Goal: Information Seeking & Learning: Learn about a topic

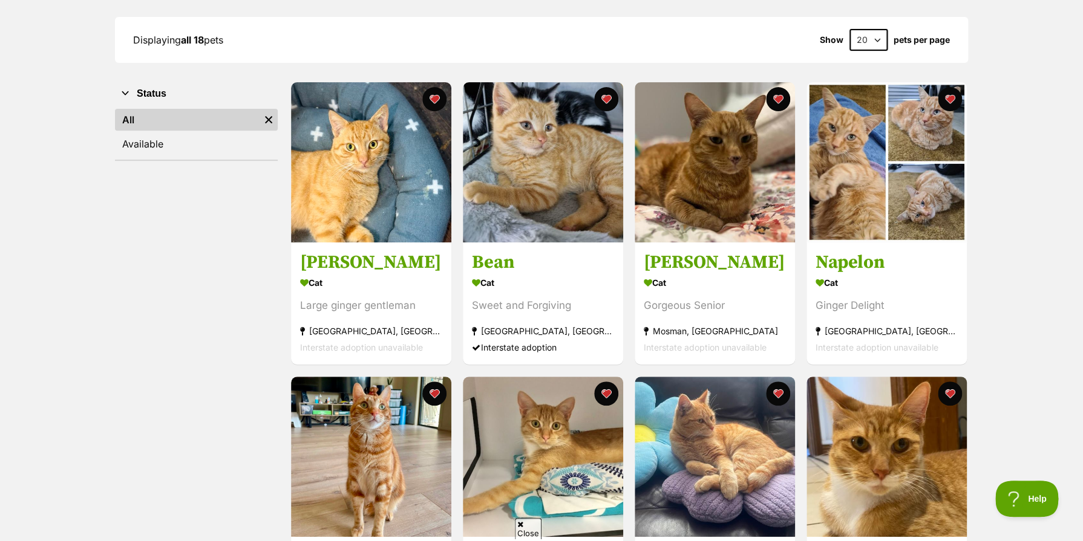
scroll to position [181, 0]
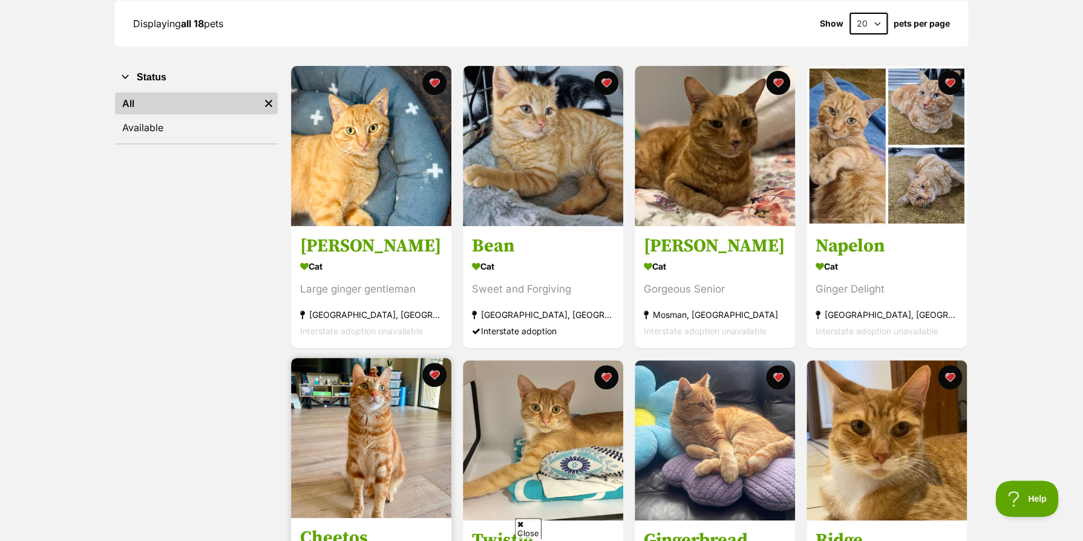
click at [409, 451] on img at bounding box center [371, 438] width 160 height 160
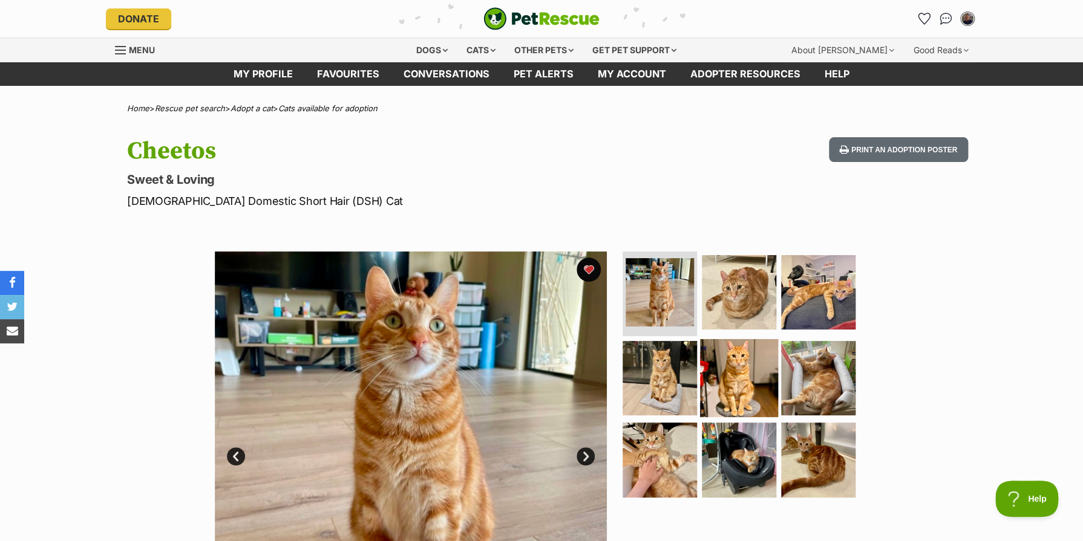
click at [739, 379] on img at bounding box center [739, 378] width 78 height 78
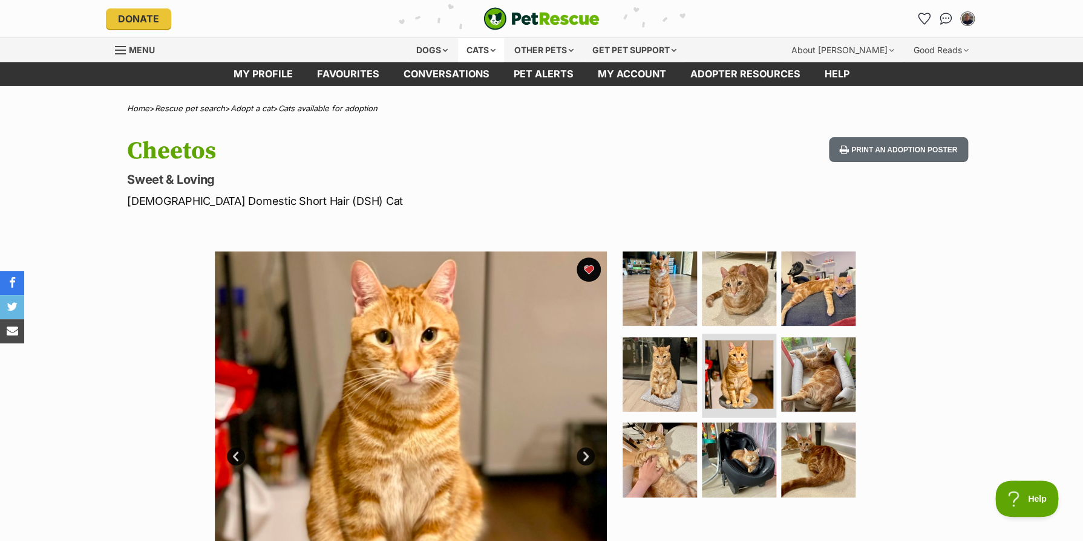
click at [472, 48] on div "Cats" at bounding box center [481, 50] width 46 height 24
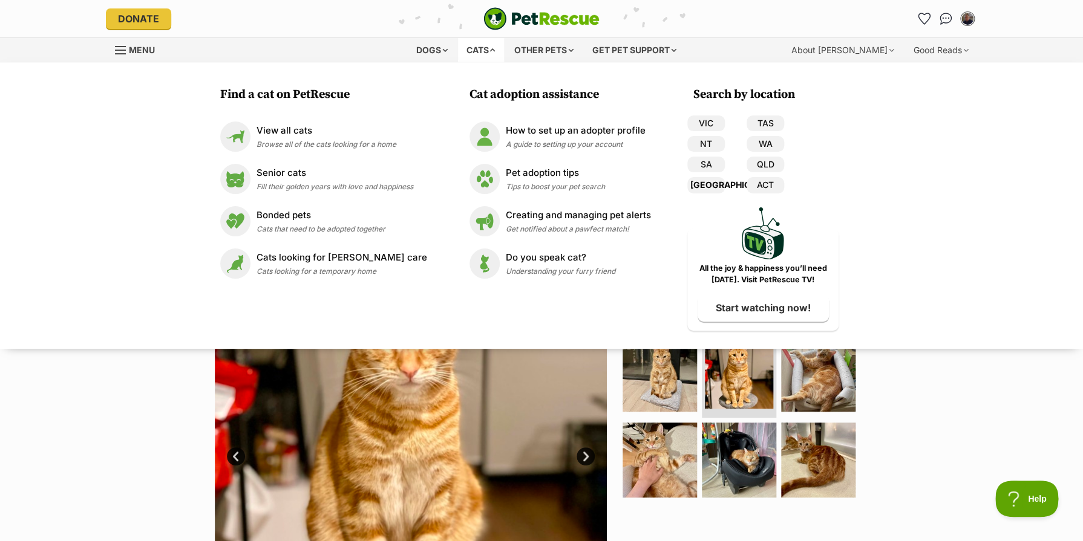
click at [705, 182] on link "[GEOGRAPHIC_DATA]" at bounding box center [705, 185] width 37 height 16
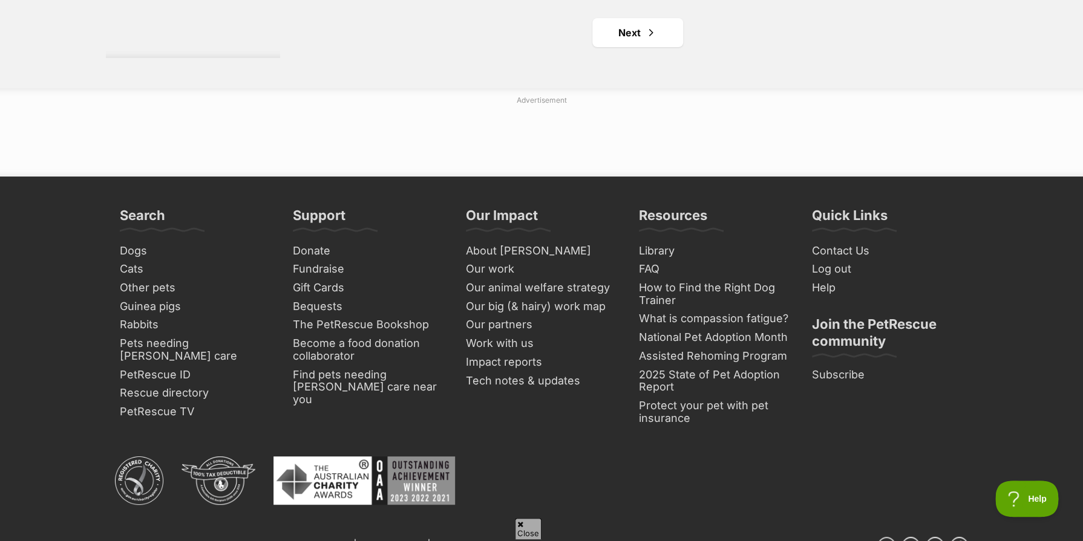
scroll to position [2177, 0]
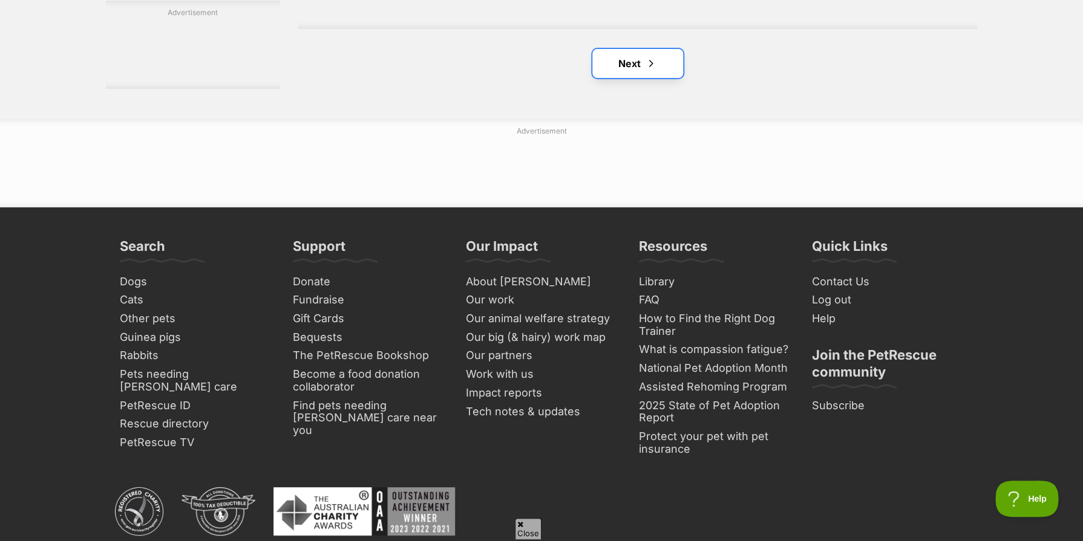
click at [618, 73] on link "Next" at bounding box center [637, 63] width 91 height 29
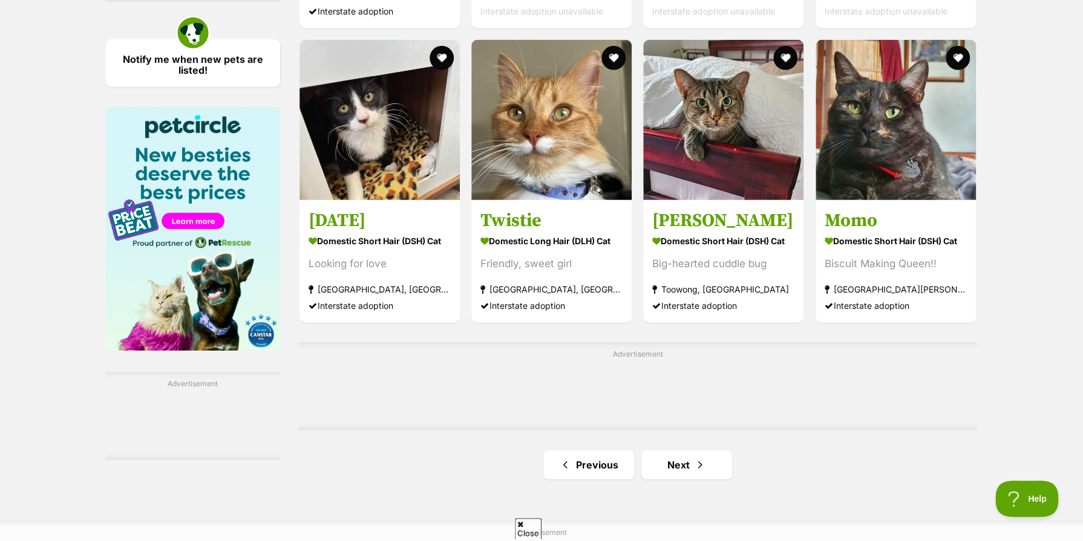
scroll to position [1814, 0]
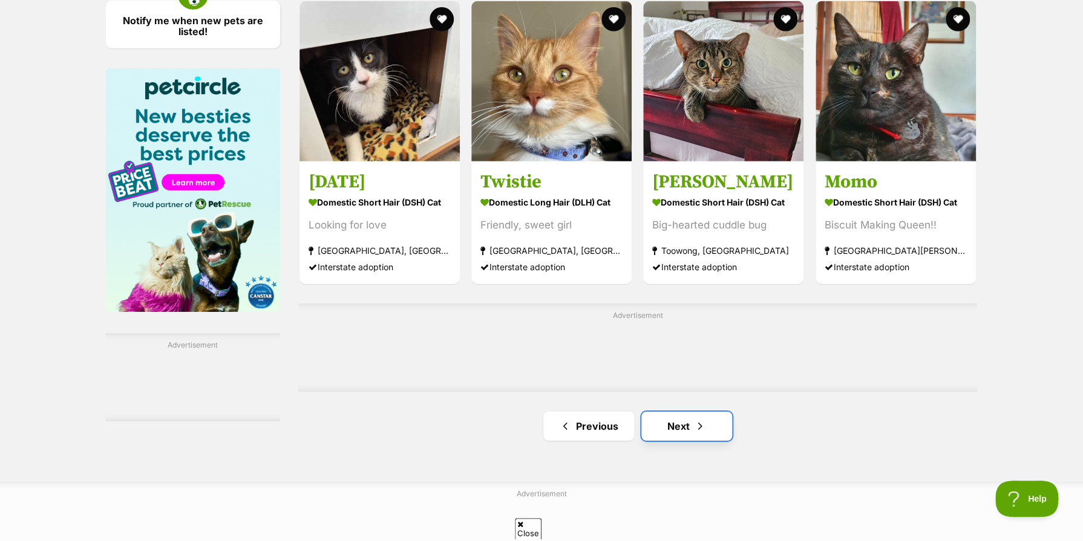
click at [683, 421] on link "Next" at bounding box center [686, 426] width 91 height 29
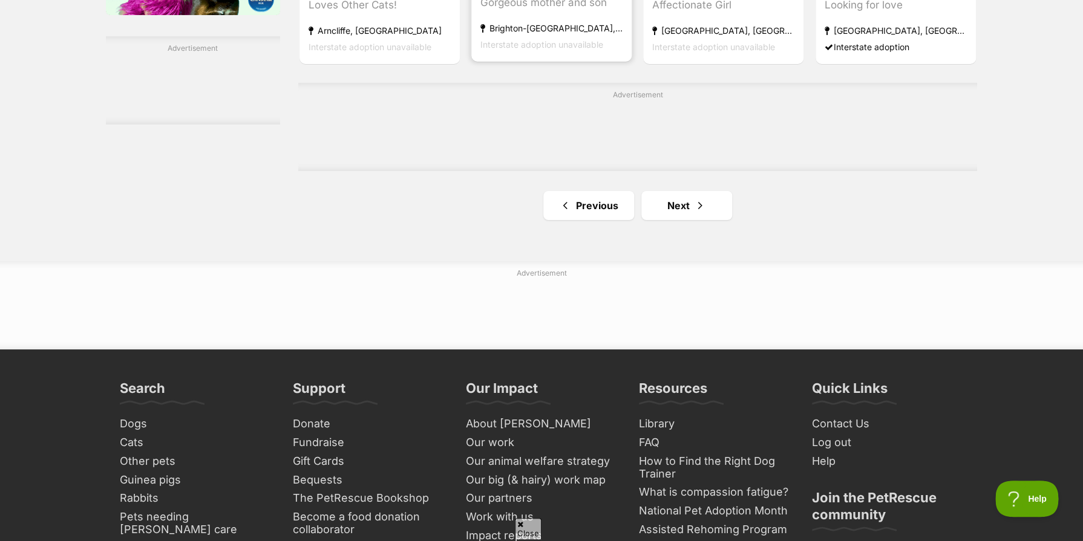
scroll to position [2177, 0]
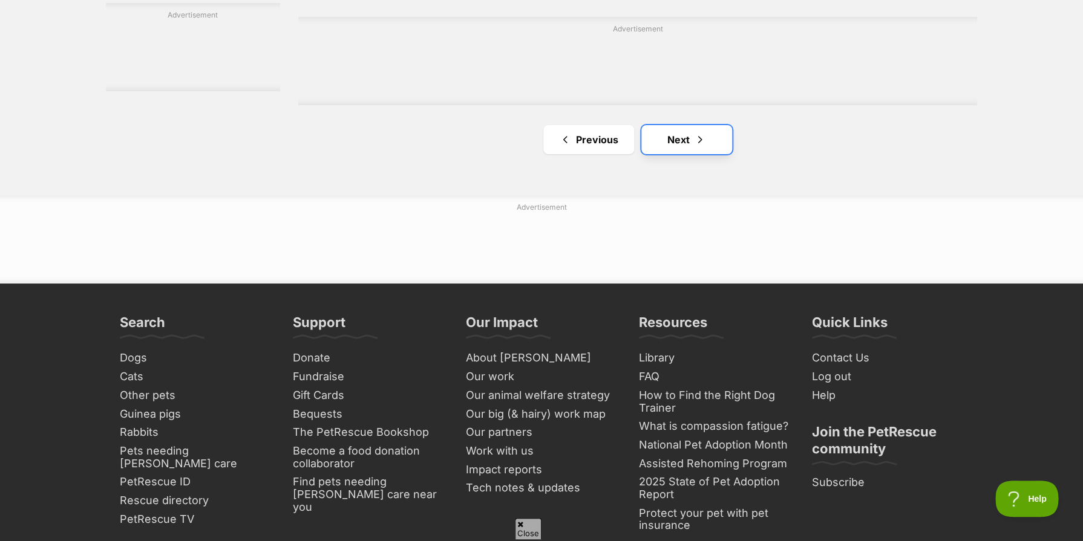
click at [664, 142] on link "Next" at bounding box center [686, 139] width 91 height 29
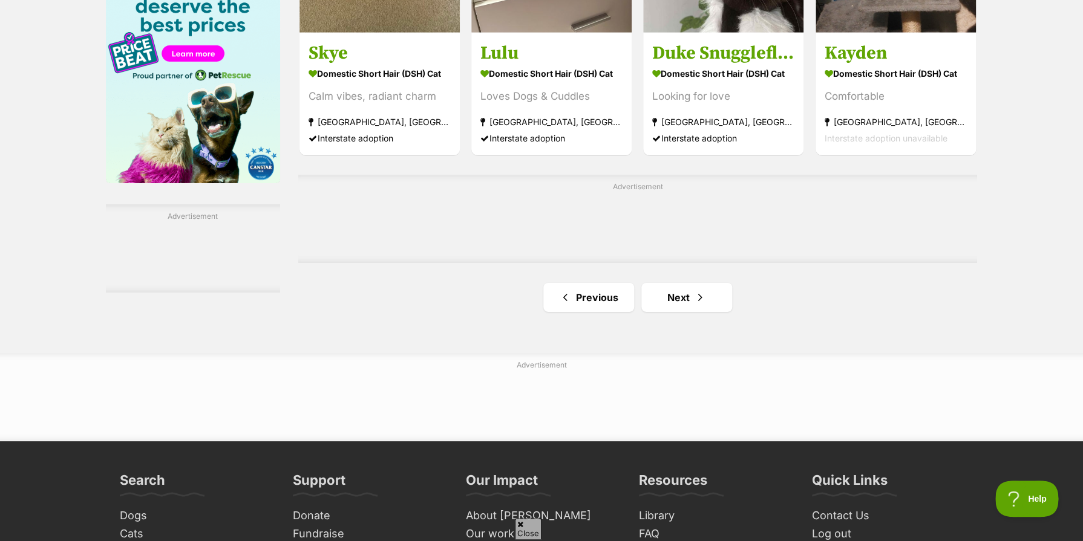
scroll to position [2117, 0]
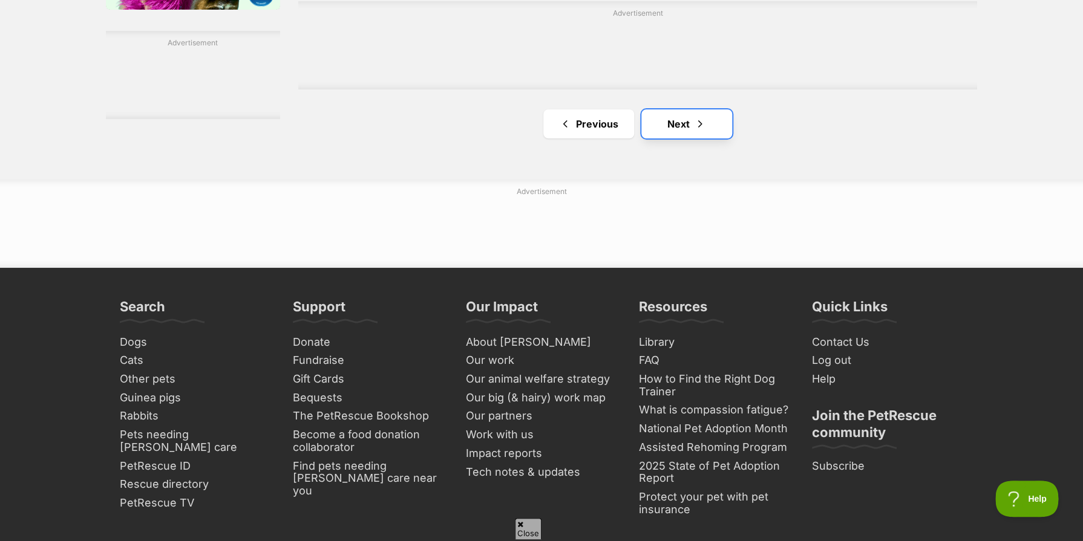
click at [653, 130] on link "Next" at bounding box center [686, 123] width 91 height 29
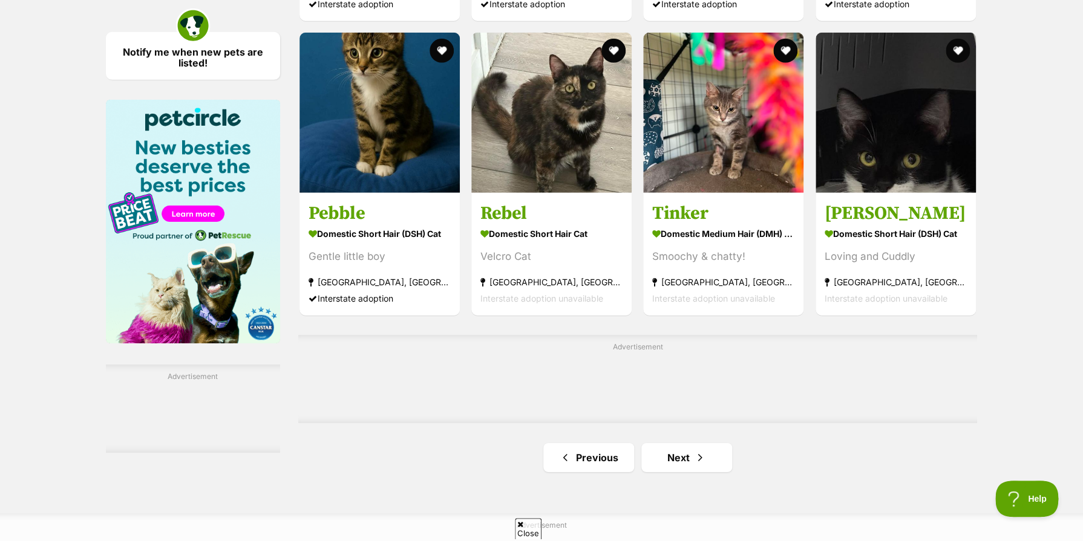
scroll to position [1814, 0]
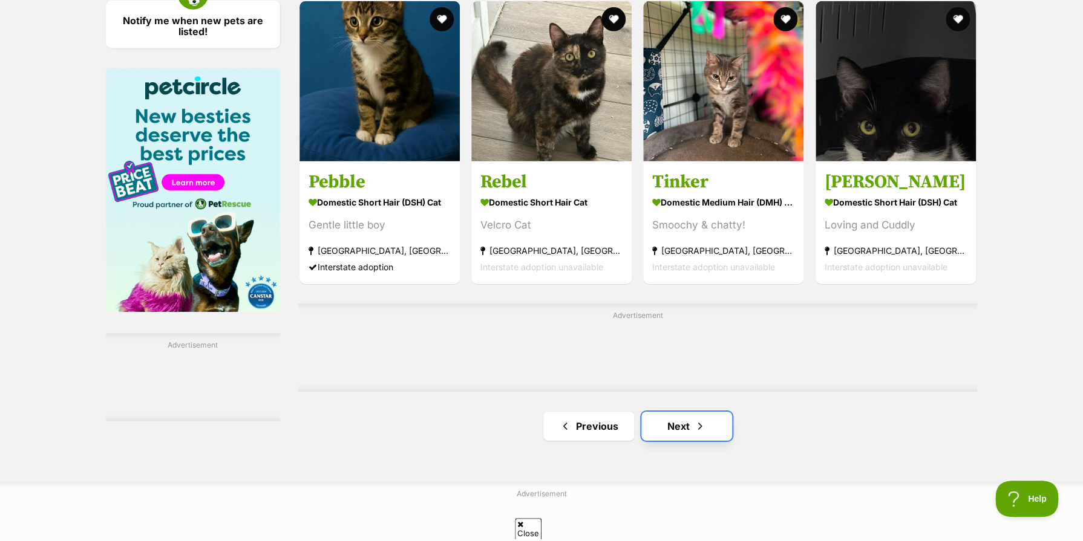
click at [663, 435] on link "Next" at bounding box center [686, 426] width 91 height 29
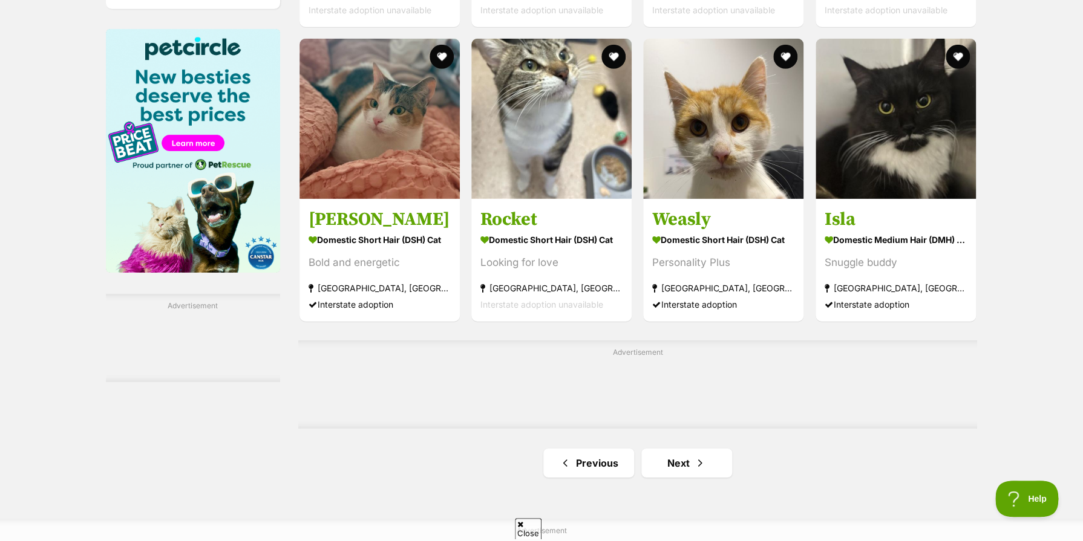
scroll to position [1875, 0]
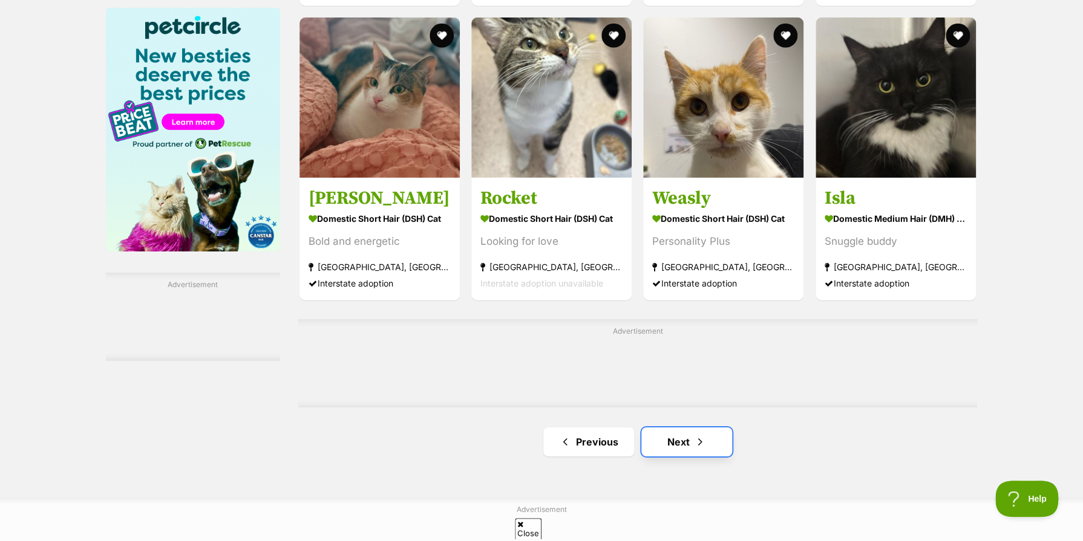
click at [699, 446] on span "Next page" at bounding box center [700, 442] width 12 height 15
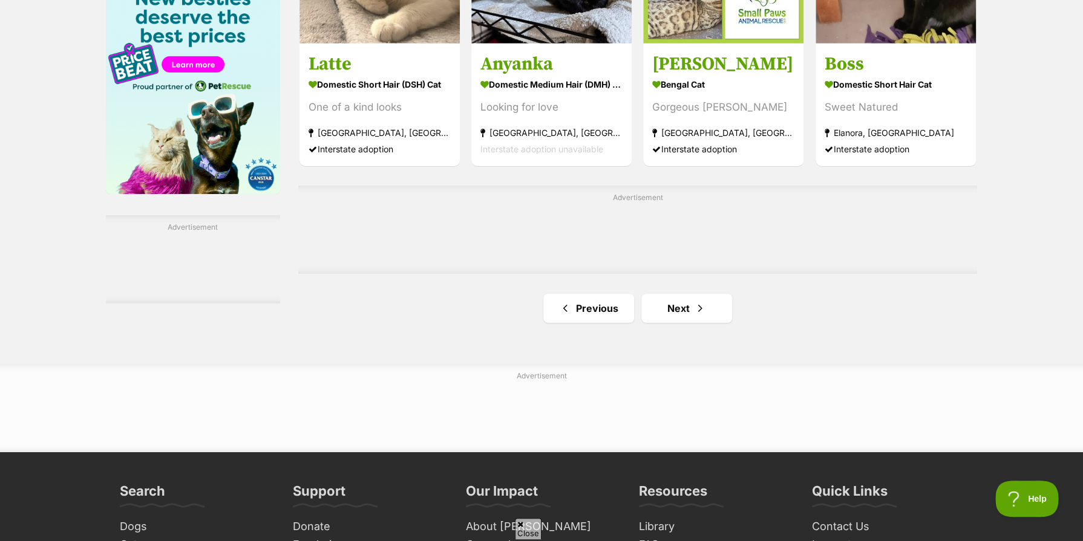
scroll to position [2056, 0]
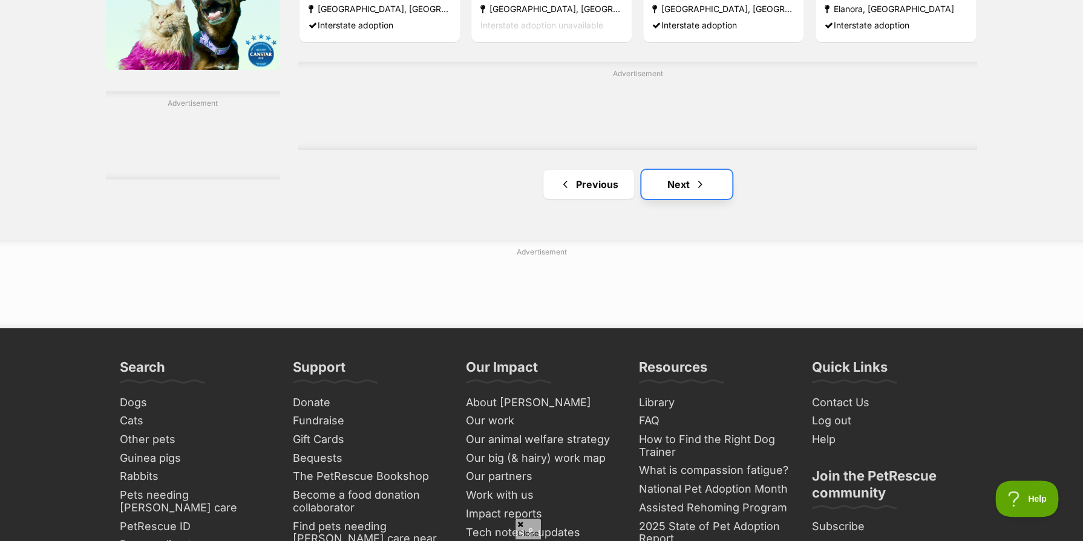
click at [684, 192] on link "Next" at bounding box center [686, 184] width 91 height 29
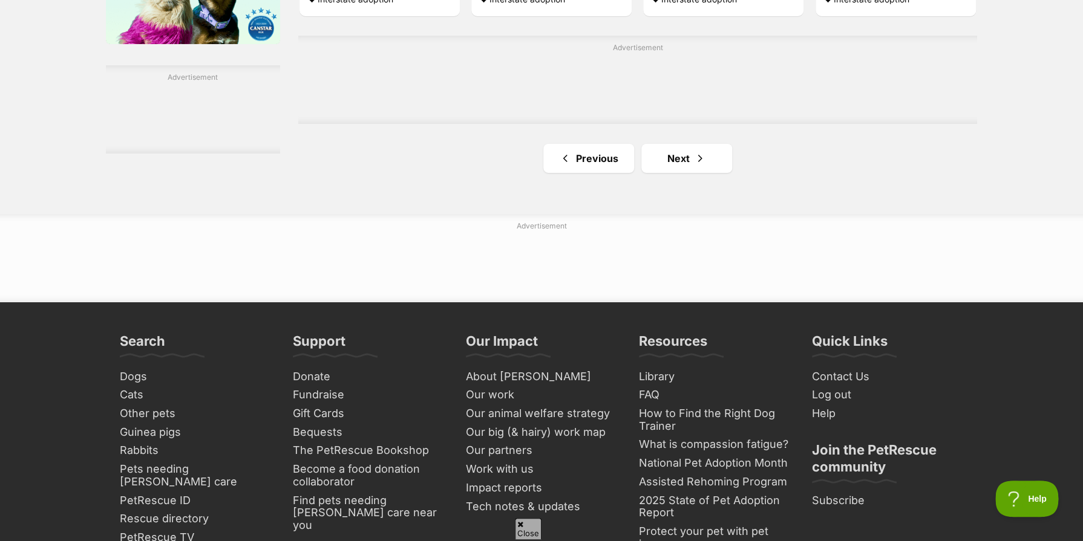
scroll to position [2056, 0]
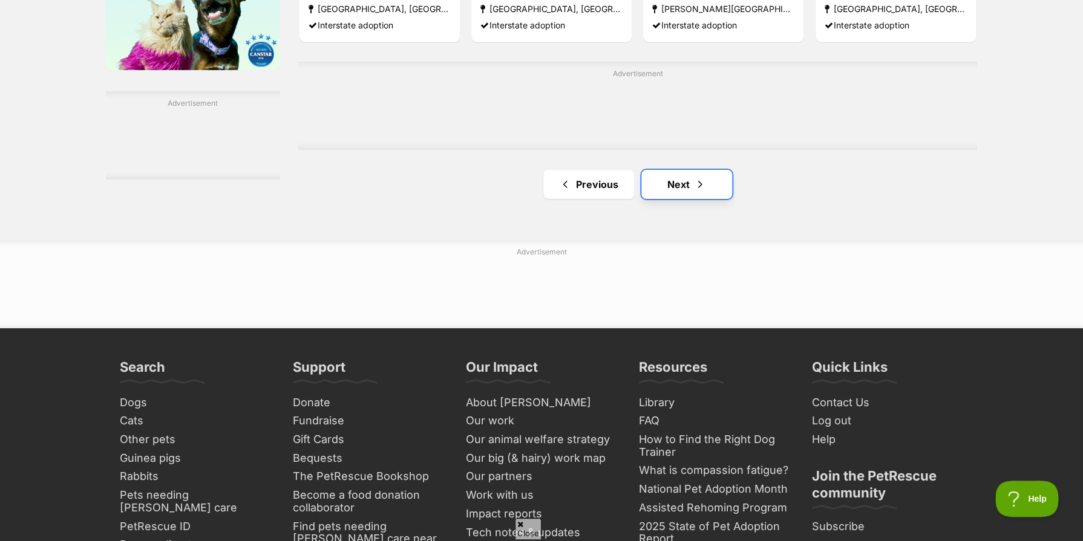
click at [688, 185] on link "Next" at bounding box center [686, 184] width 91 height 29
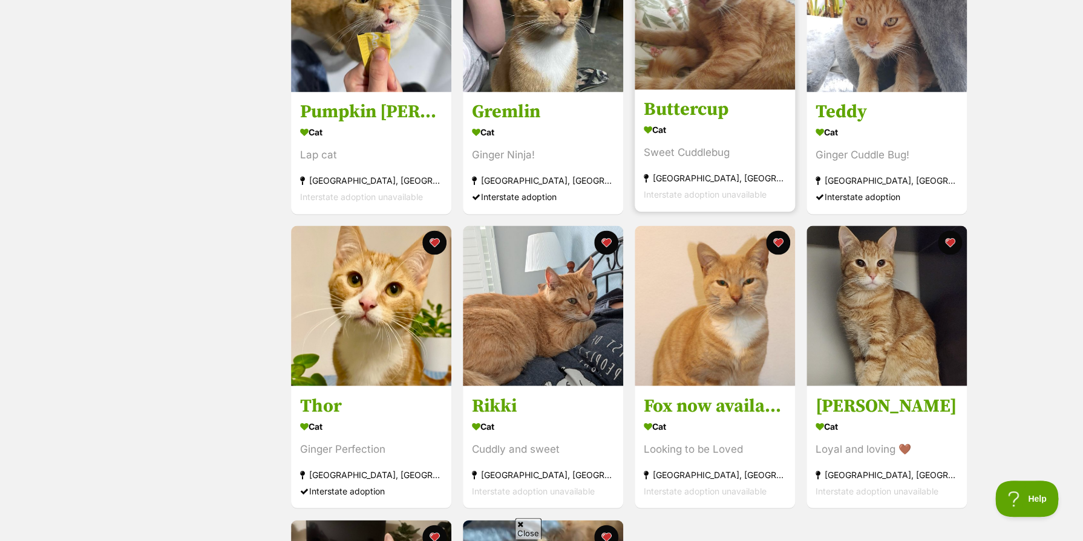
scroll to position [907, 0]
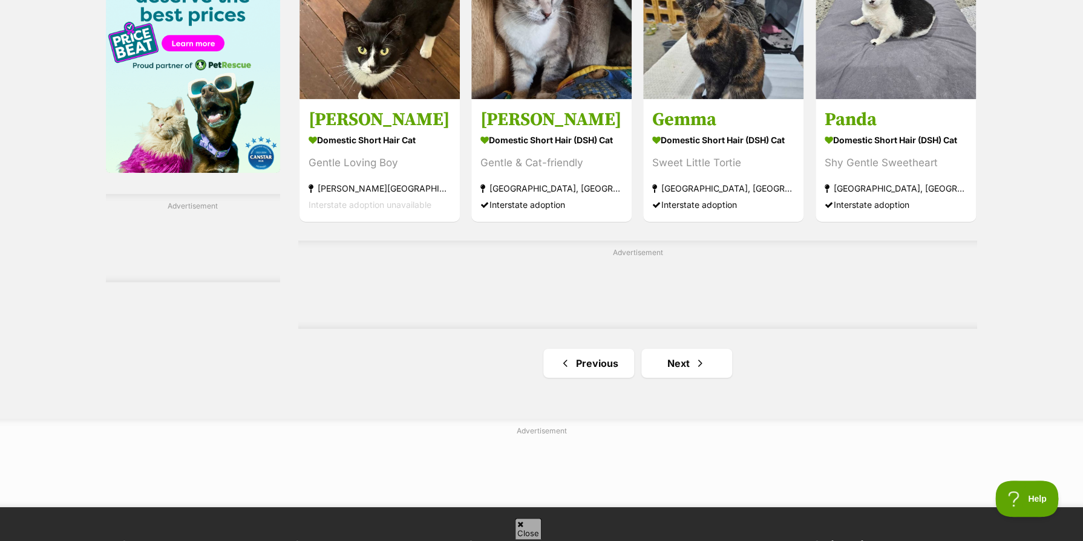
scroll to position [2056, 0]
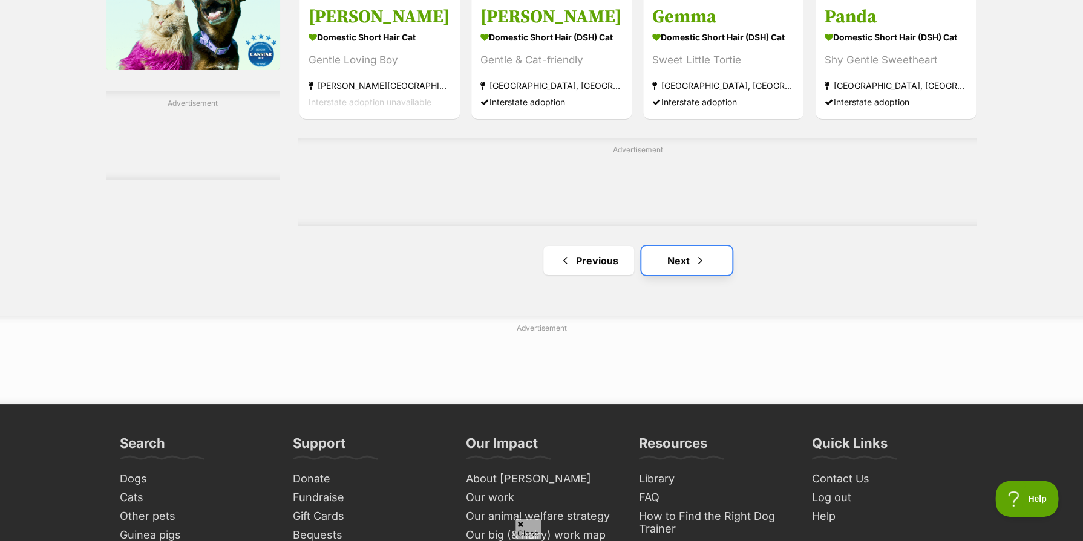
click at [685, 268] on link "Next" at bounding box center [686, 260] width 91 height 29
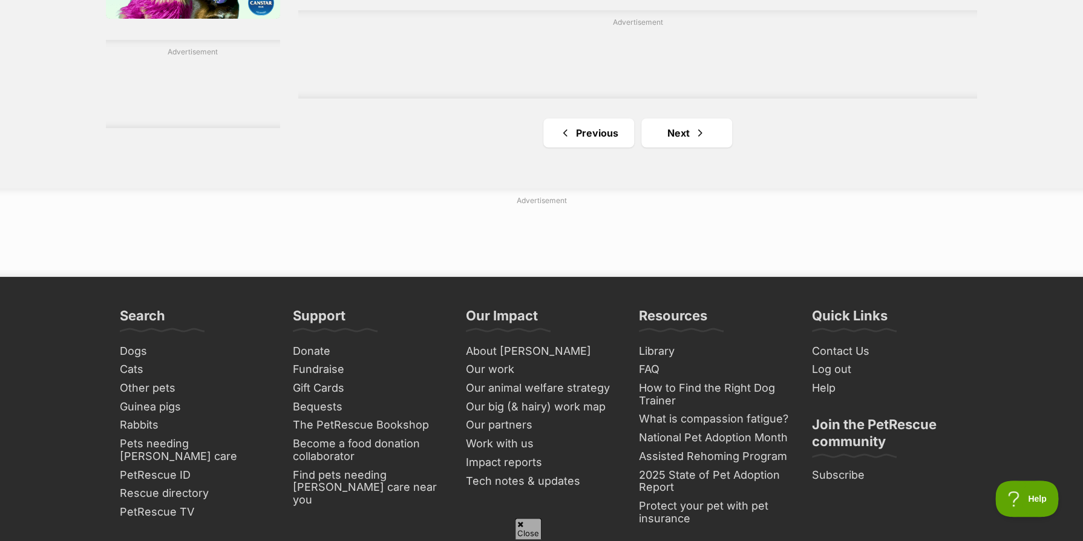
scroll to position [2238, 0]
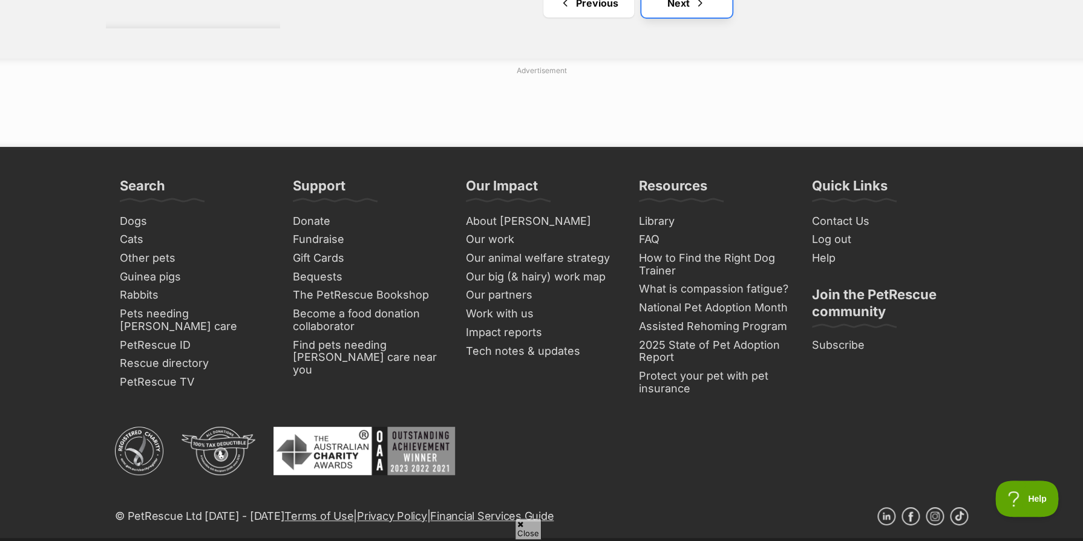
click at [683, 6] on link "Next" at bounding box center [686, 3] width 91 height 29
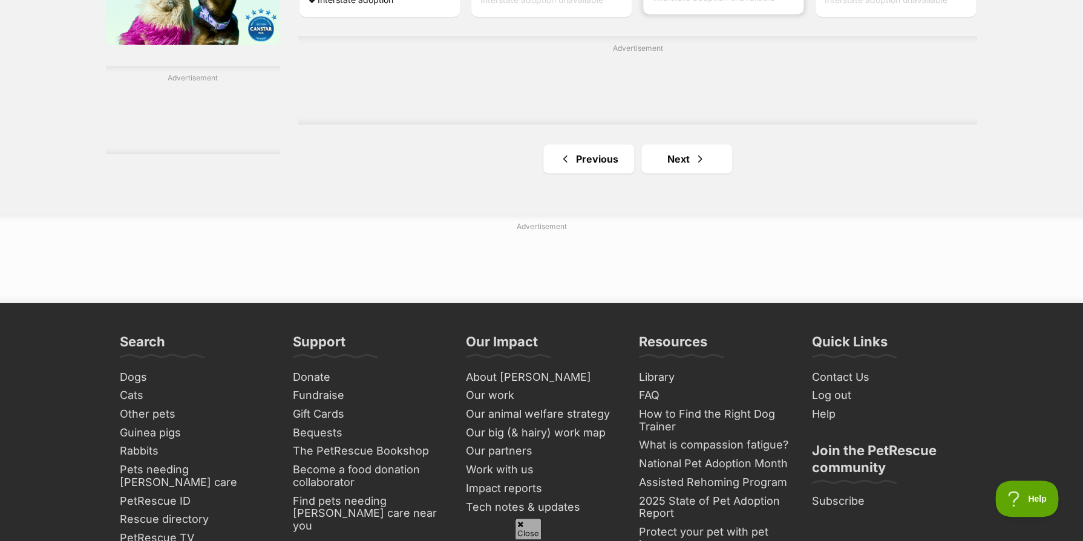
scroll to position [2117, 0]
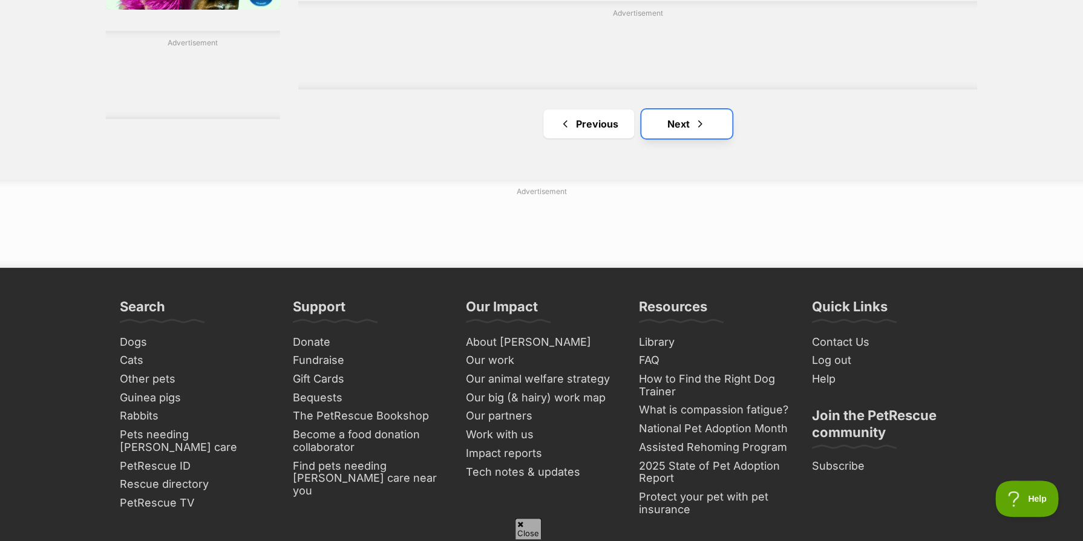
click at [694, 124] on span "Next page" at bounding box center [700, 124] width 12 height 15
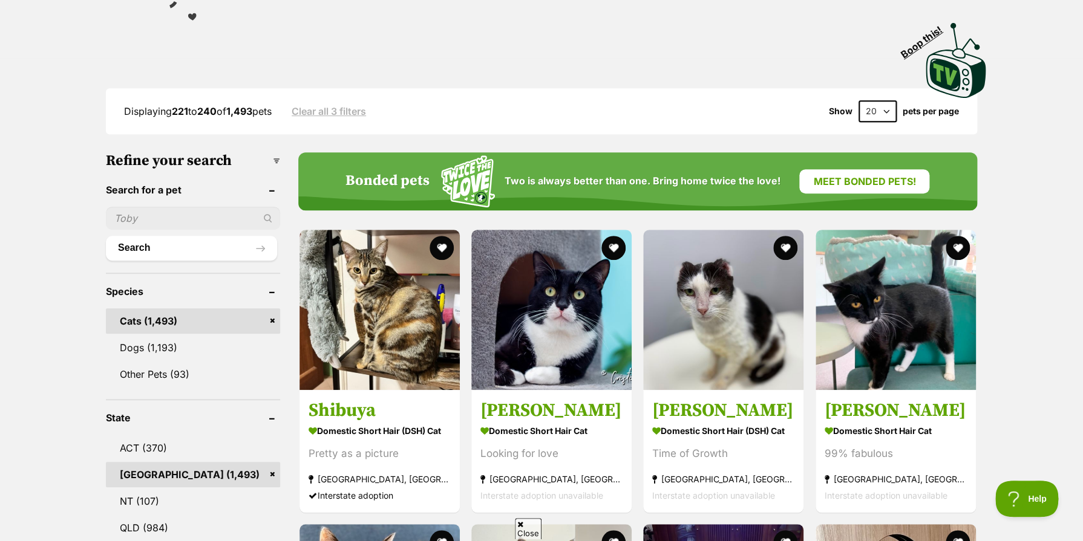
click at [128, 210] on input "text" at bounding box center [193, 218] width 174 height 23
type input "[PERSON_NAME]"
click at [139, 247] on button "Search" at bounding box center [191, 248] width 171 height 24
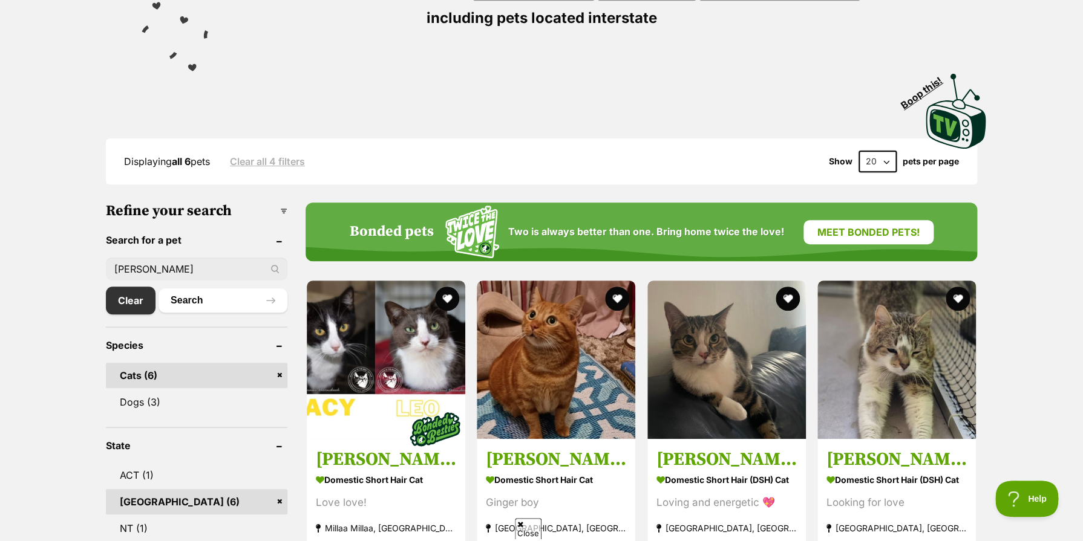
scroll to position [181, 0]
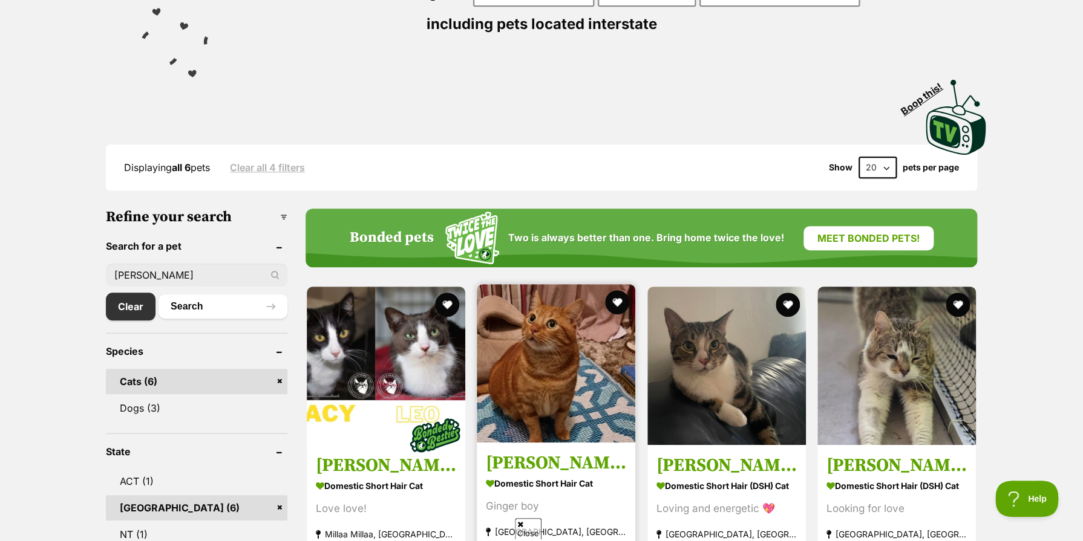
click at [518, 350] on img at bounding box center [556, 363] width 158 height 158
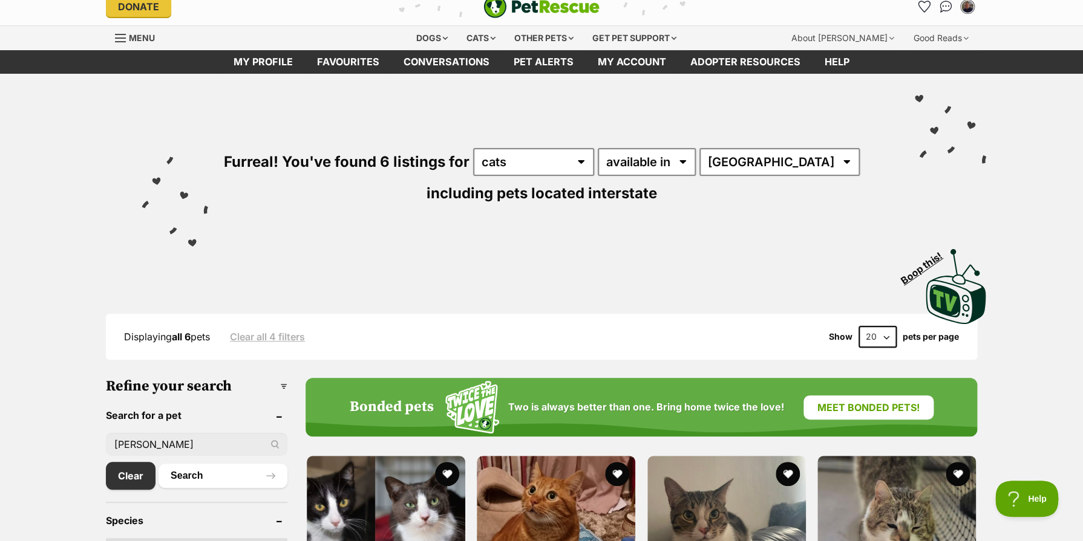
scroll to position [0, 0]
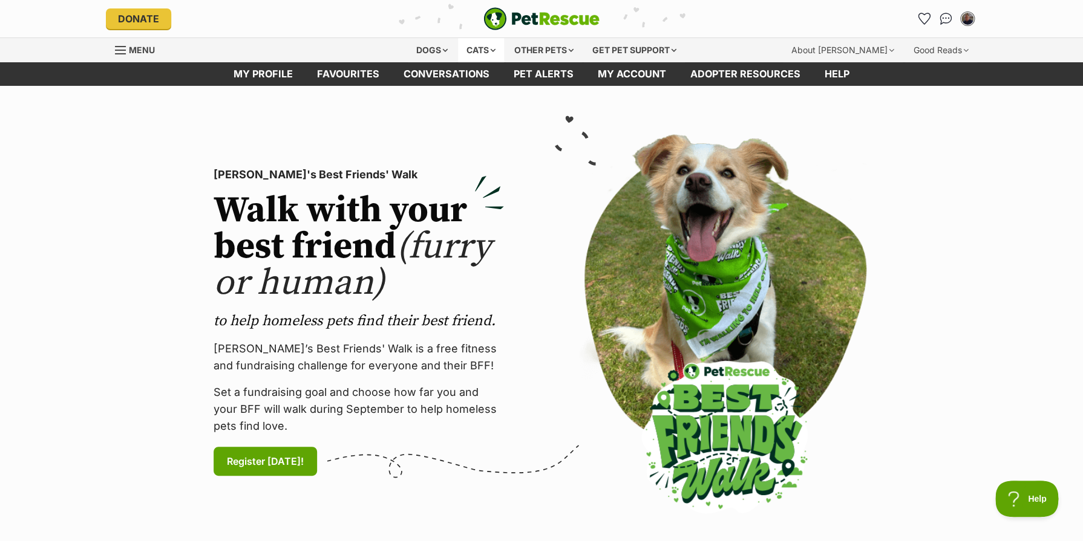
click at [480, 53] on div "Cats" at bounding box center [481, 50] width 46 height 24
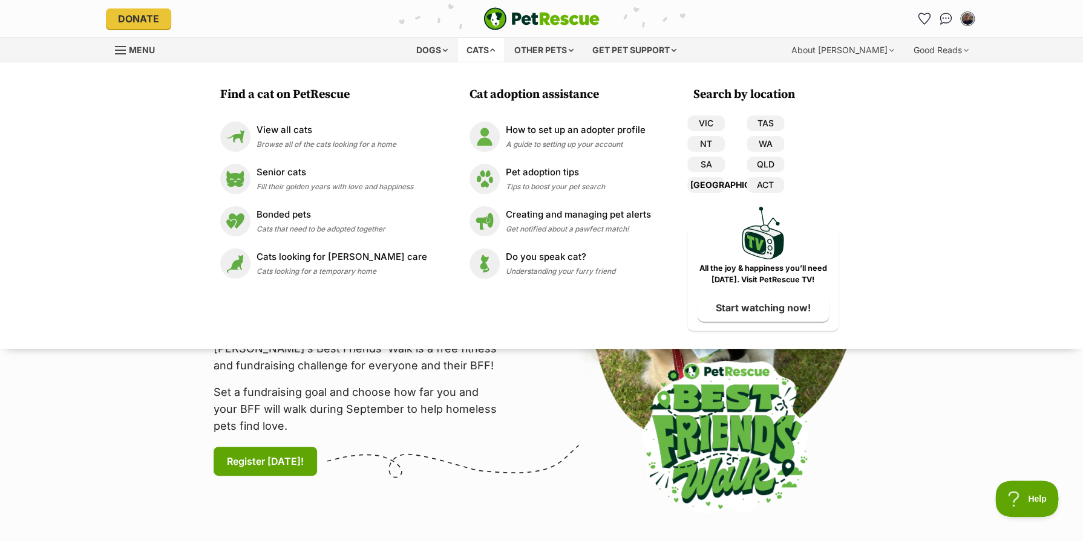
click at [705, 184] on link "[GEOGRAPHIC_DATA]" at bounding box center [705, 185] width 37 height 16
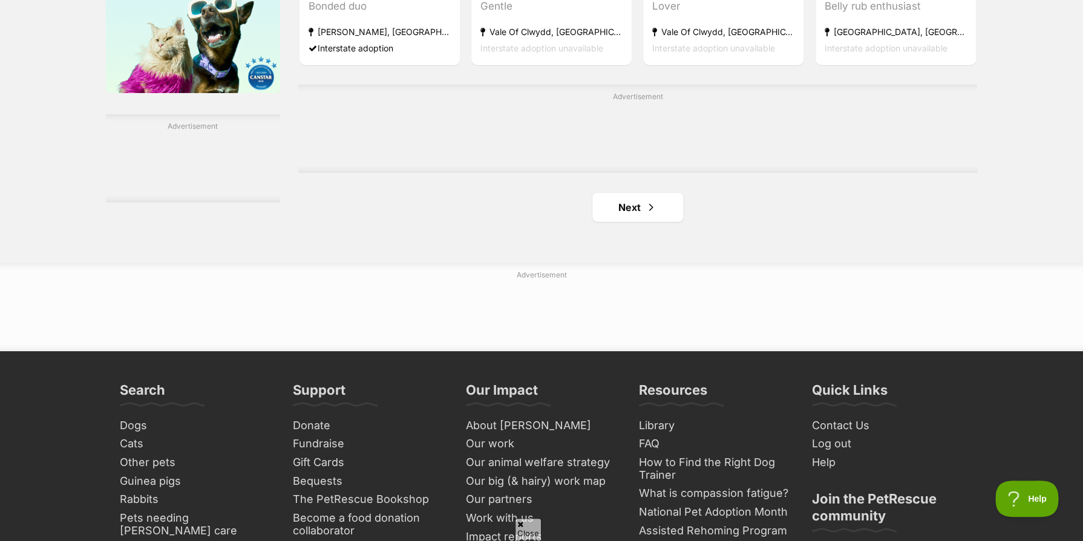
scroll to position [1996, 0]
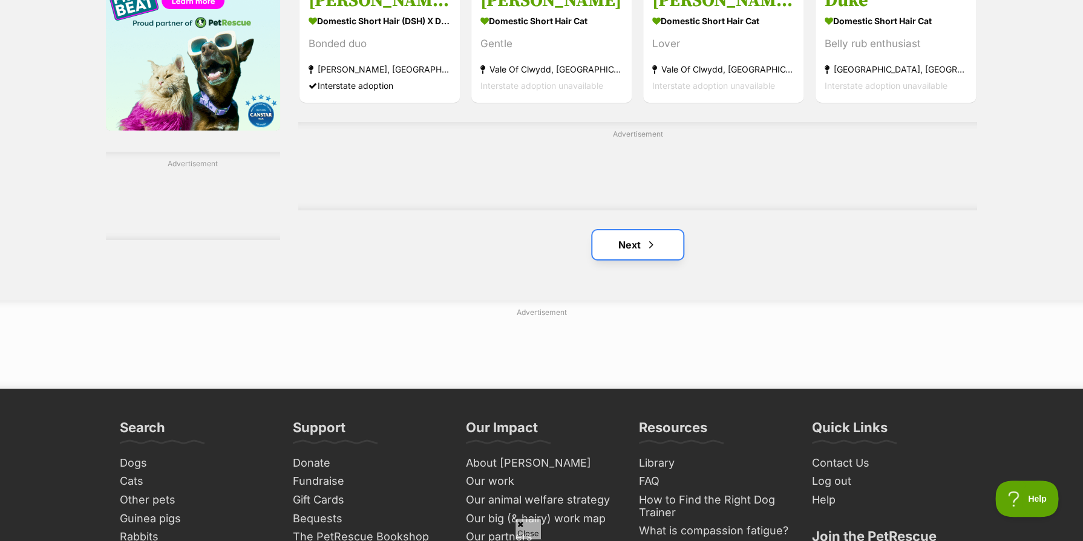
click at [639, 249] on link "Next" at bounding box center [637, 244] width 91 height 29
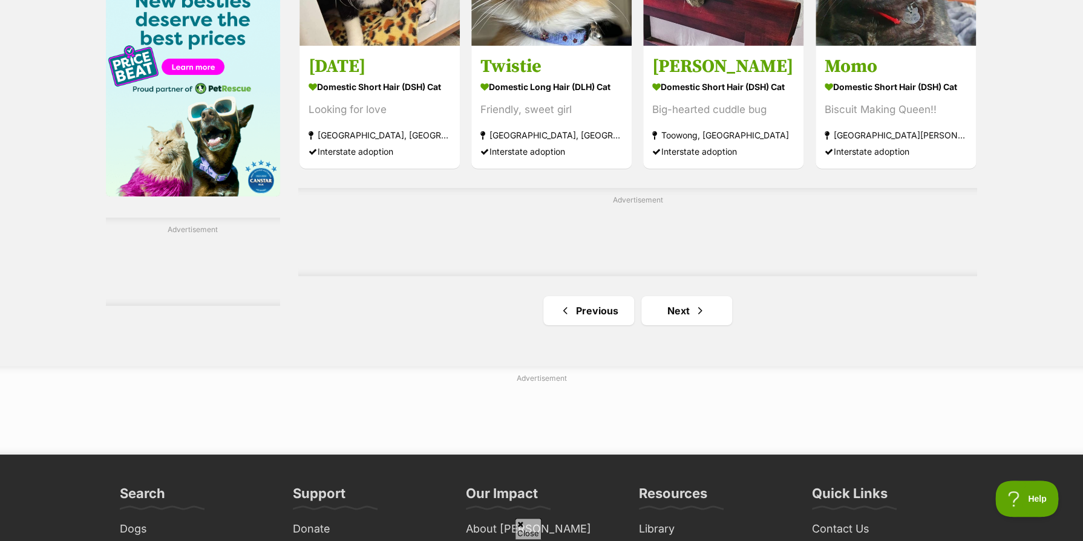
scroll to position [1935, 0]
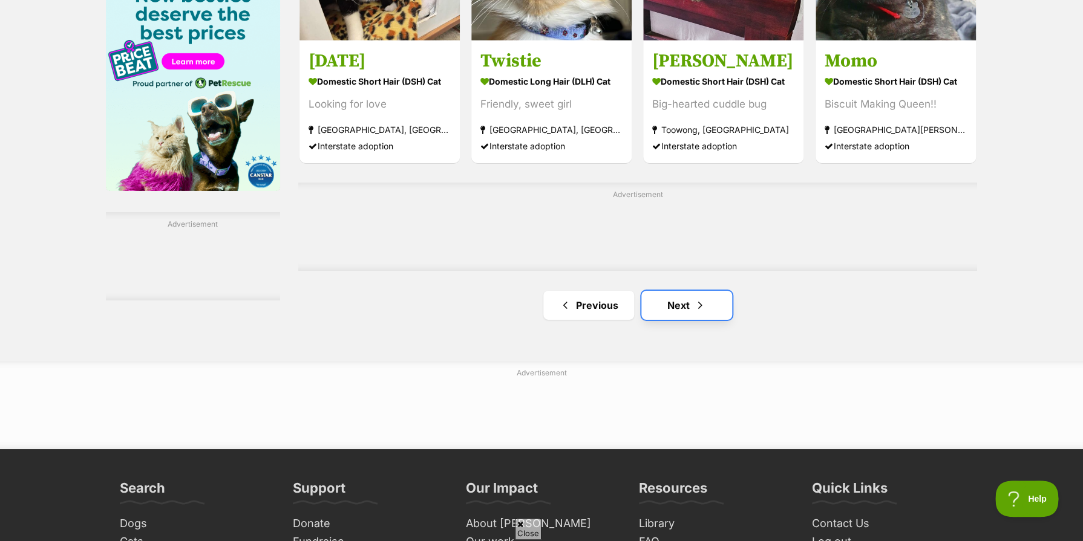
click at [671, 306] on link "Next" at bounding box center [686, 305] width 91 height 29
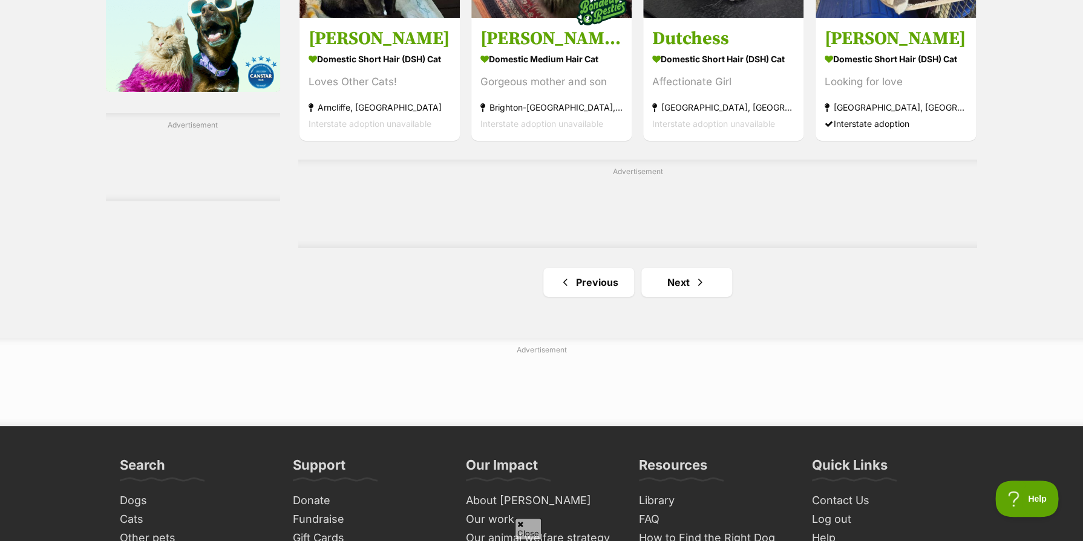
scroll to position [2056, 0]
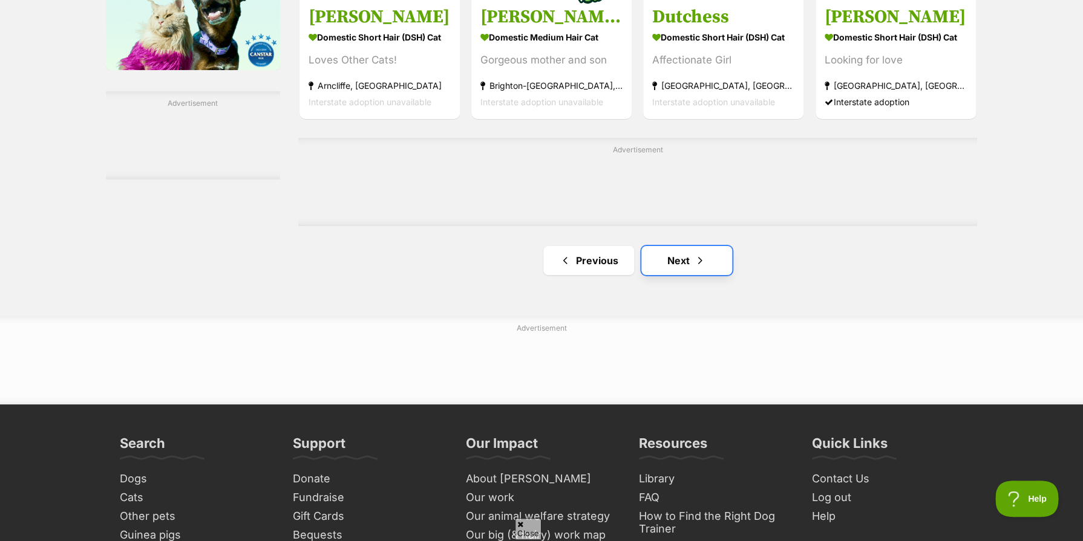
click at [676, 273] on link "Next" at bounding box center [686, 260] width 91 height 29
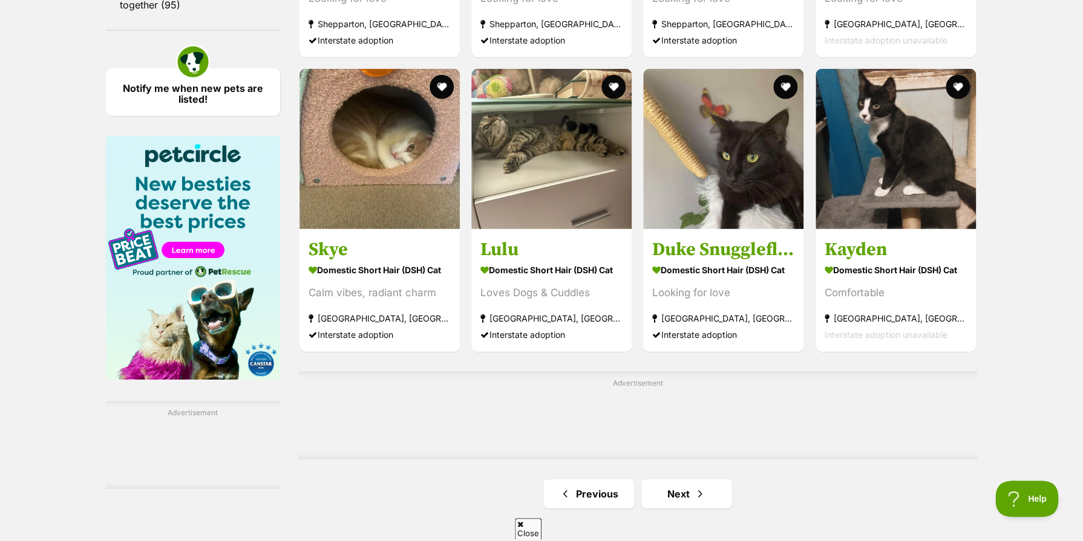
scroll to position [1814, 0]
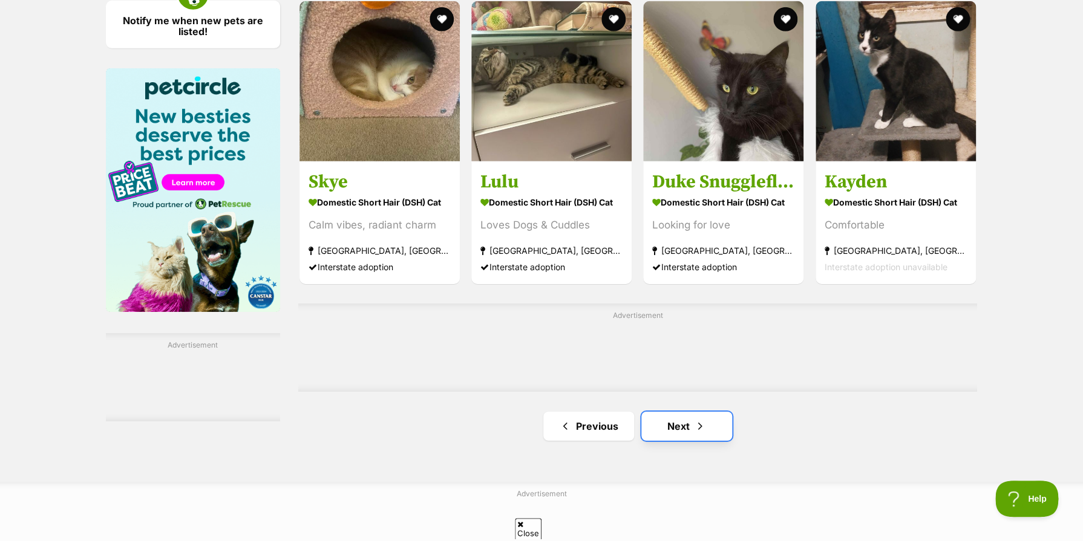
click at [691, 425] on link "Next" at bounding box center [686, 426] width 91 height 29
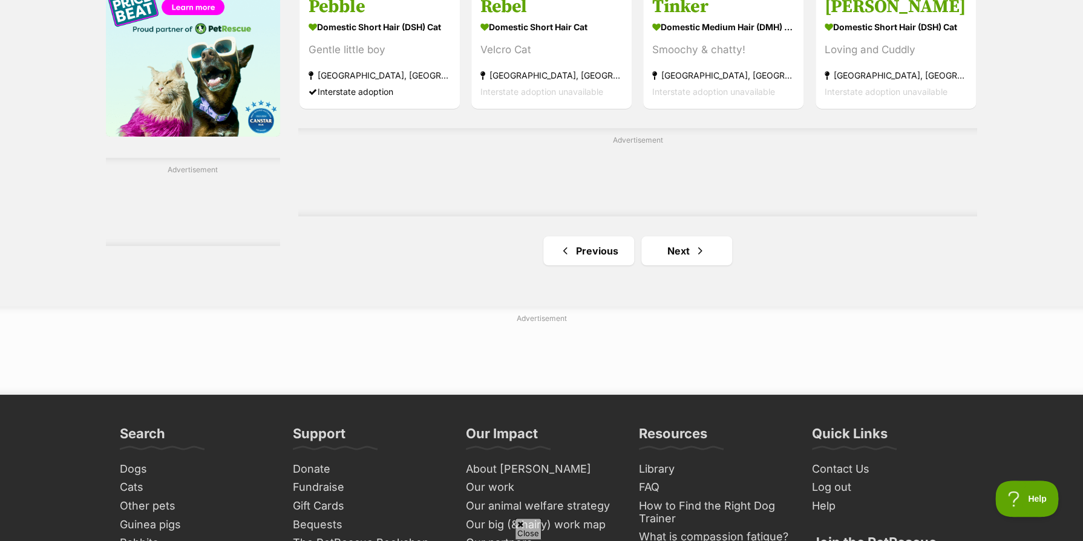
scroll to position [1996, 0]
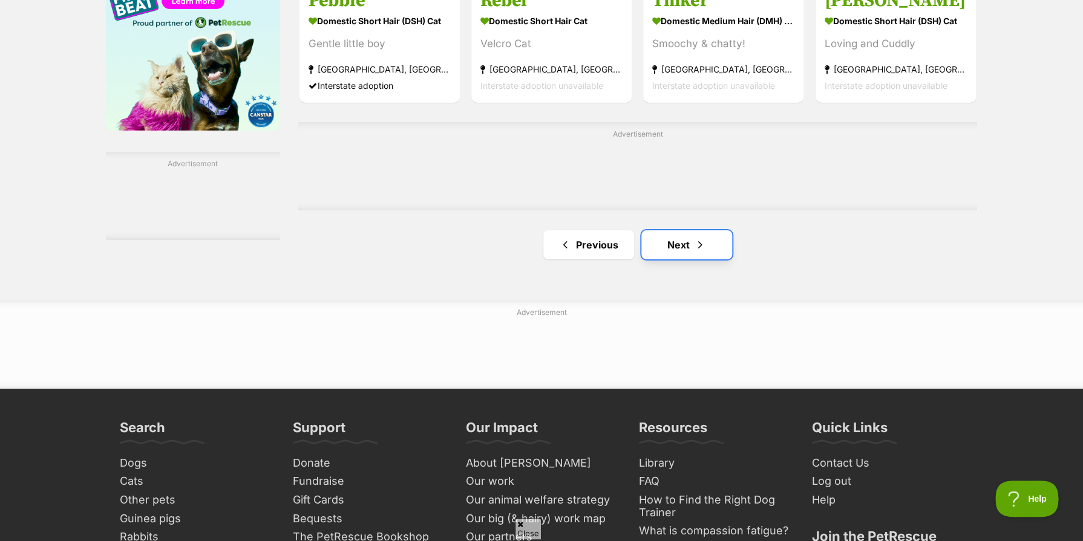
click at [676, 259] on link "Next" at bounding box center [686, 244] width 91 height 29
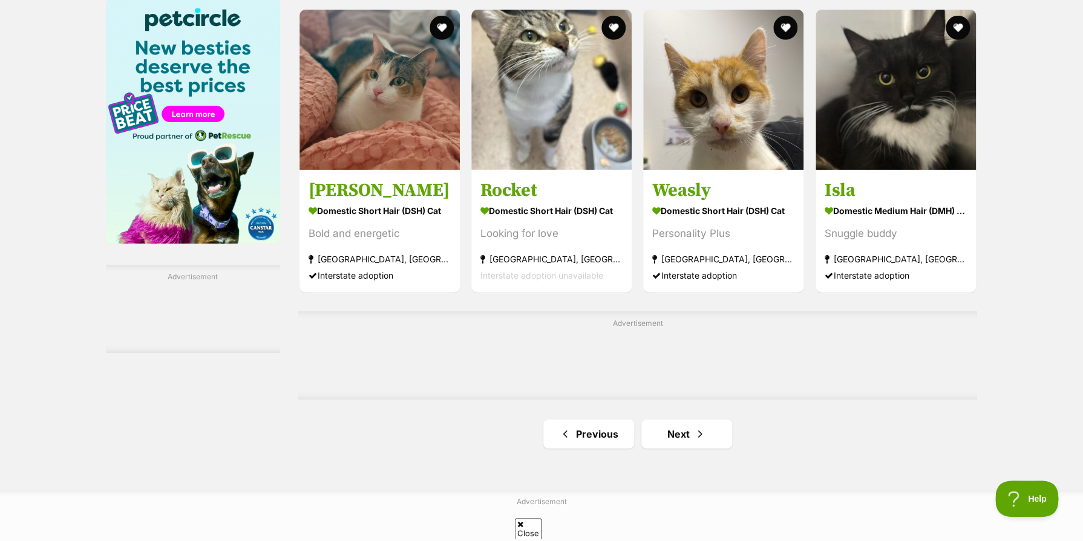
scroll to position [1935, 0]
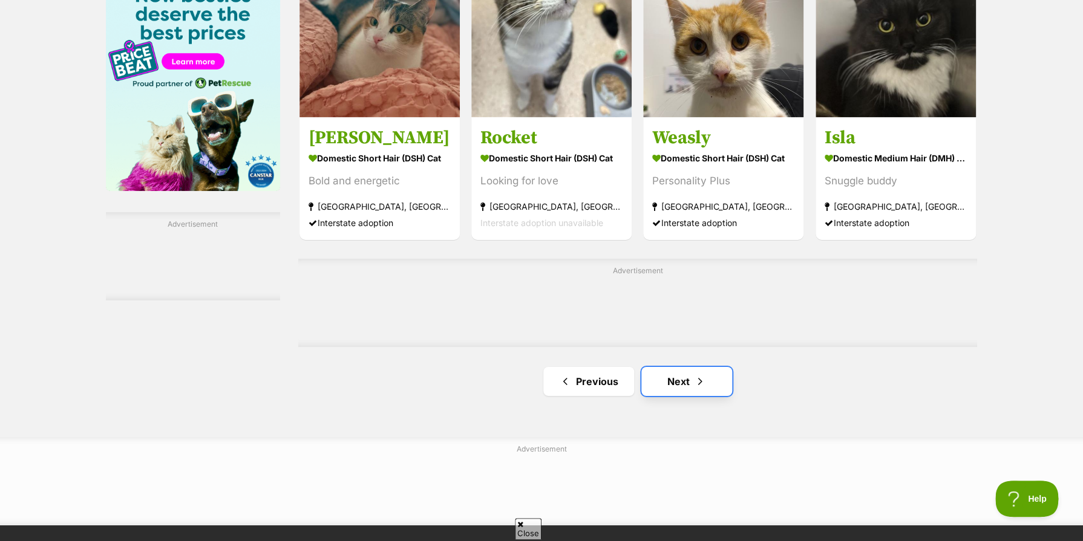
click at [694, 382] on span "Next page" at bounding box center [700, 381] width 12 height 15
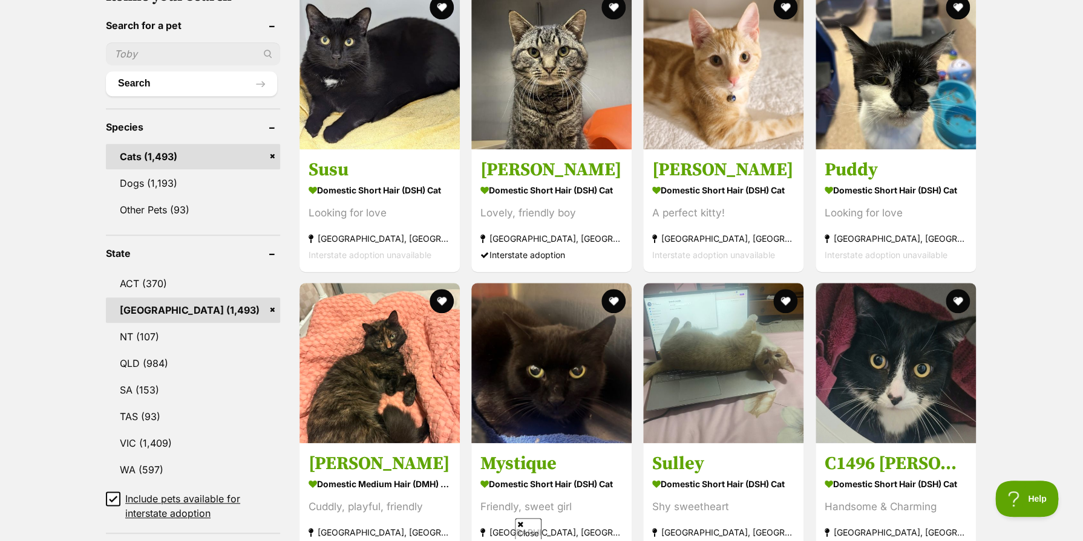
scroll to position [121, 0]
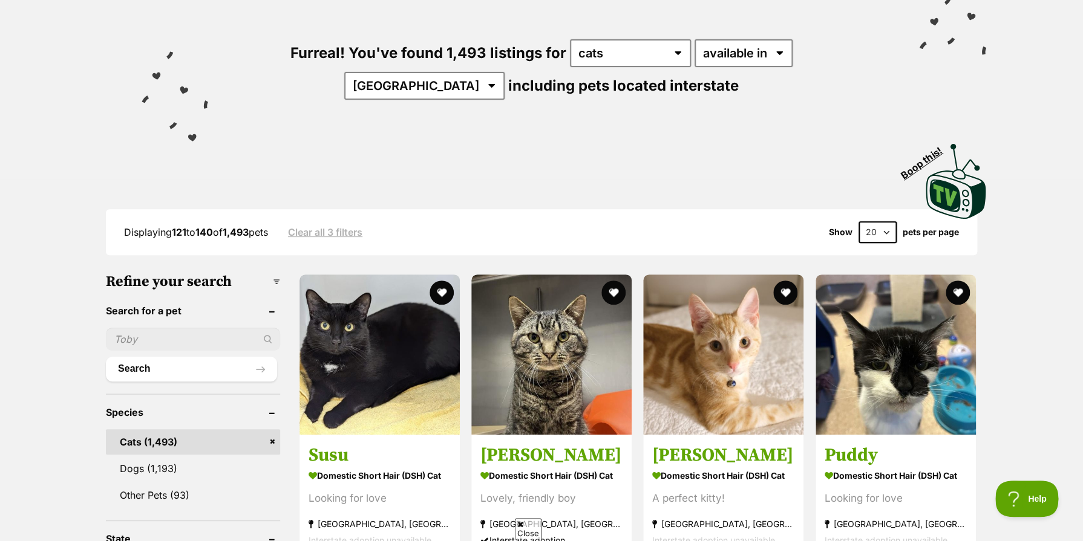
click at [142, 332] on input "text" at bounding box center [193, 339] width 174 height 23
type input "the kitten corner shop"
click at [142, 362] on button "Search" at bounding box center [191, 369] width 171 height 24
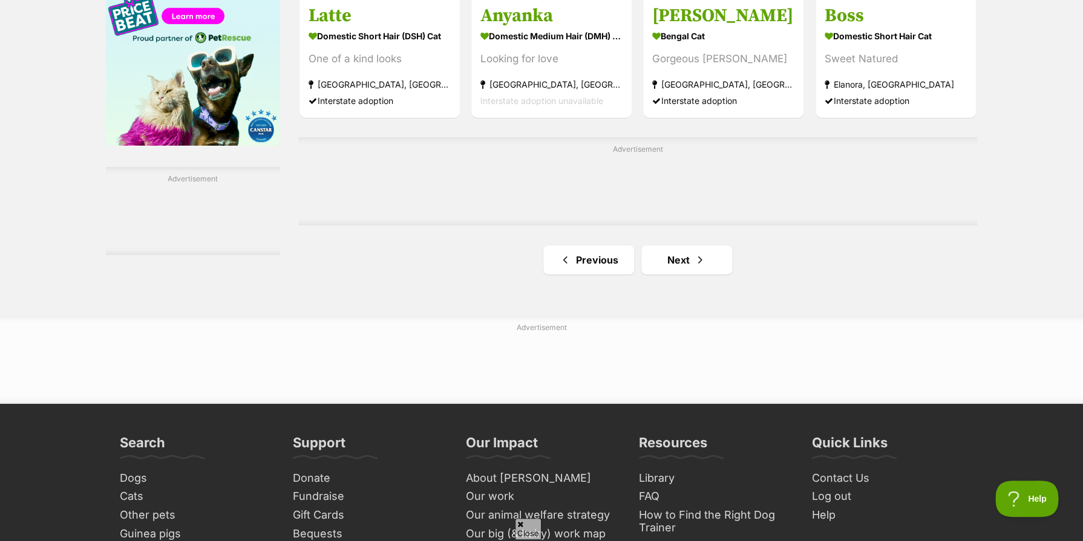
scroll to position [2177, 0]
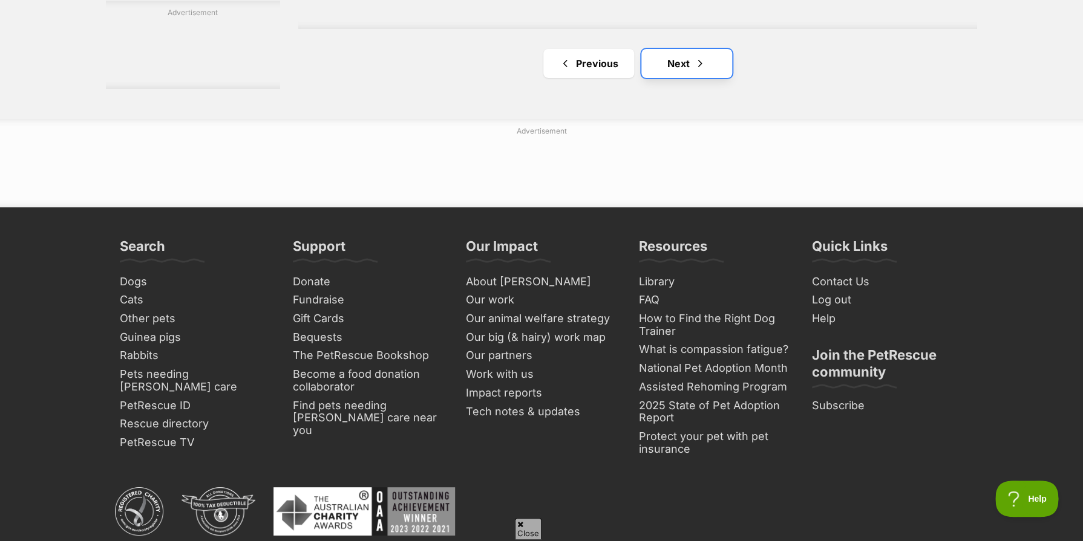
click at [679, 62] on link "Next" at bounding box center [686, 63] width 91 height 29
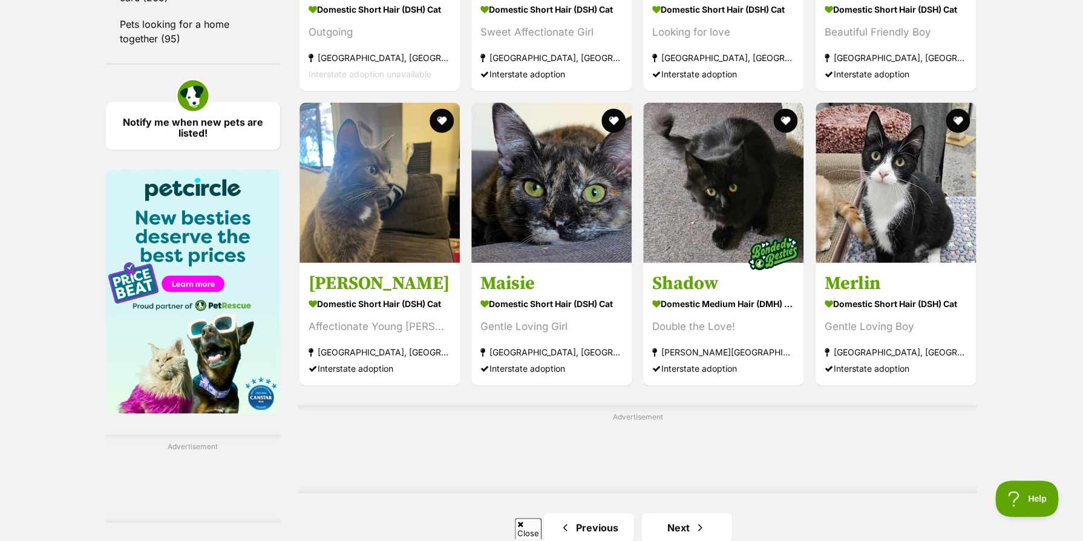
scroll to position [1754, 0]
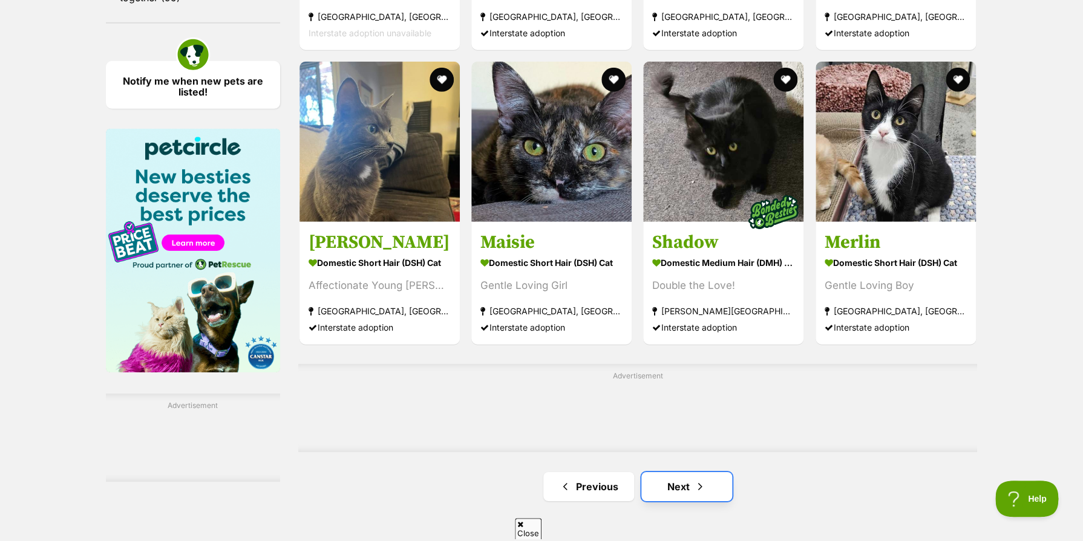
click at [688, 492] on link "Next" at bounding box center [686, 486] width 91 height 29
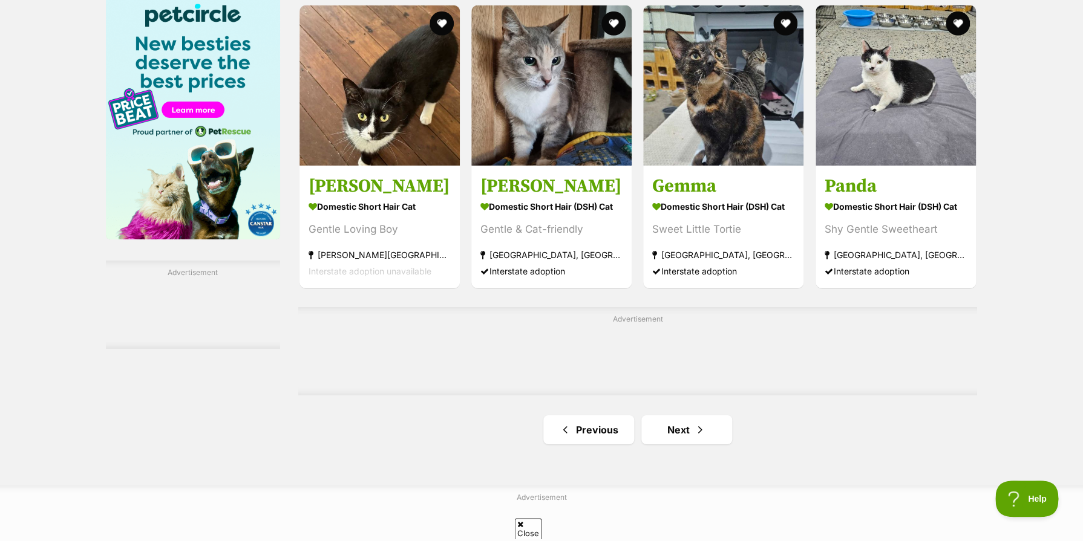
scroll to position [1935, 0]
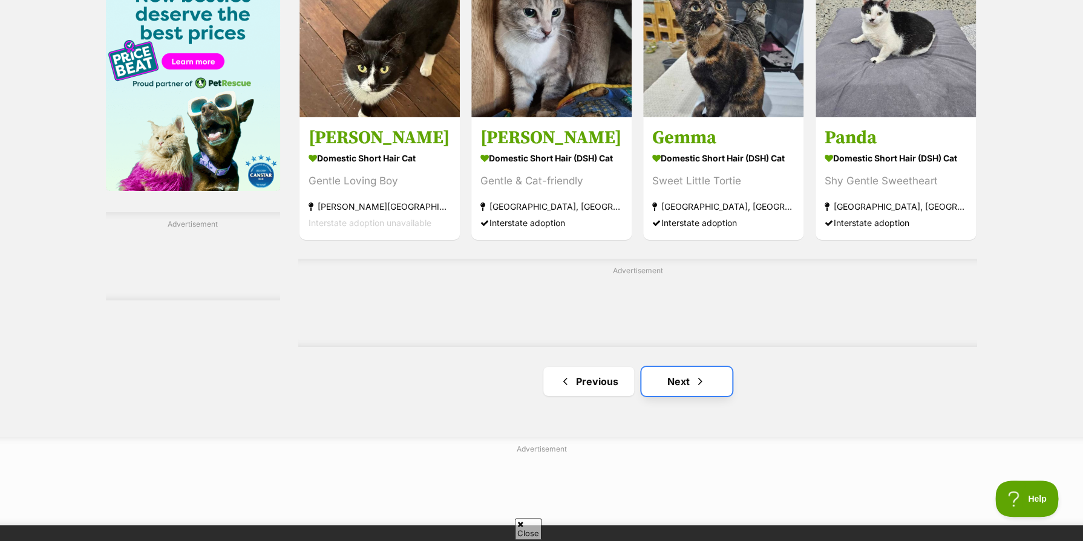
click at [683, 383] on link "Next" at bounding box center [686, 381] width 91 height 29
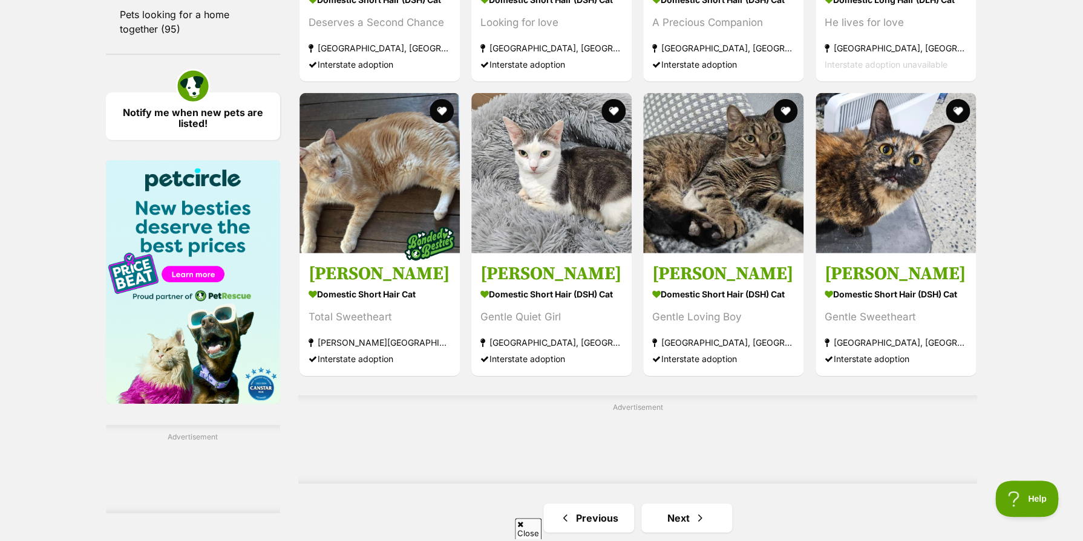
scroll to position [1754, 0]
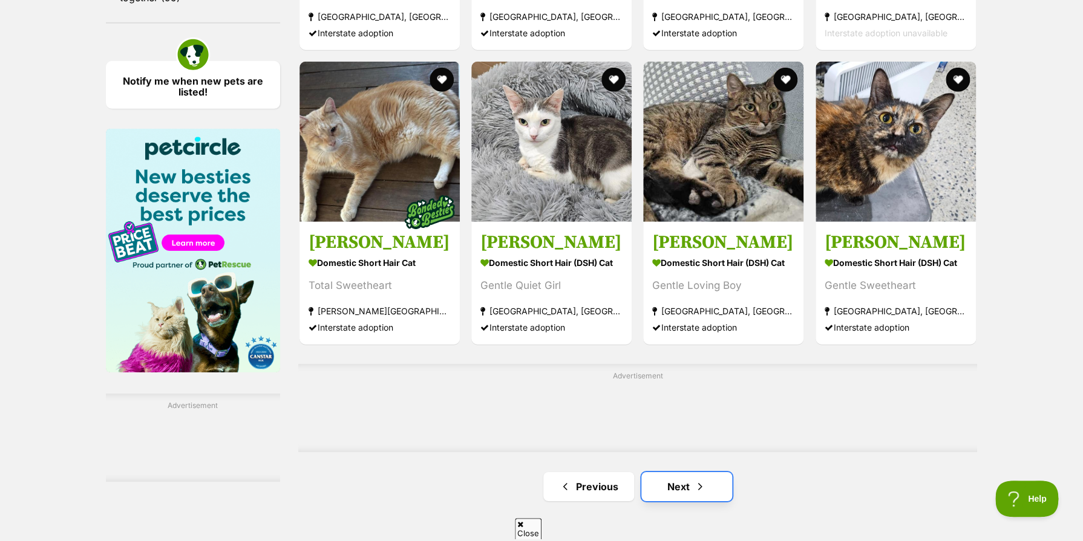
click at [685, 484] on link "Next" at bounding box center [686, 486] width 91 height 29
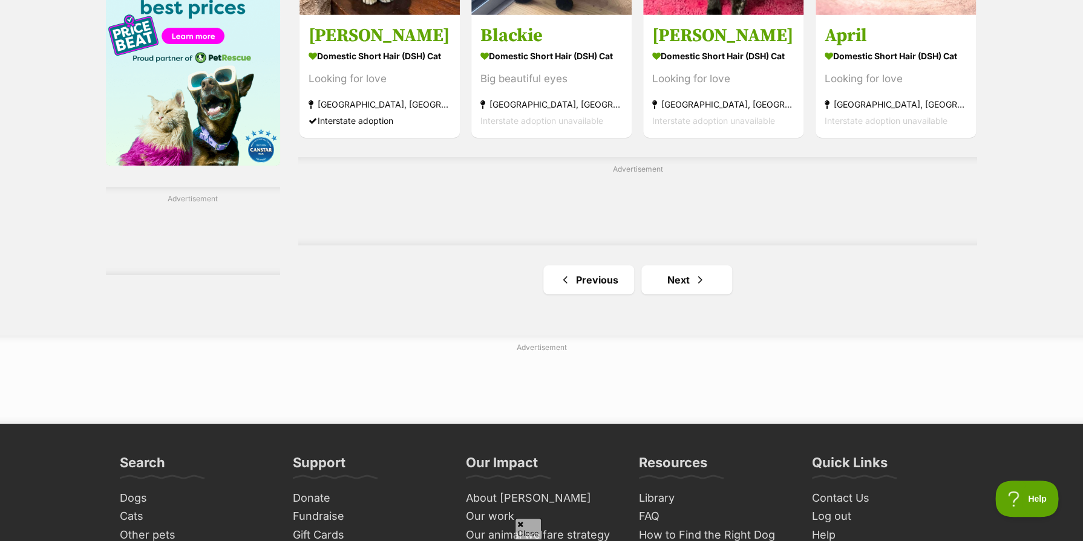
scroll to position [2056, 0]
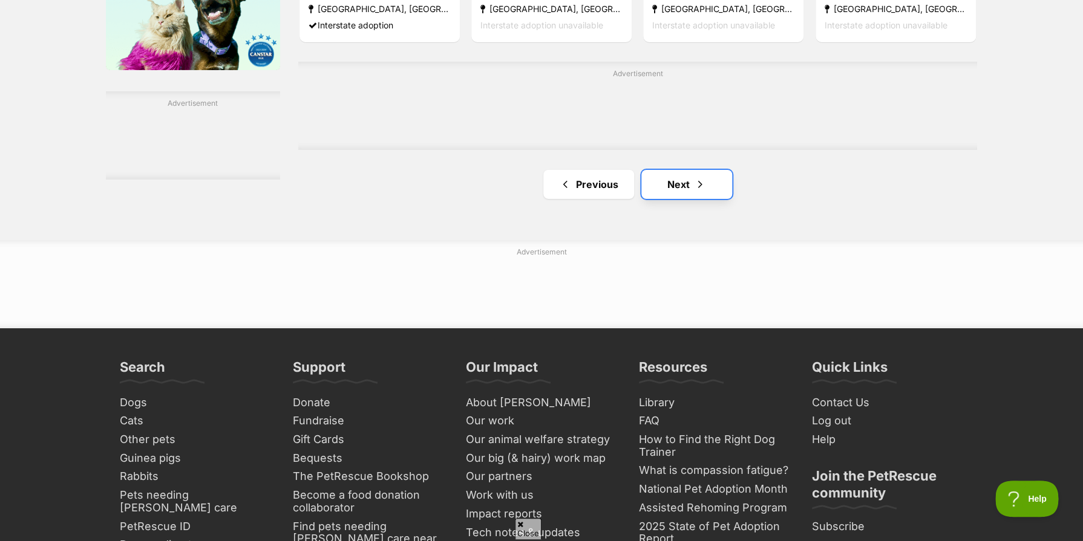
click at [690, 187] on link "Next" at bounding box center [686, 184] width 91 height 29
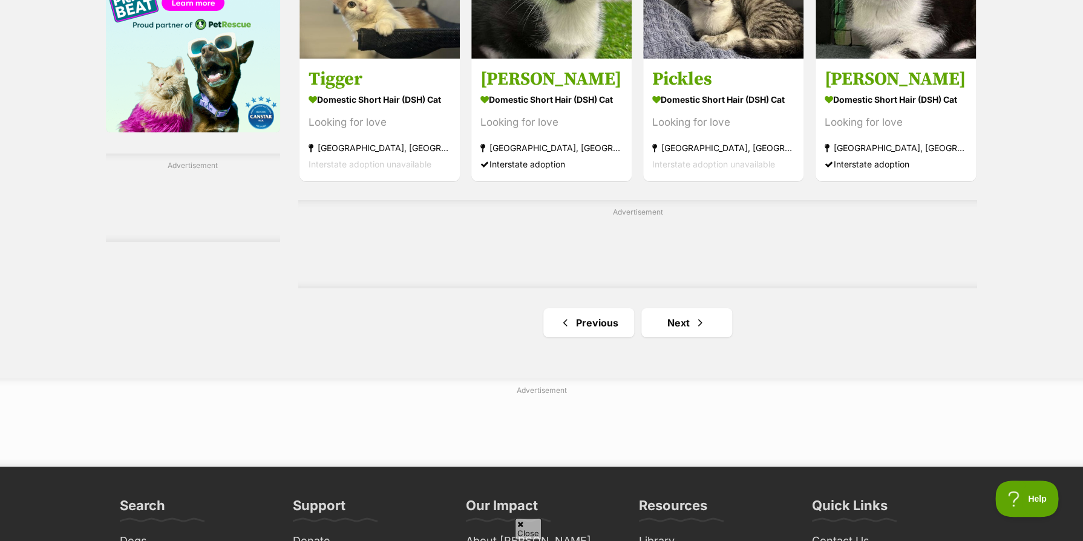
scroll to position [1996, 0]
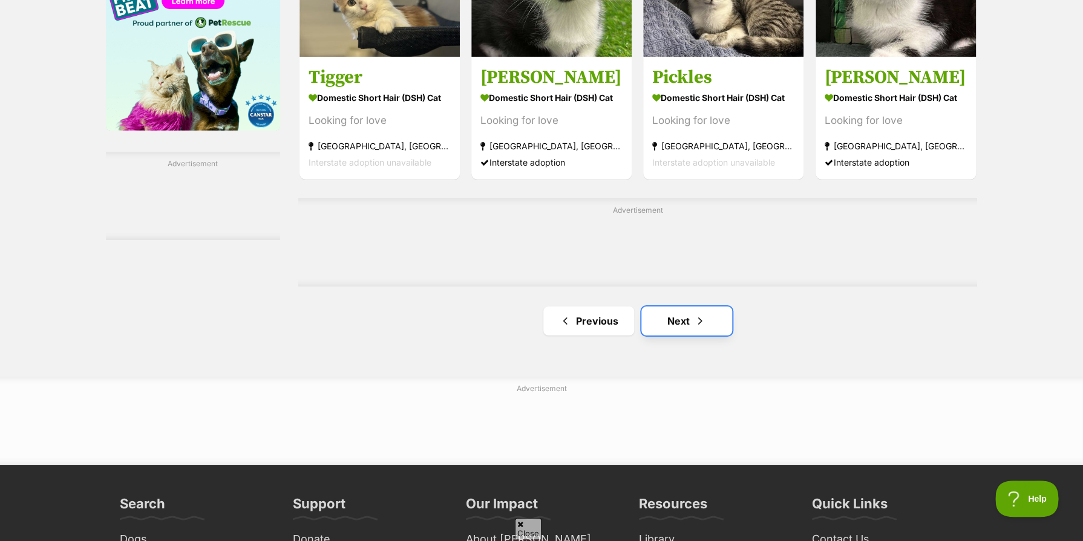
click at [675, 323] on link "Next" at bounding box center [686, 321] width 91 height 29
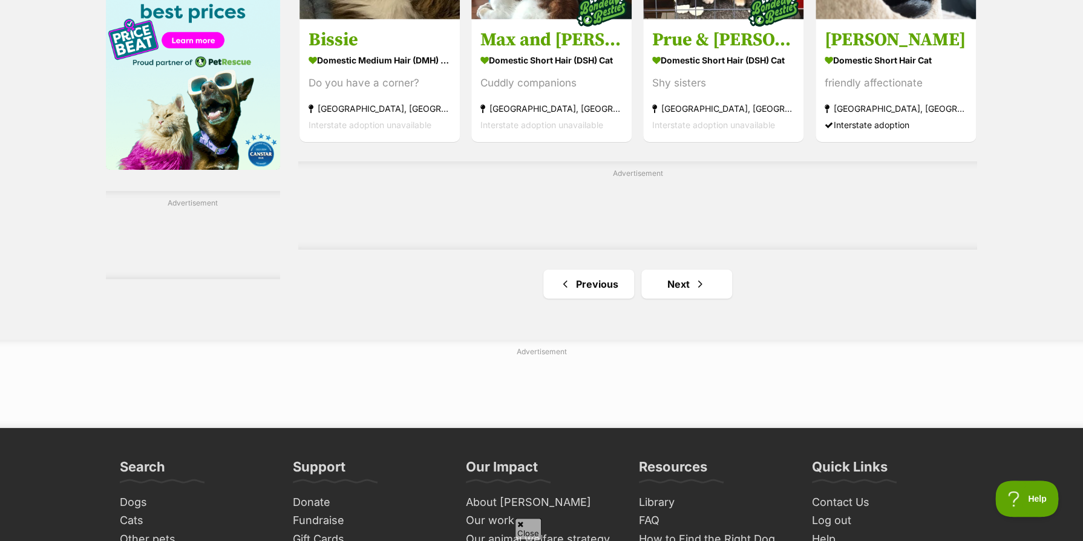
scroll to position [1996, 0]
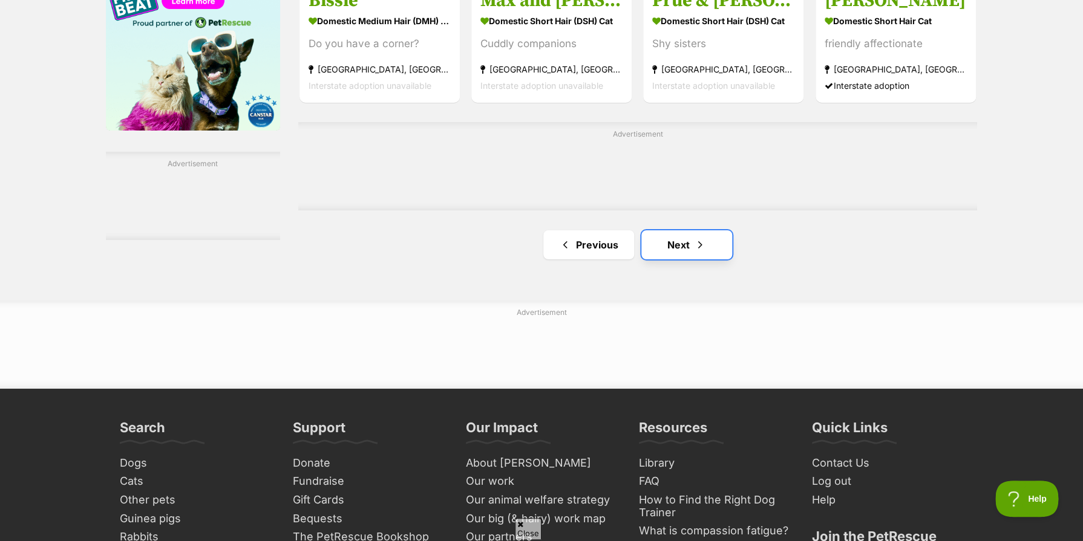
click at [682, 256] on link "Next" at bounding box center [686, 244] width 91 height 29
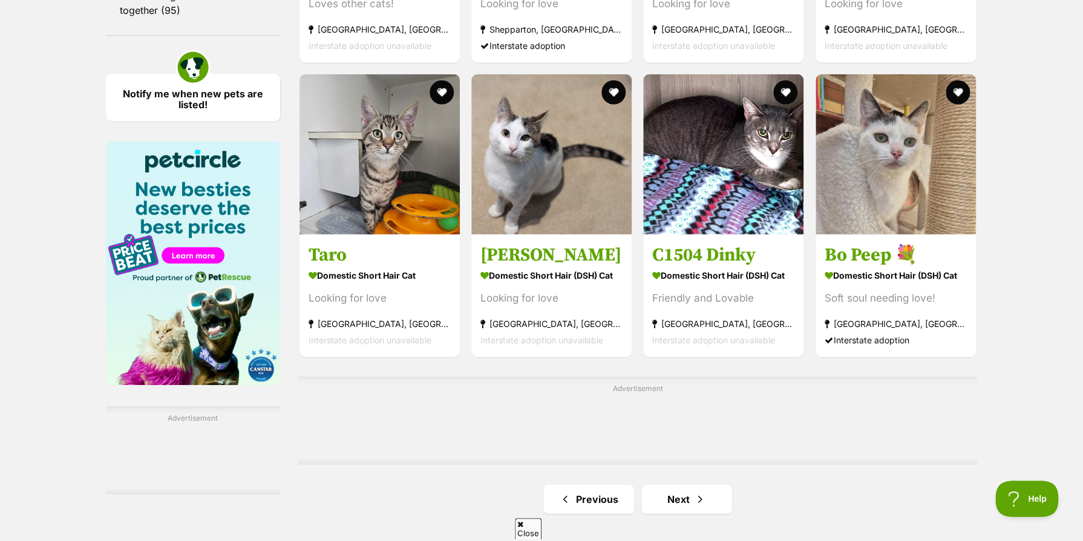
scroll to position [1754, 0]
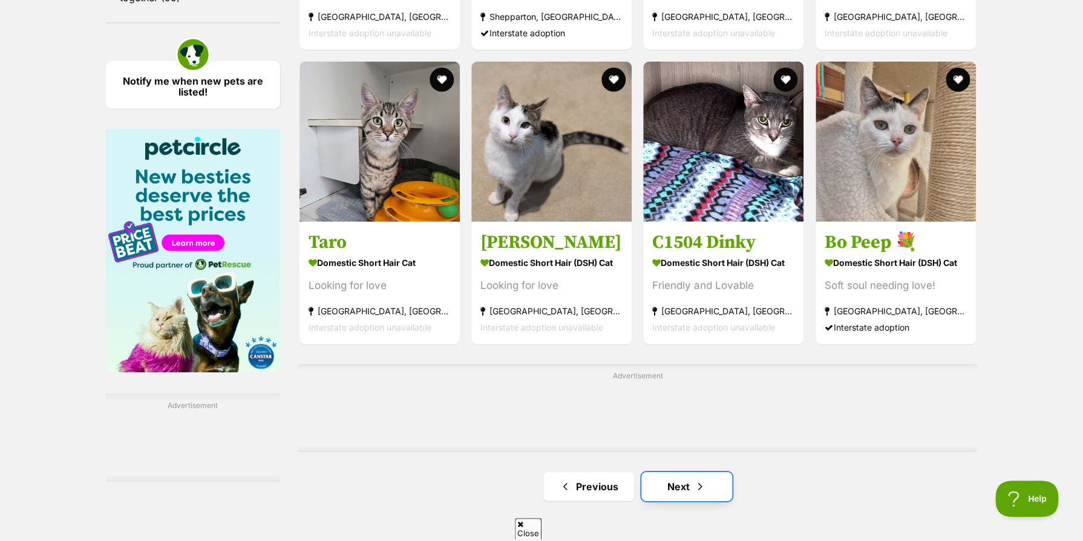
click at [674, 490] on link "Next" at bounding box center [686, 486] width 91 height 29
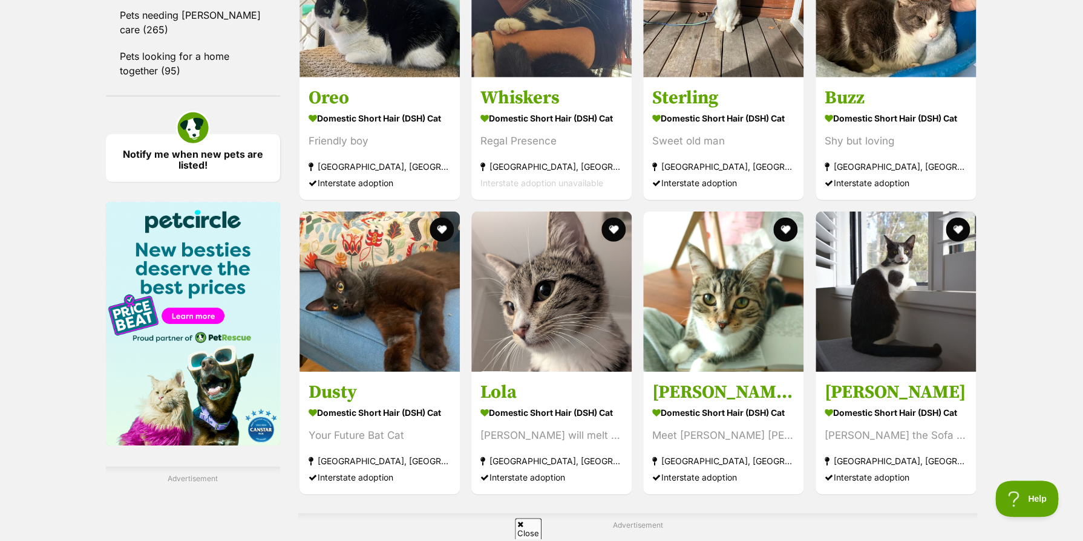
scroll to position [1935, 0]
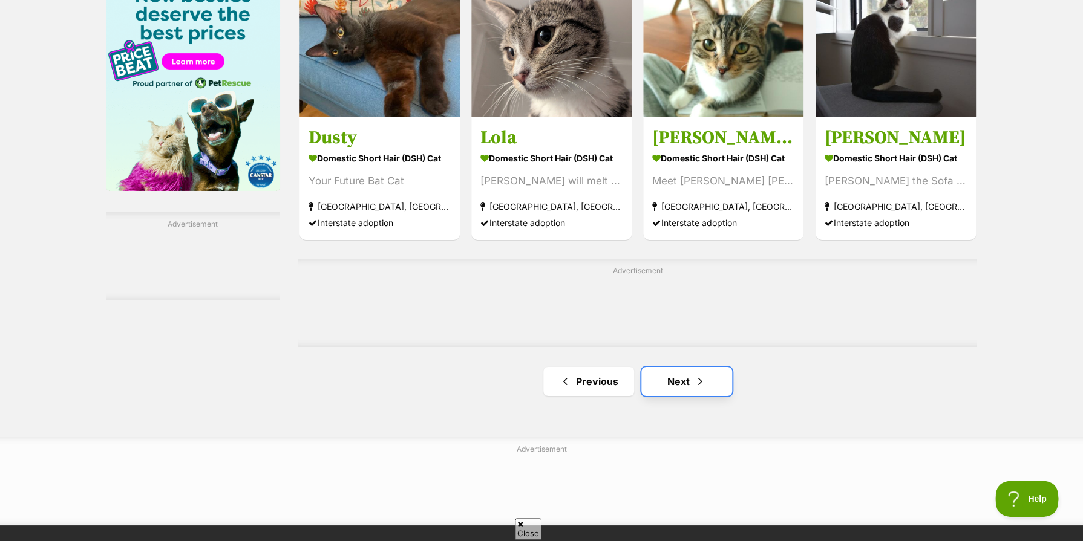
click at [667, 393] on link "Next" at bounding box center [686, 381] width 91 height 29
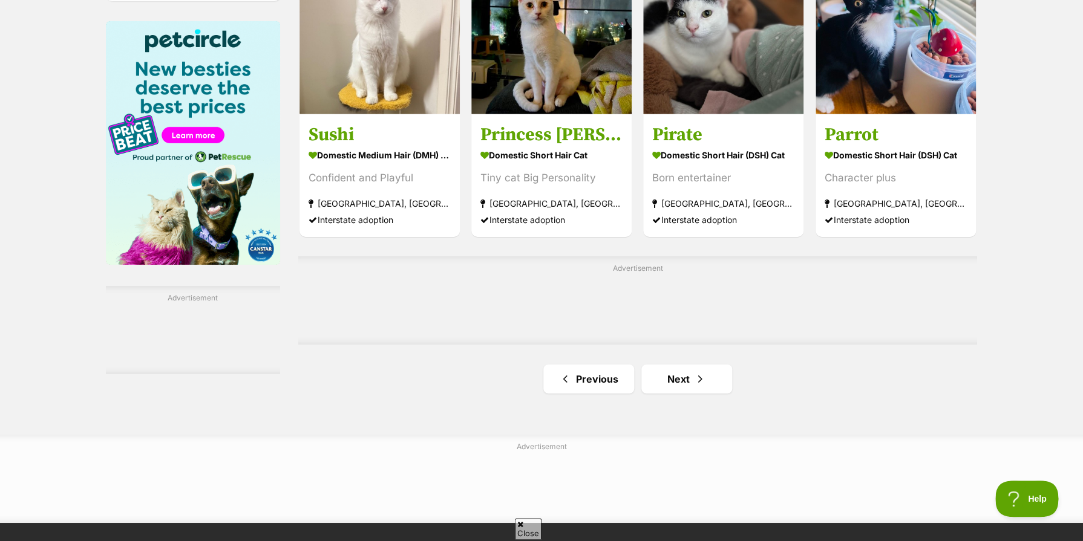
scroll to position [1935, 0]
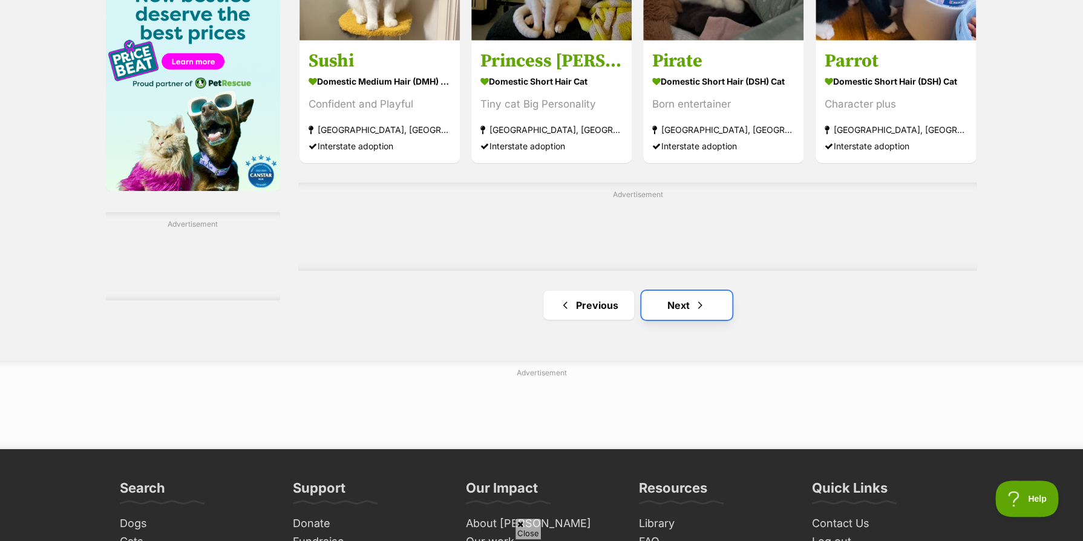
click at [691, 310] on link "Next" at bounding box center [686, 305] width 91 height 29
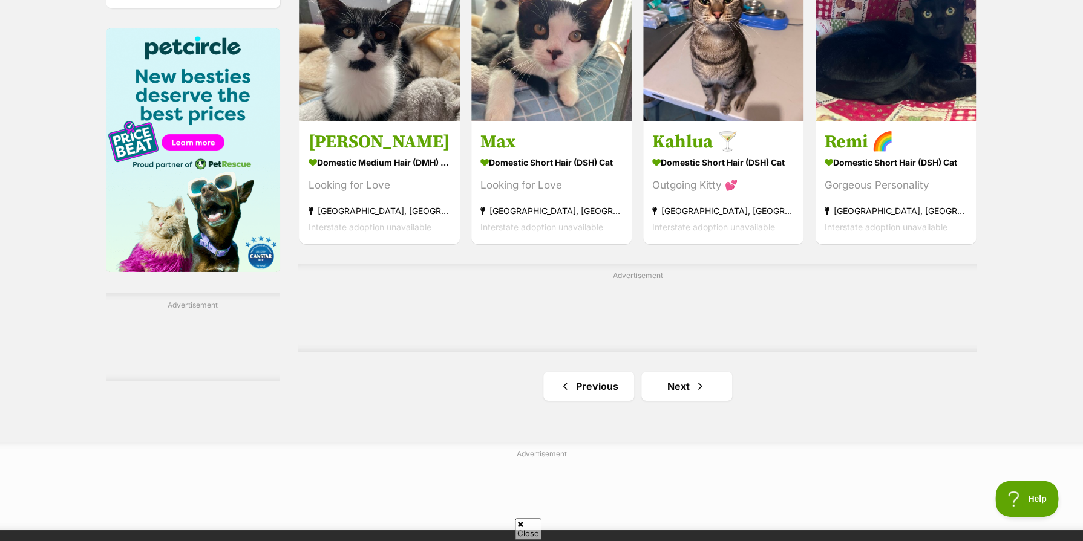
scroll to position [1875, 0]
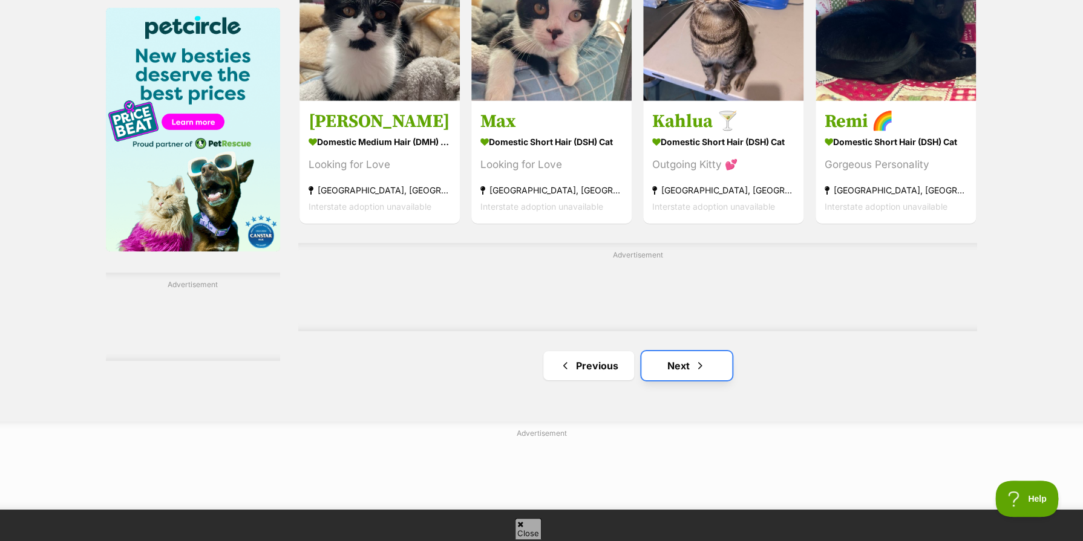
click at [677, 373] on link "Next" at bounding box center [686, 365] width 91 height 29
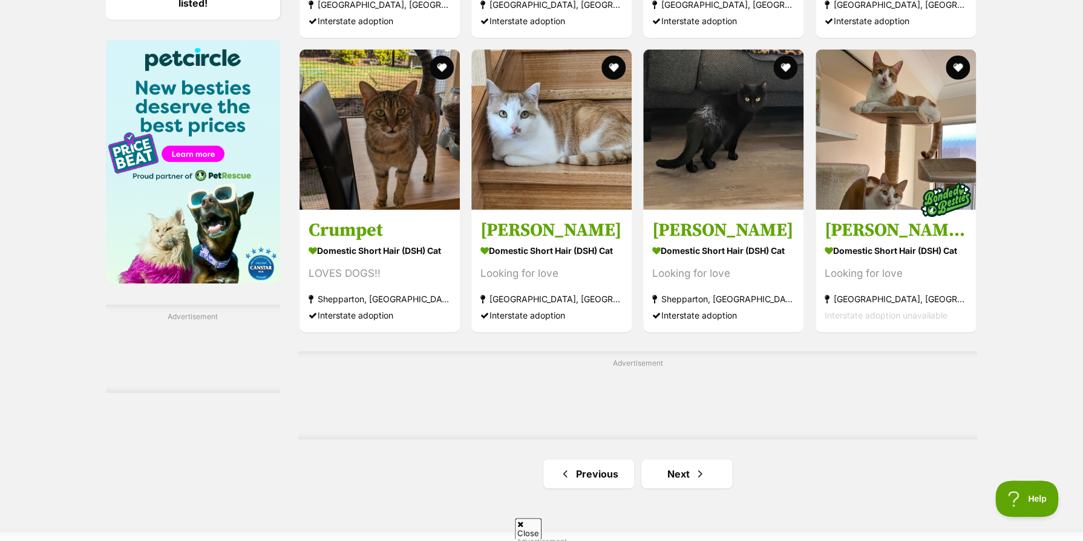
scroll to position [1875, 0]
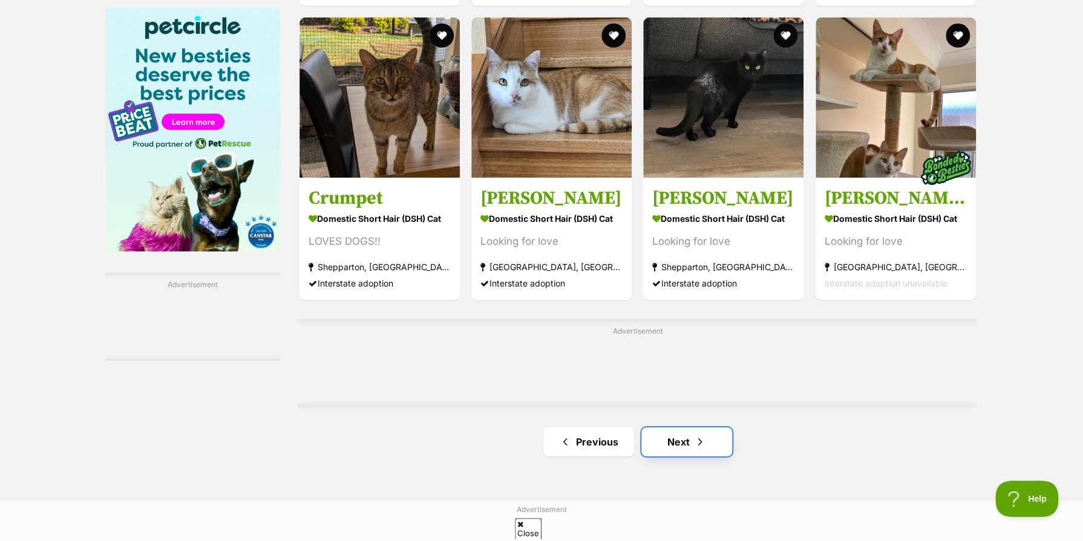
click at [679, 439] on link "Next" at bounding box center [686, 442] width 91 height 29
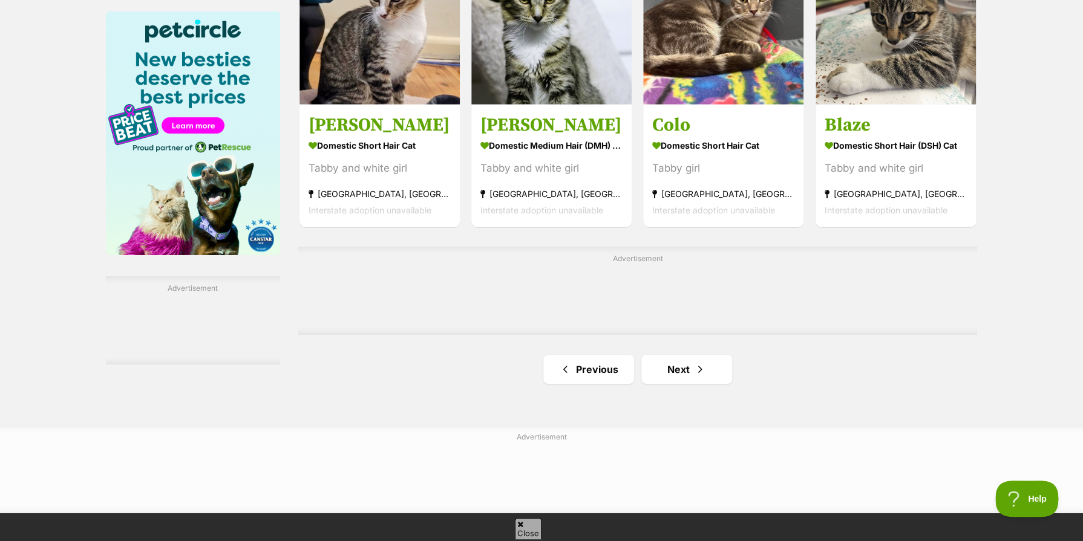
scroll to position [1875, 0]
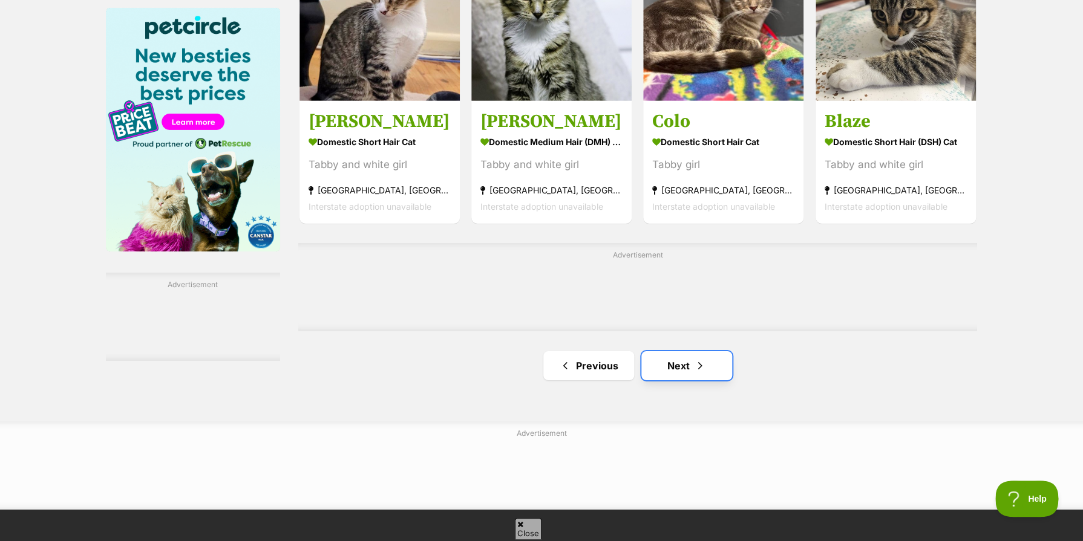
click at [668, 374] on link "Next" at bounding box center [686, 365] width 91 height 29
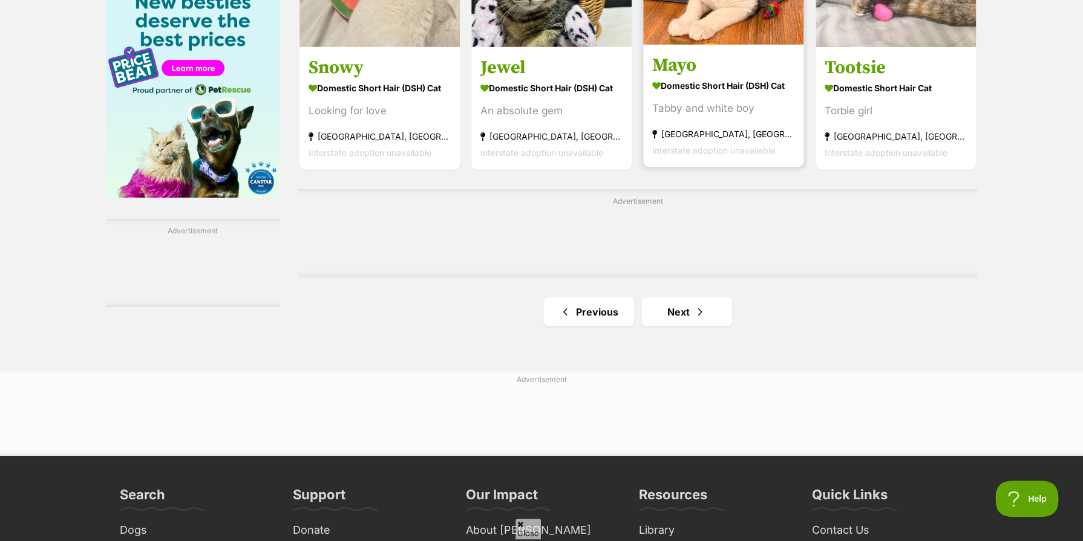
scroll to position [1935, 0]
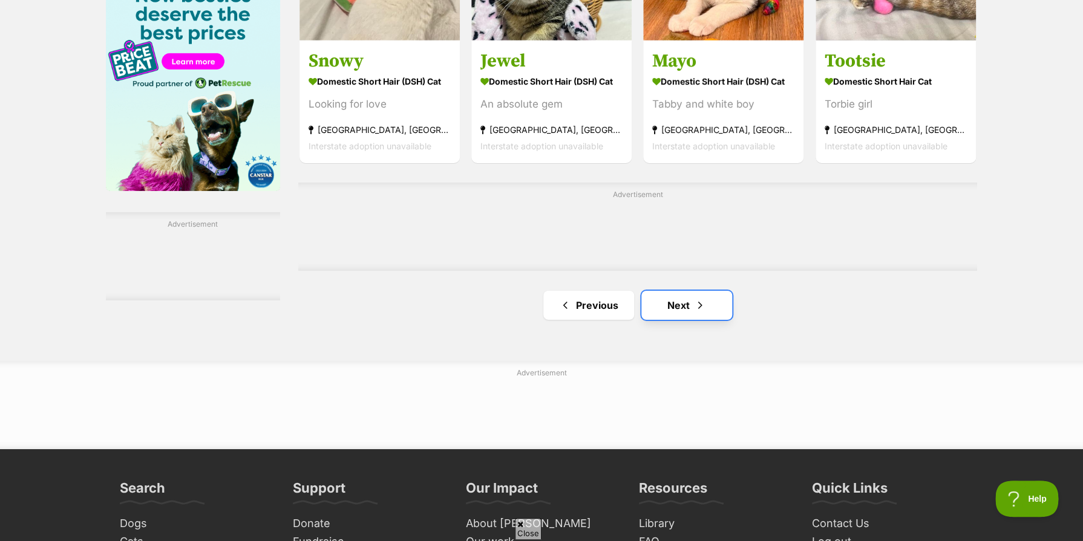
click at [680, 310] on link "Next" at bounding box center [686, 305] width 91 height 29
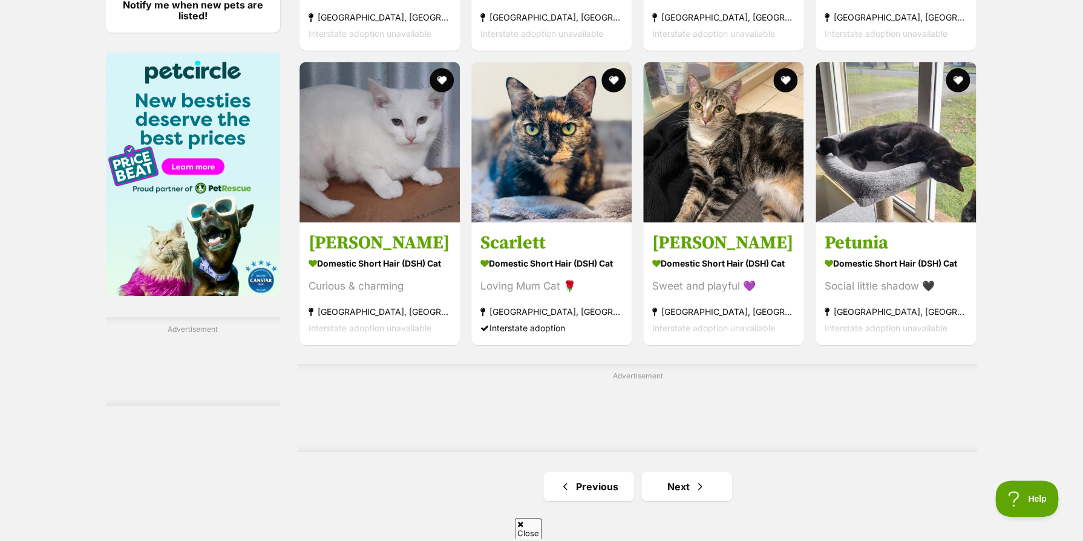
scroll to position [1875, 0]
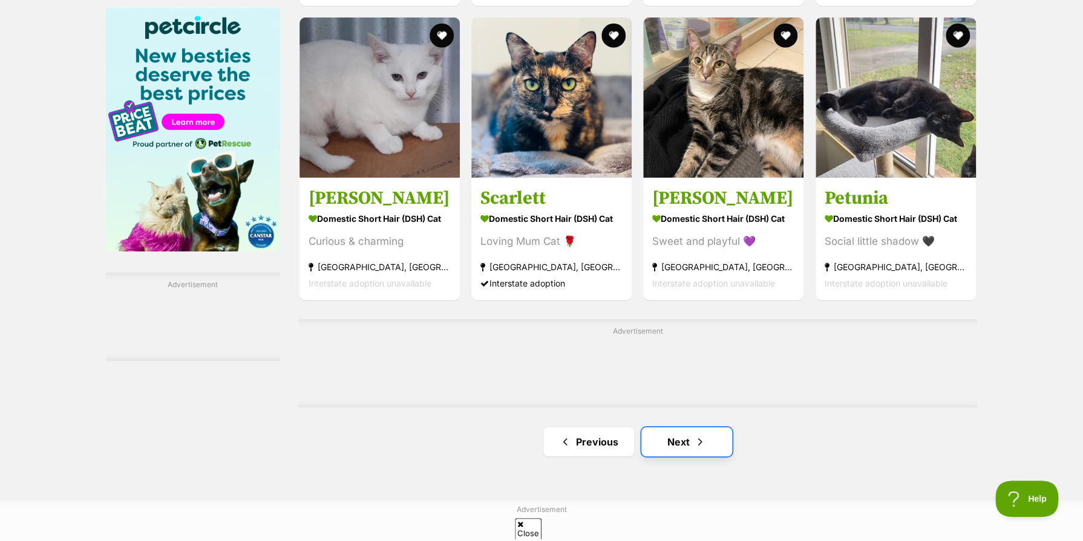
click at [700, 443] on span "Next page" at bounding box center [700, 442] width 12 height 15
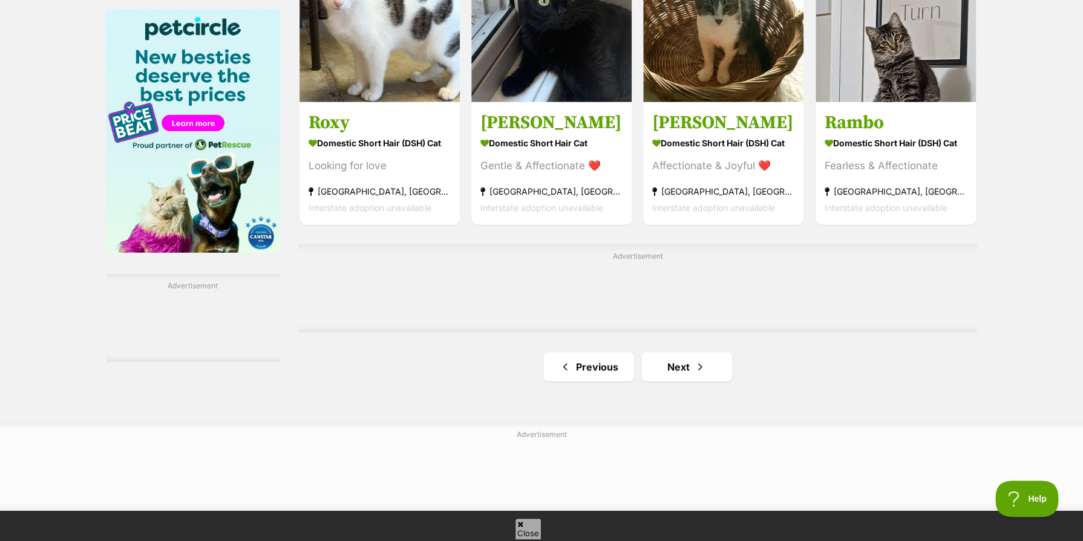
scroll to position [1875, 0]
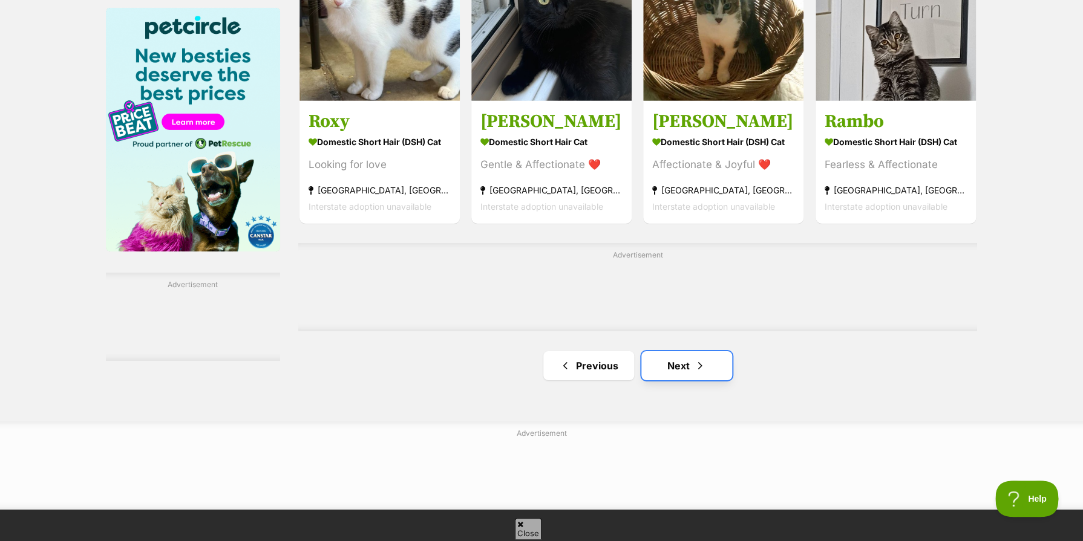
click at [674, 380] on link "Next" at bounding box center [686, 365] width 91 height 29
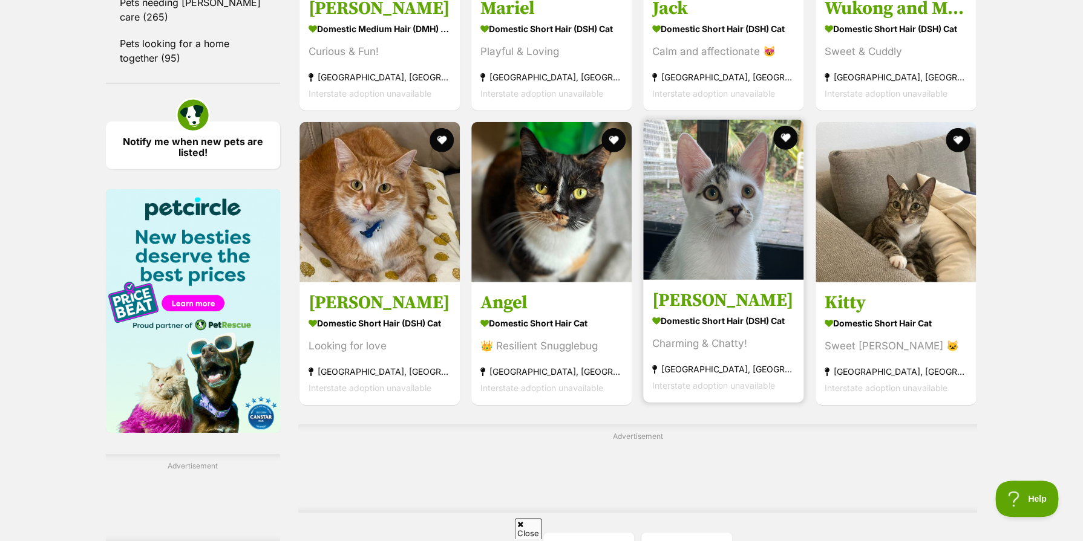
scroll to position [1754, 0]
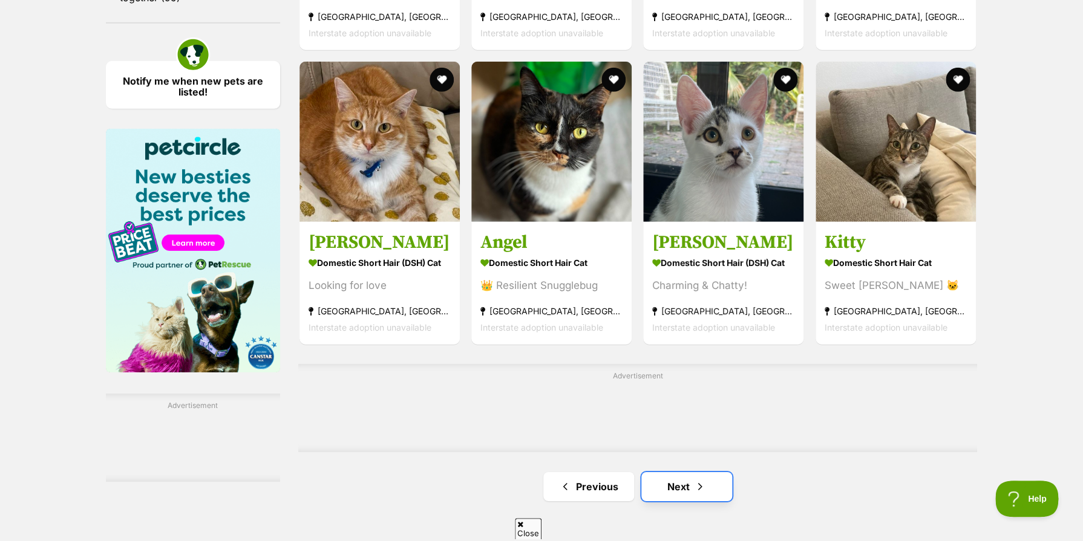
click at [690, 489] on link "Next" at bounding box center [686, 486] width 91 height 29
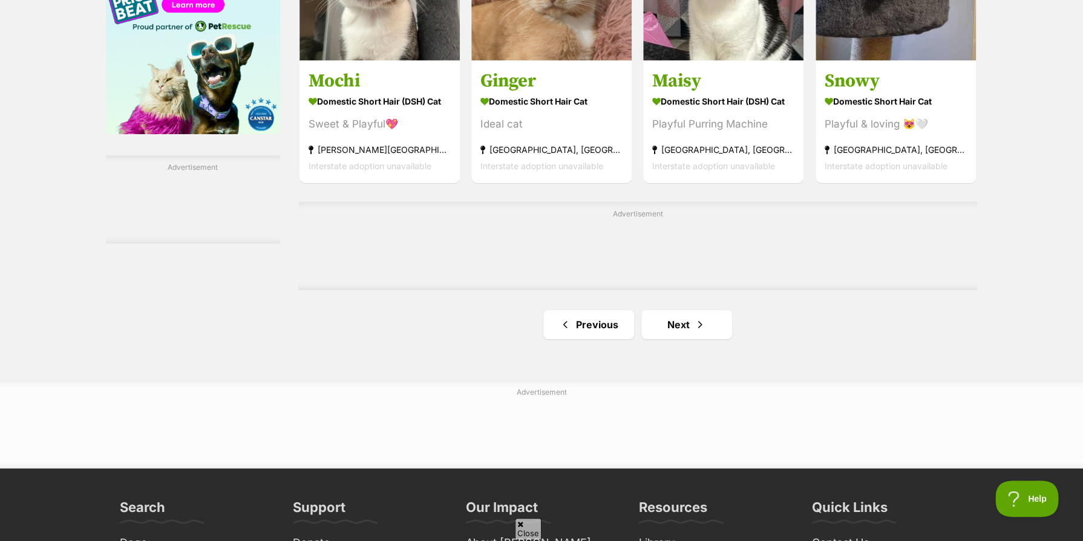
scroll to position [1996, 0]
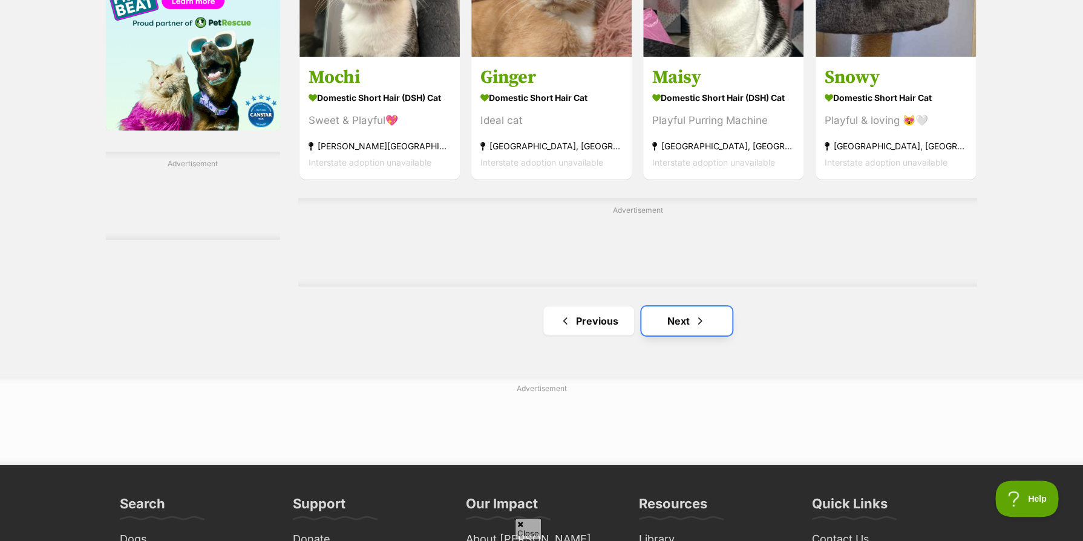
click at [682, 332] on link "Next" at bounding box center [686, 321] width 91 height 29
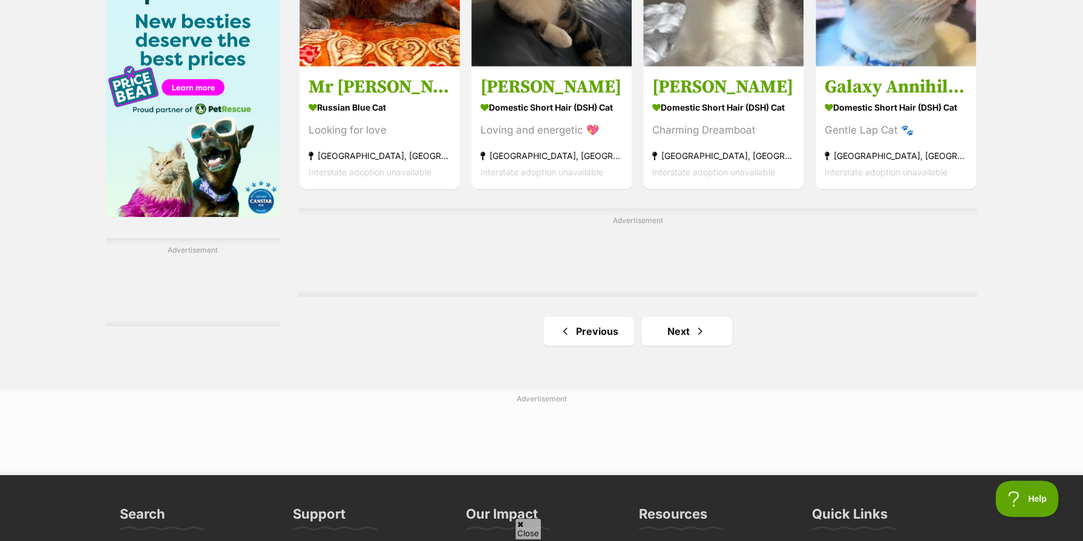
scroll to position [1935, 0]
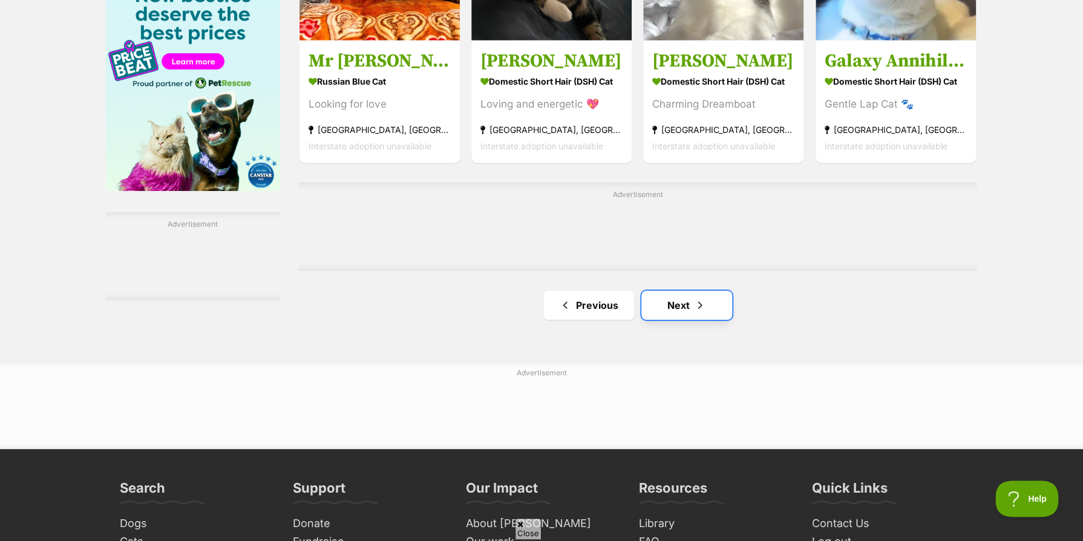
click at [673, 299] on link "Next" at bounding box center [686, 305] width 91 height 29
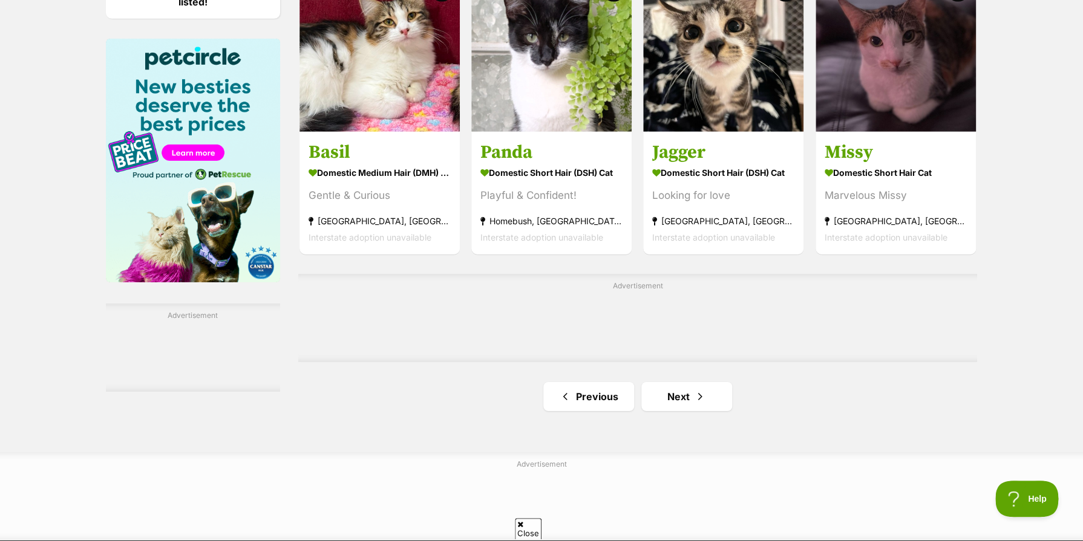
scroll to position [1935, 0]
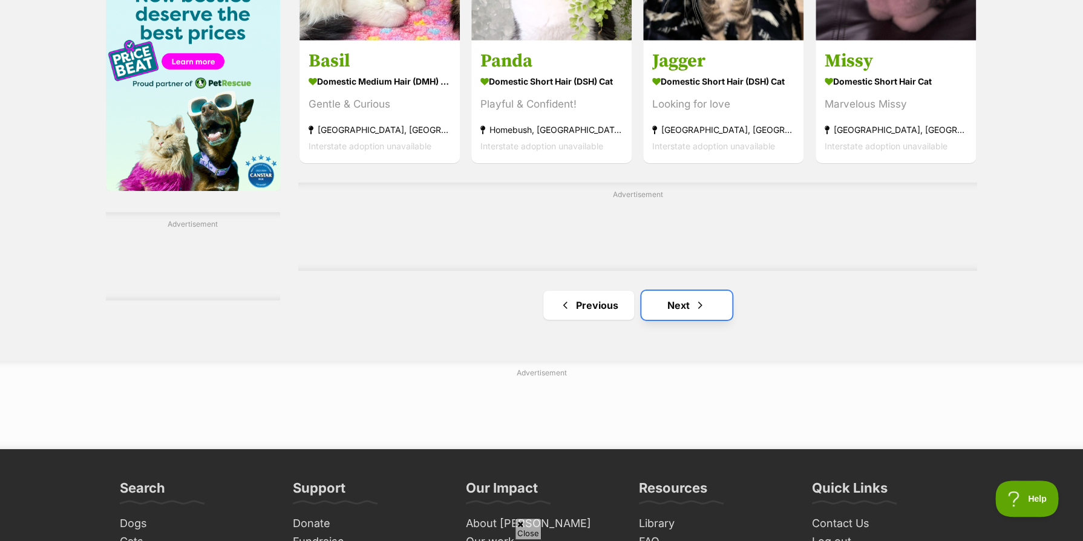
click at [681, 308] on link "Next" at bounding box center [686, 305] width 91 height 29
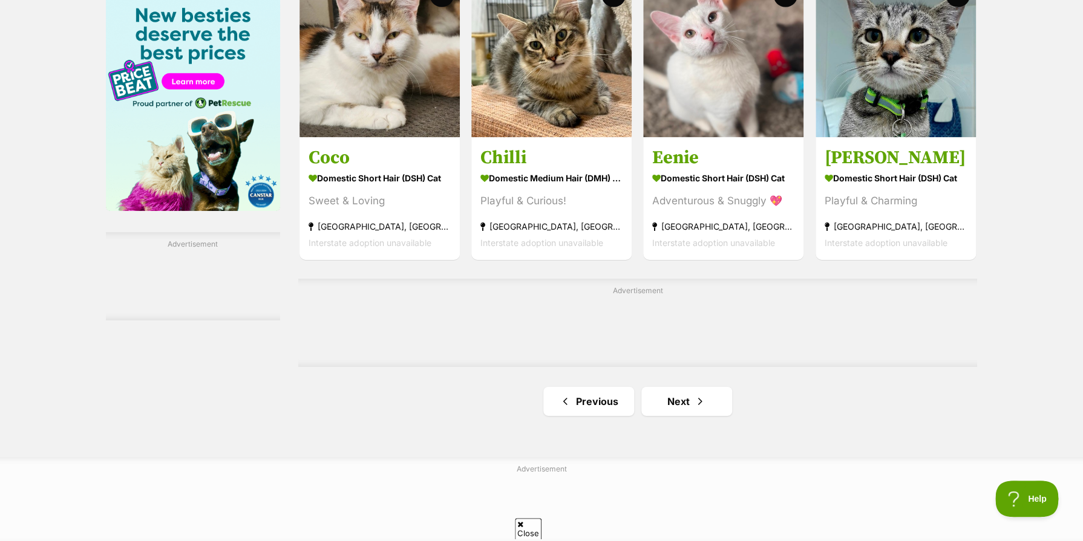
scroll to position [2056, 0]
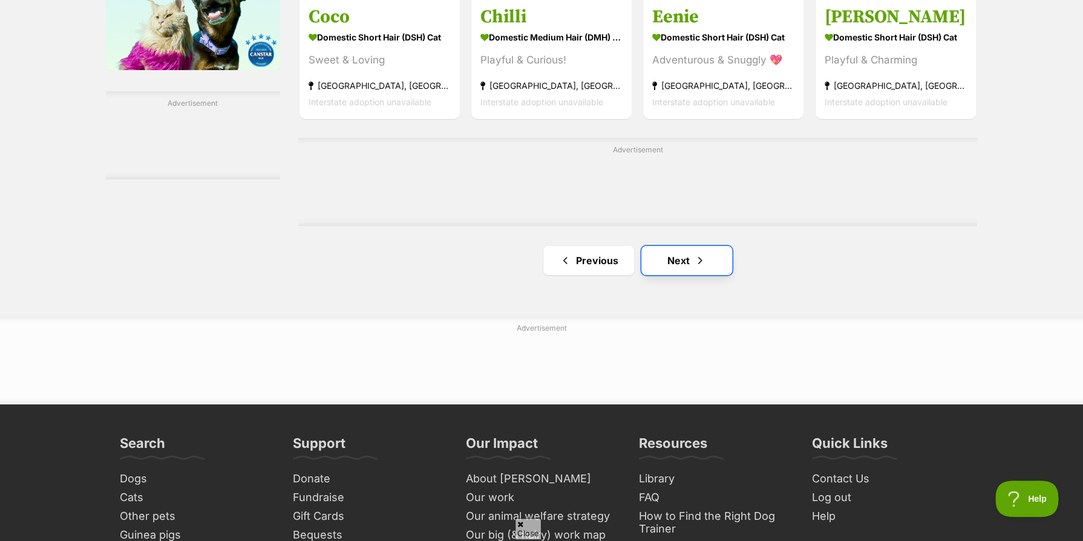
click at [686, 275] on link "Next" at bounding box center [686, 260] width 91 height 29
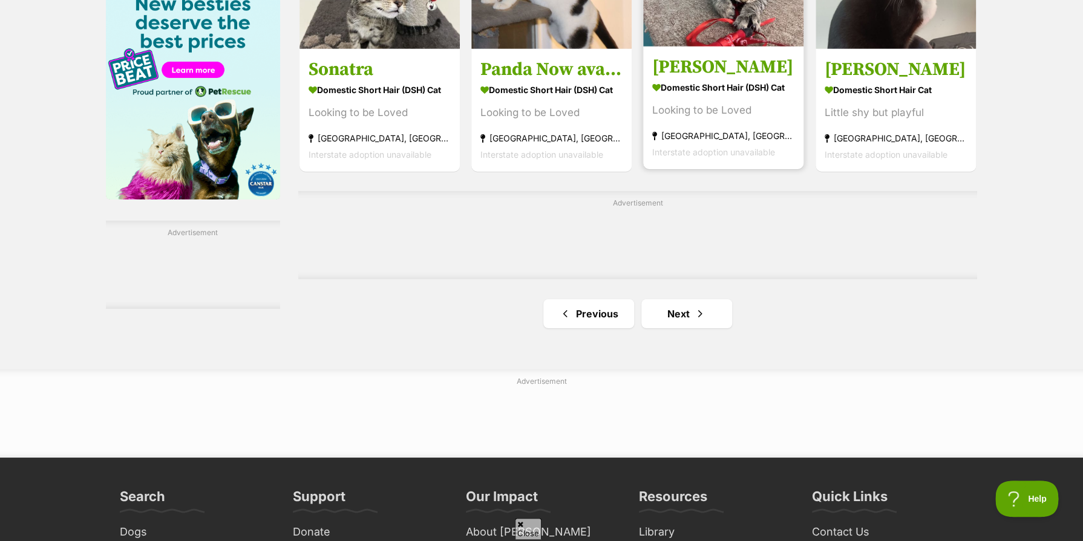
scroll to position [1935, 0]
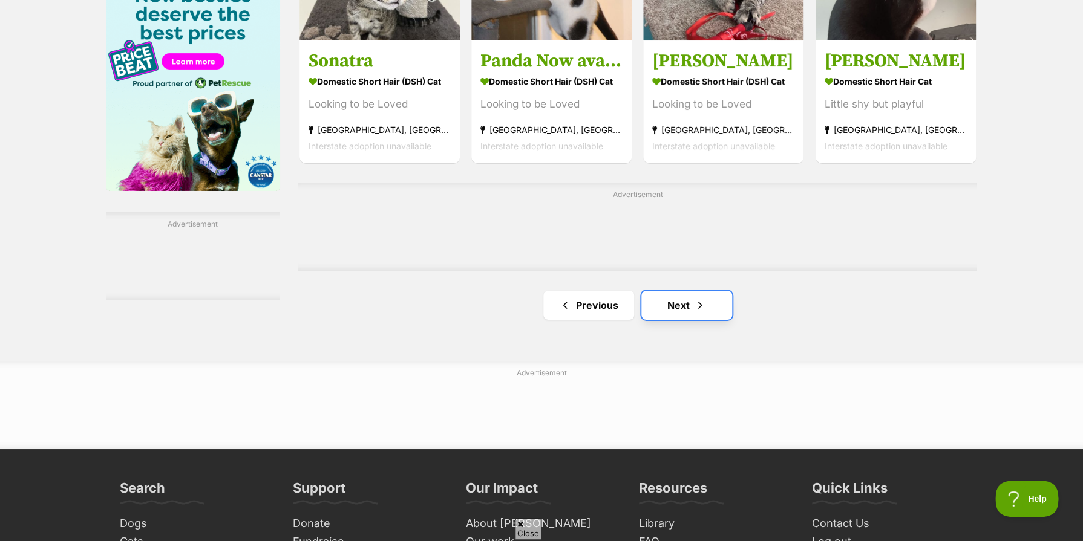
click at [680, 315] on link "Next" at bounding box center [686, 305] width 91 height 29
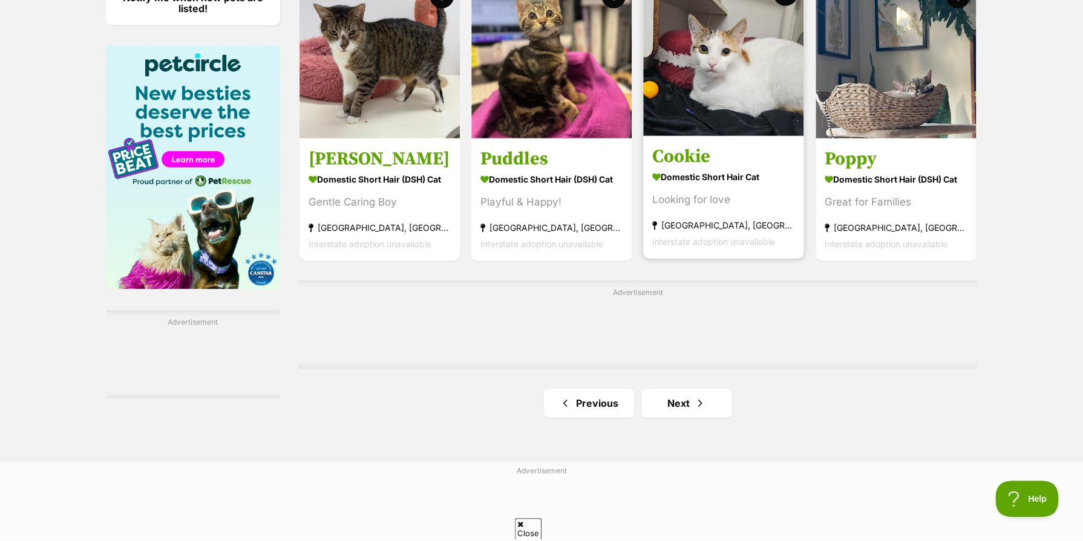
scroll to position [1875, 0]
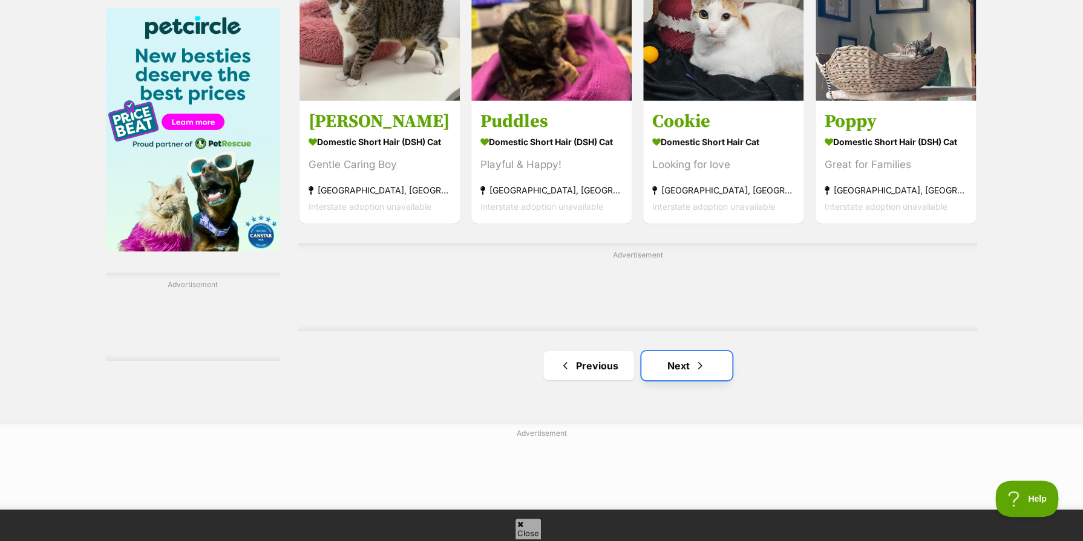
click at [676, 363] on link "Next" at bounding box center [686, 365] width 91 height 29
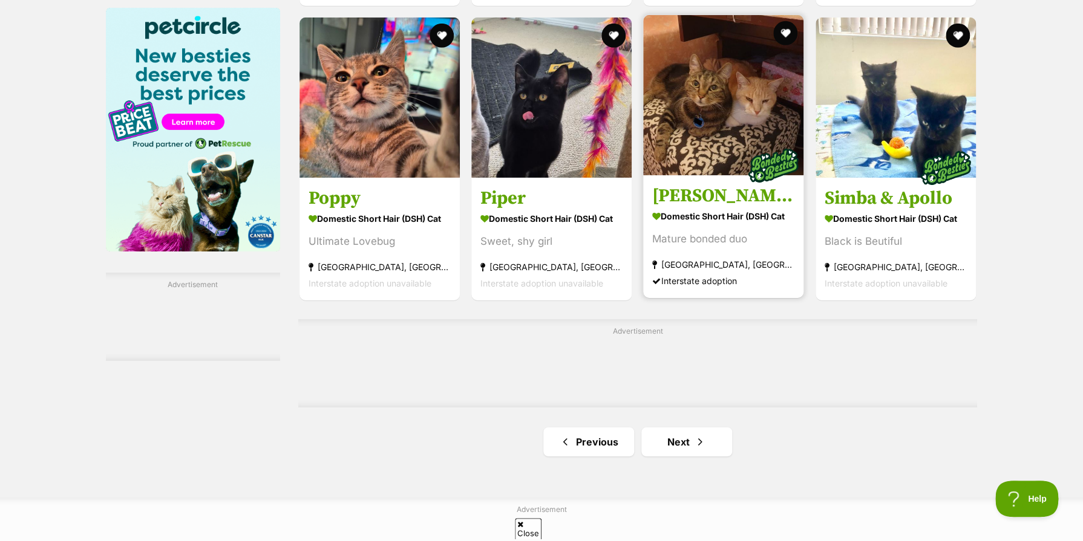
scroll to position [1935, 0]
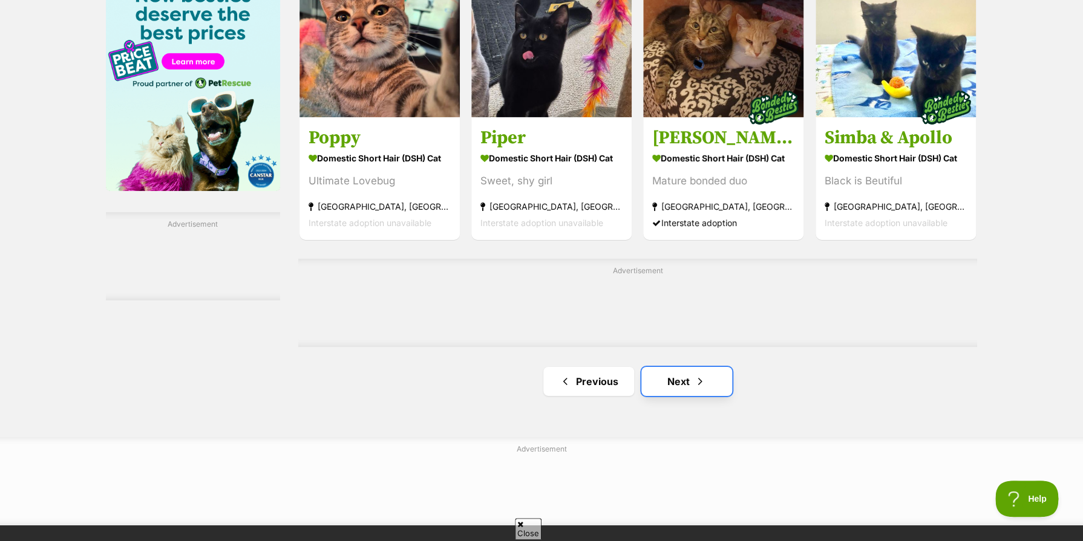
click at [693, 377] on link "Next" at bounding box center [686, 381] width 91 height 29
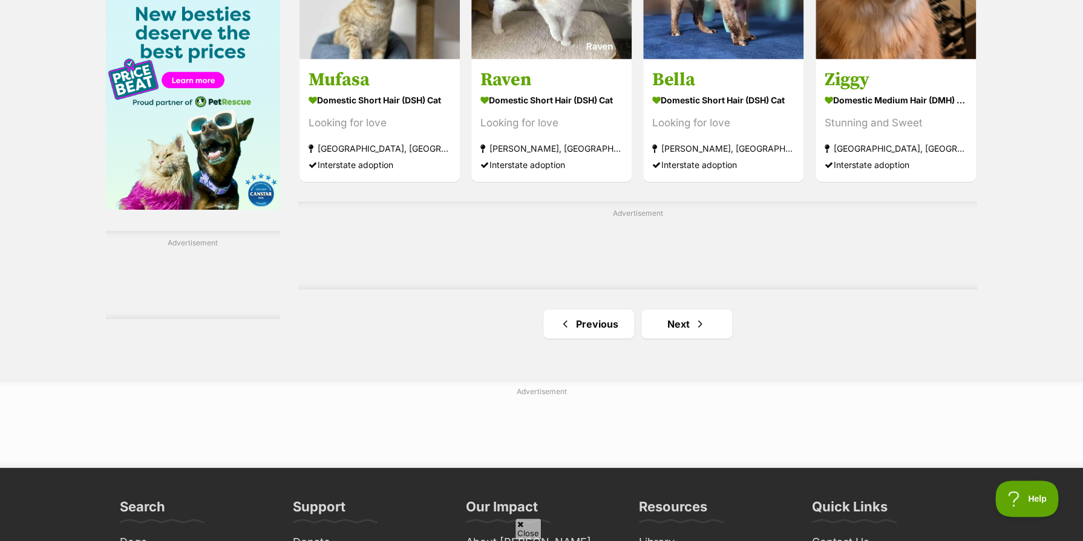
scroll to position [1935, 0]
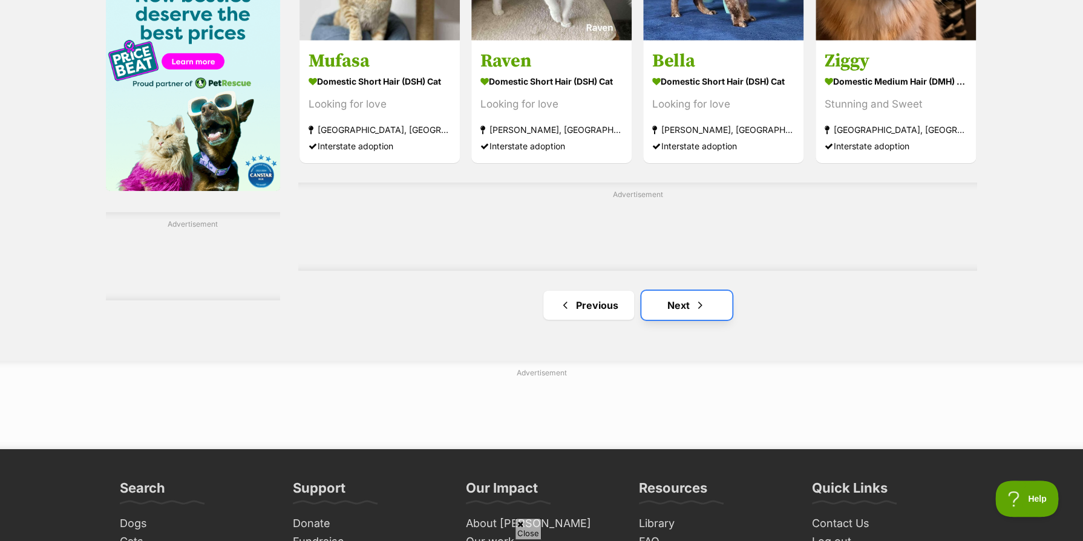
click at [686, 318] on link "Next" at bounding box center [686, 305] width 91 height 29
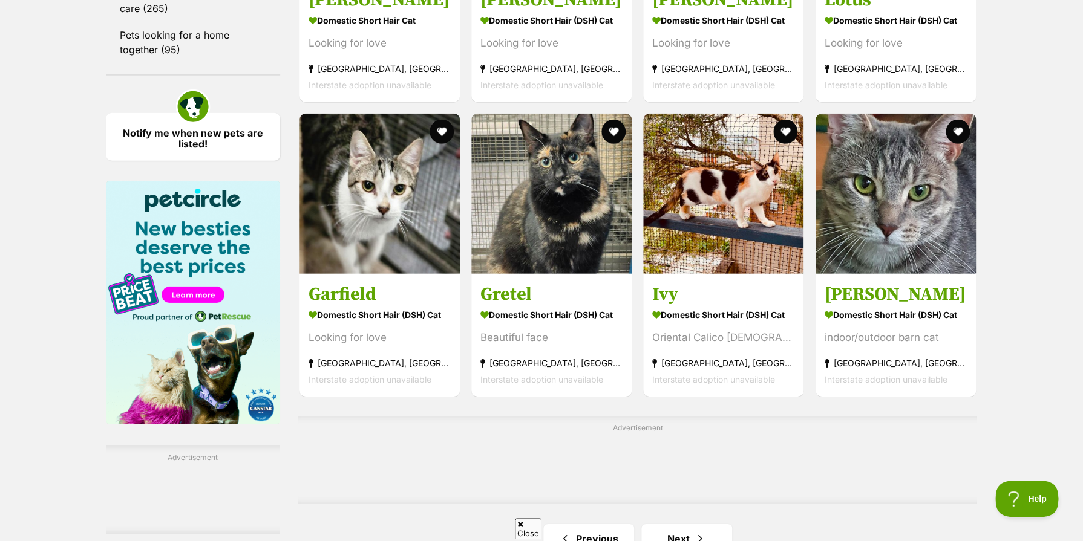
scroll to position [1875, 0]
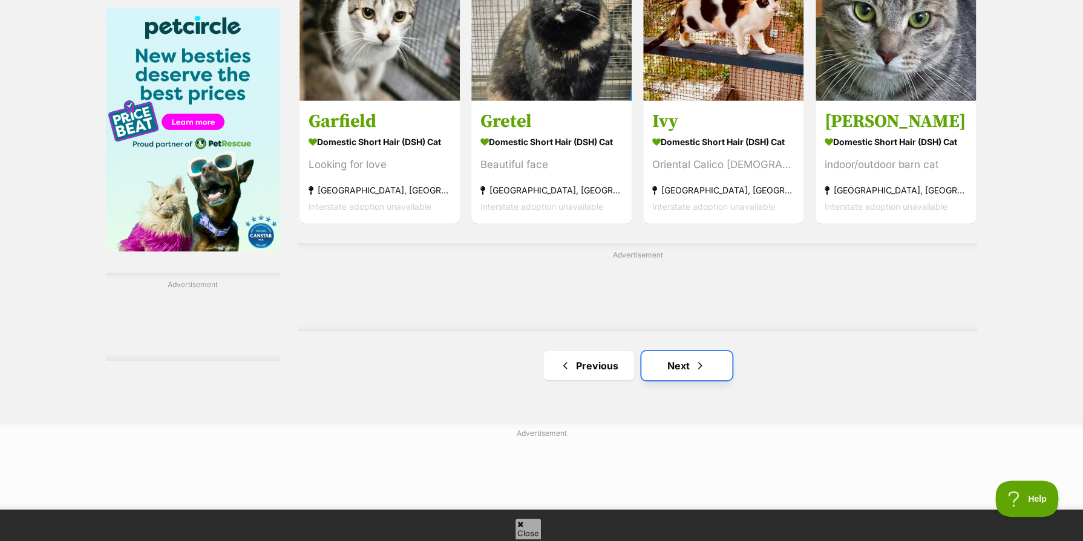
click at [694, 369] on span "Next page" at bounding box center [700, 366] width 12 height 15
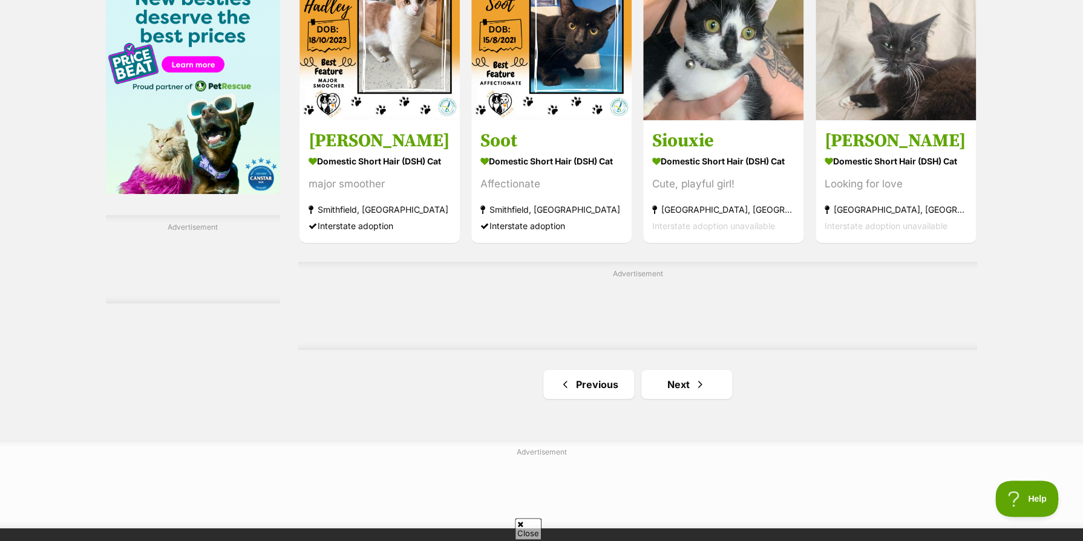
scroll to position [1935, 0]
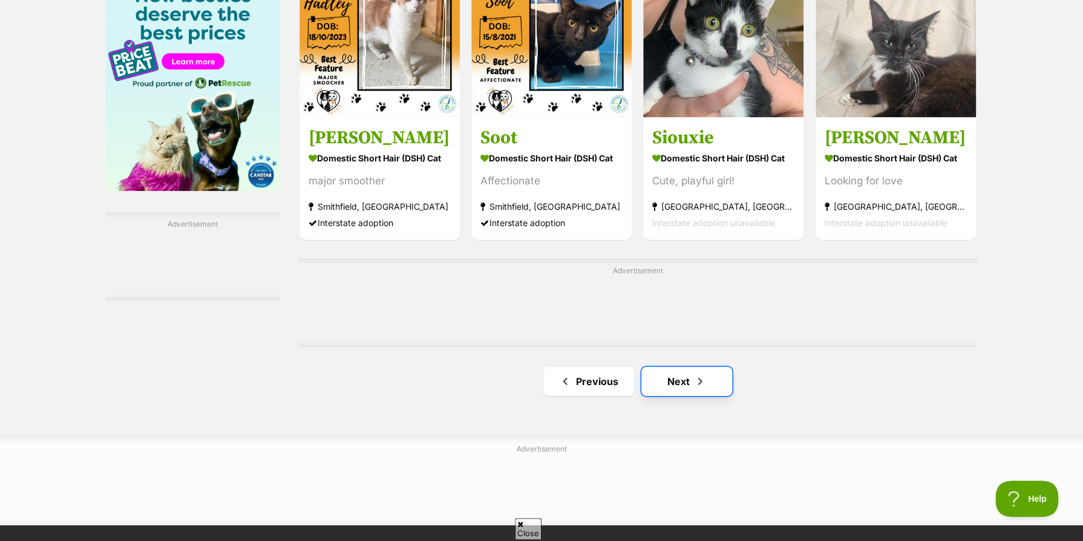
click at [703, 382] on span "Next page" at bounding box center [700, 381] width 12 height 15
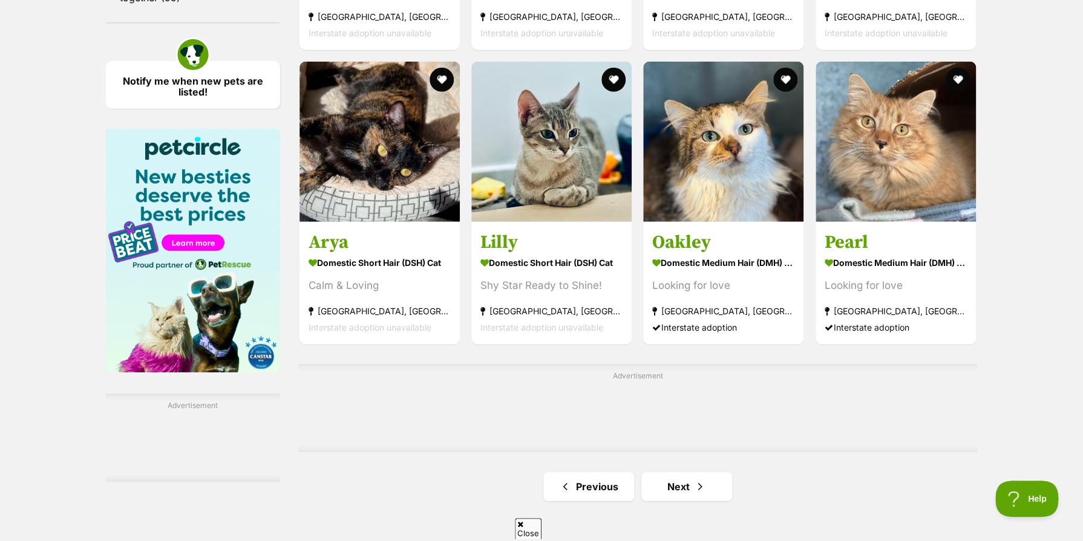
scroll to position [1814, 0]
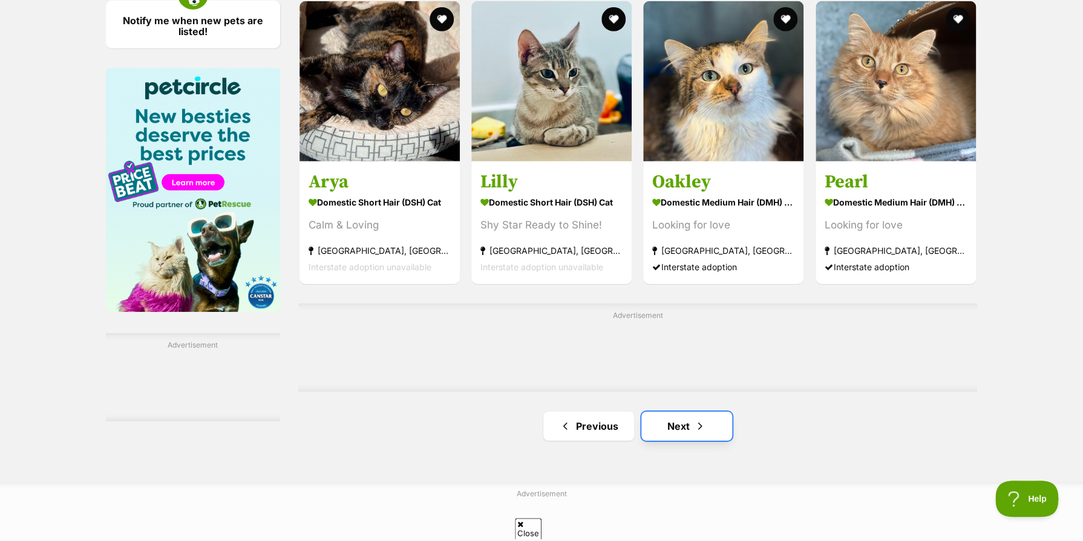
click at [676, 429] on link "Next" at bounding box center [686, 426] width 91 height 29
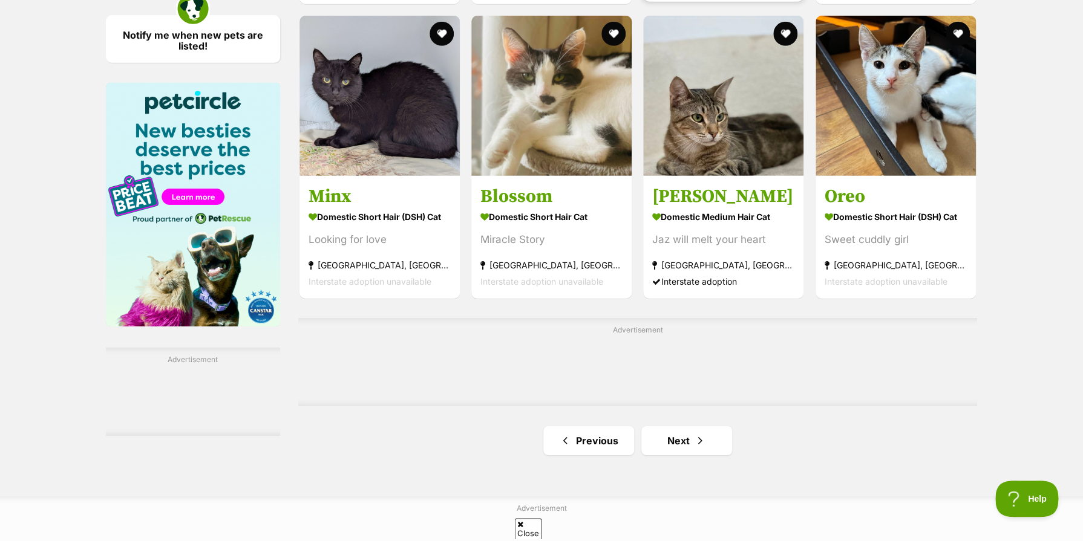
scroll to position [1996, 0]
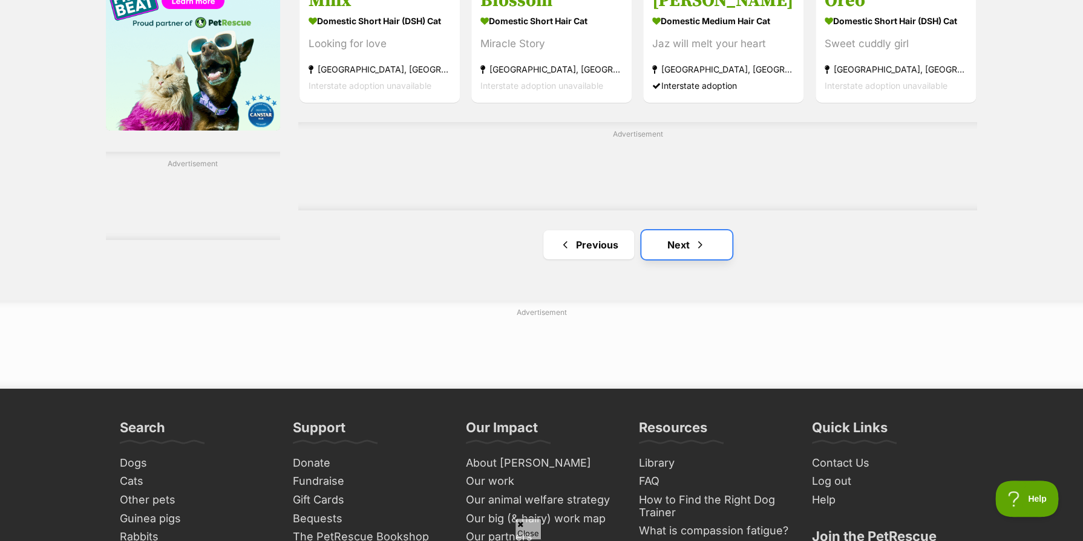
click at [678, 256] on link "Next" at bounding box center [686, 244] width 91 height 29
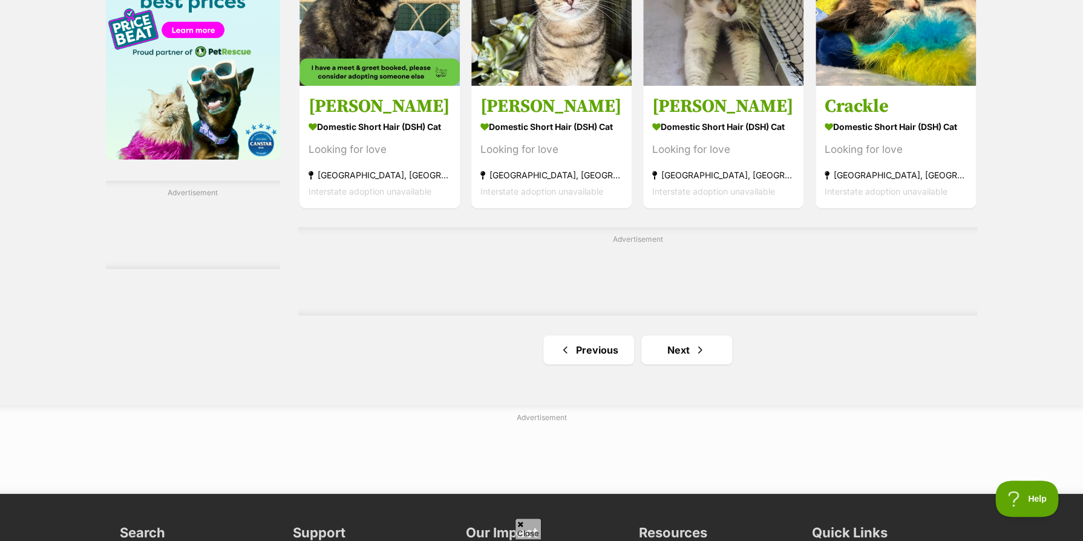
scroll to position [1996, 0]
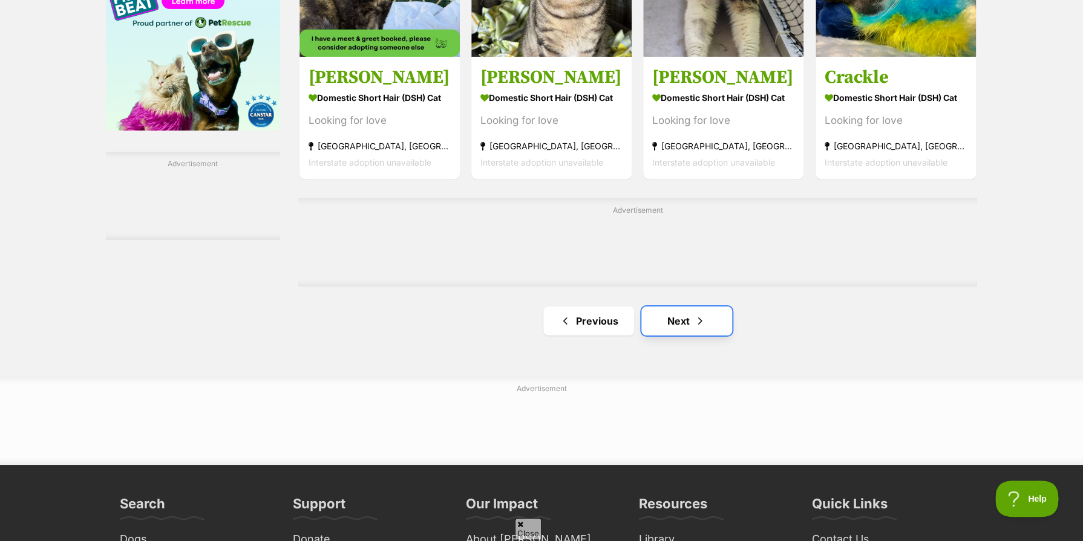
click at [676, 322] on link "Next" at bounding box center [686, 321] width 91 height 29
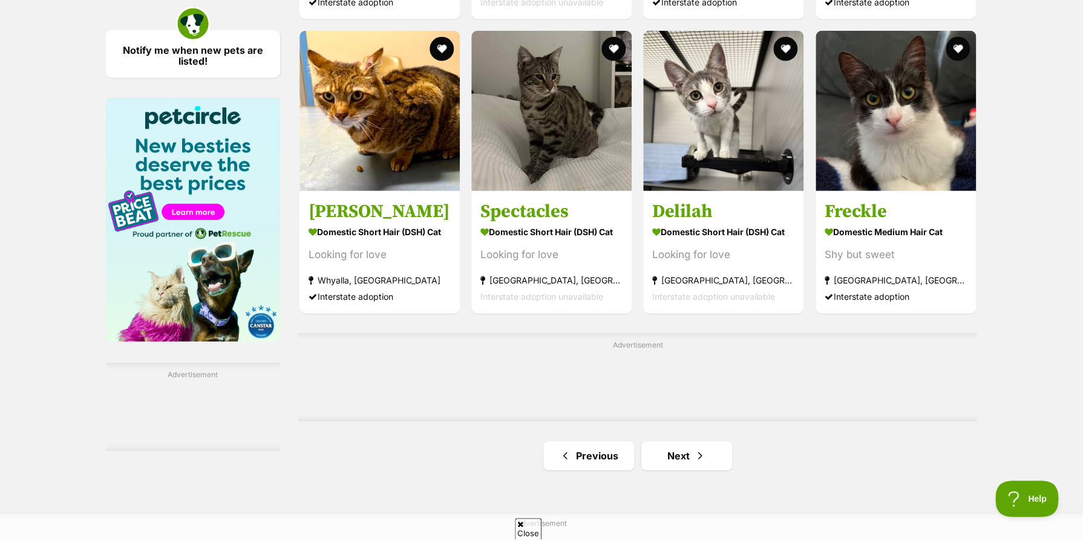
scroll to position [1875, 0]
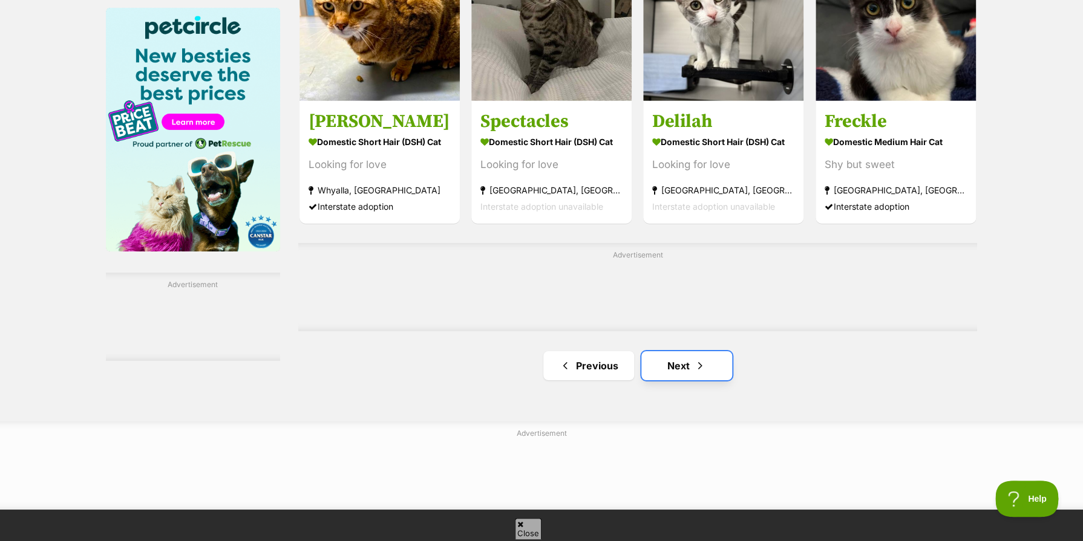
click at [677, 365] on link "Next" at bounding box center [686, 365] width 91 height 29
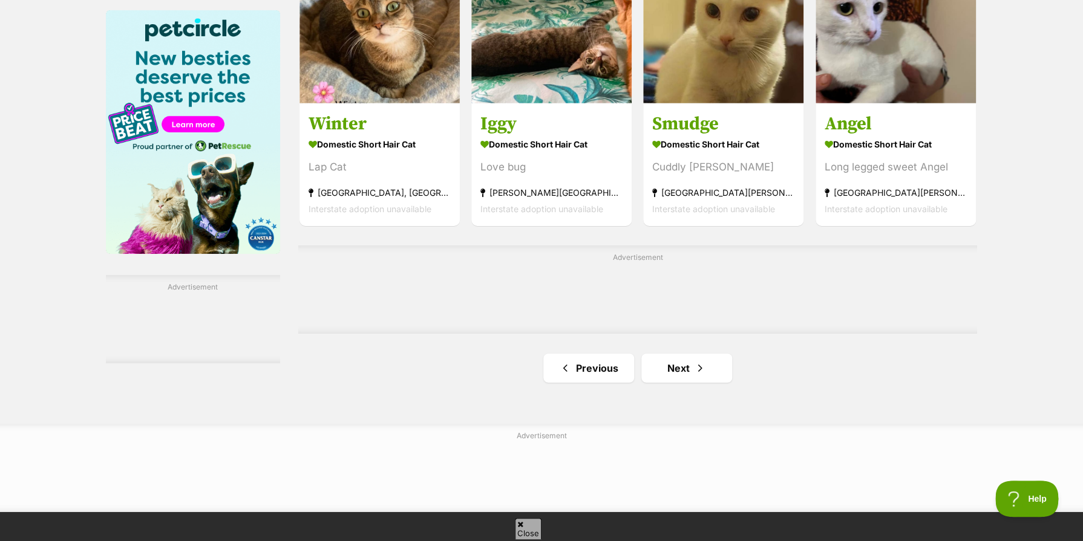
scroll to position [1875, 0]
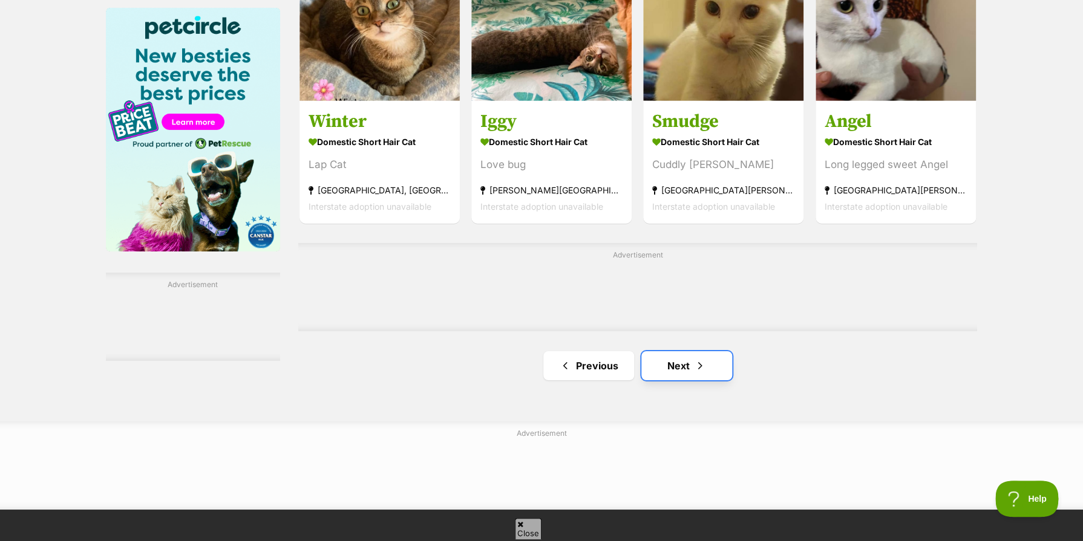
click at [664, 368] on link "Next" at bounding box center [686, 365] width 91 height 29
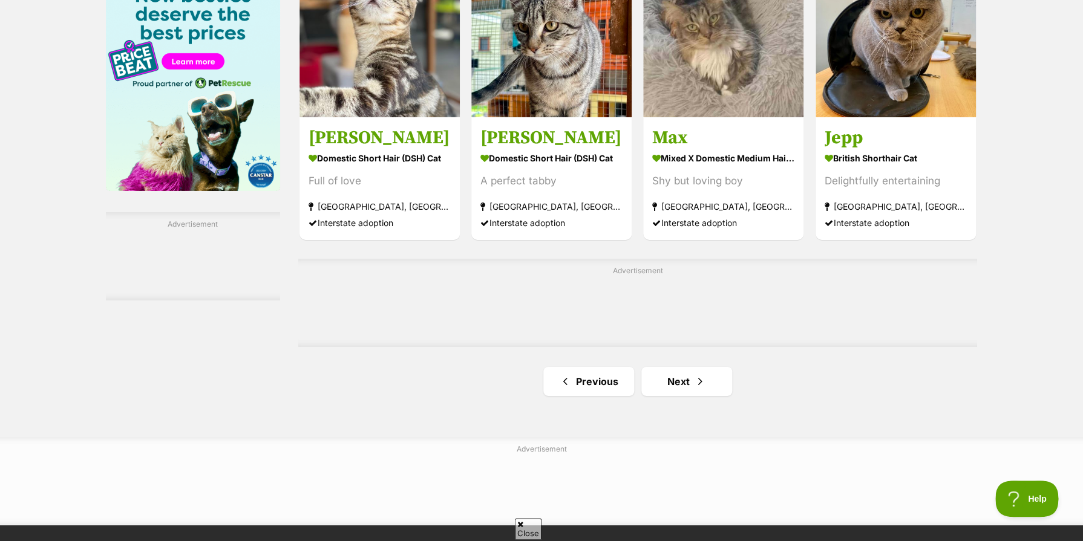
scroll to position [1996, 0]
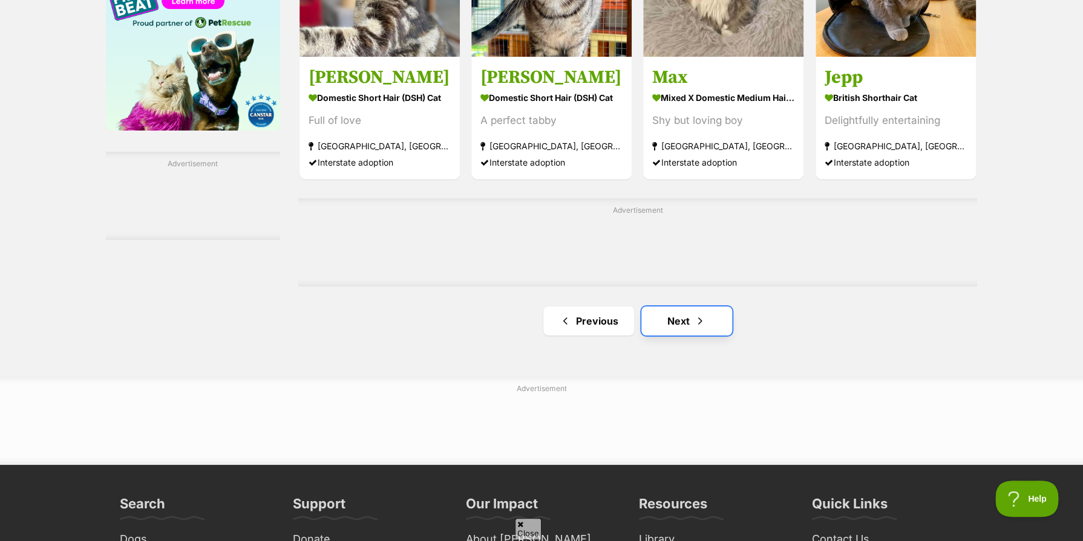
click at [683, 334] on link "Next" at bounding box center [686, 321] width 91 height 29
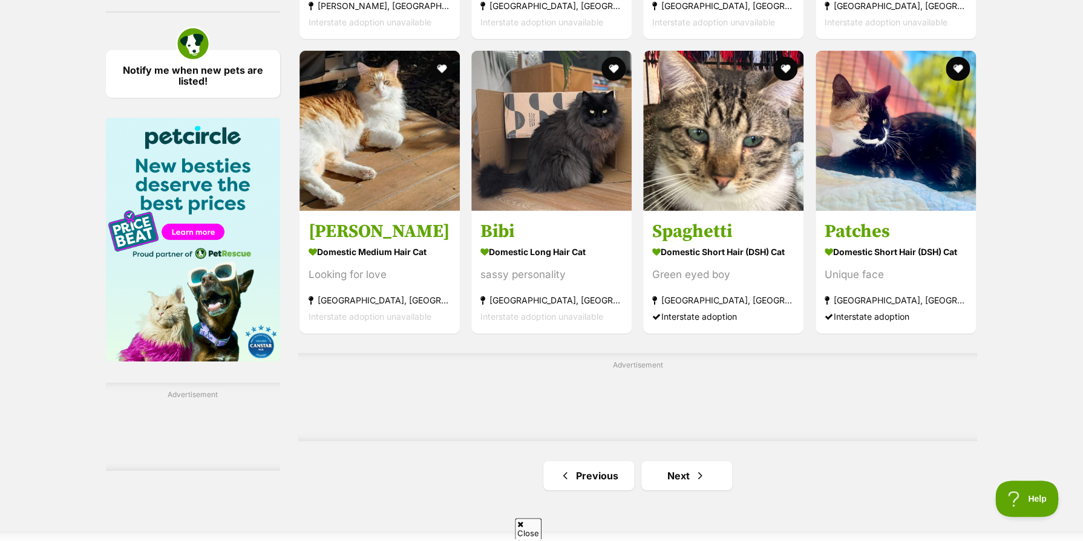
scroll to position [1814, 0]
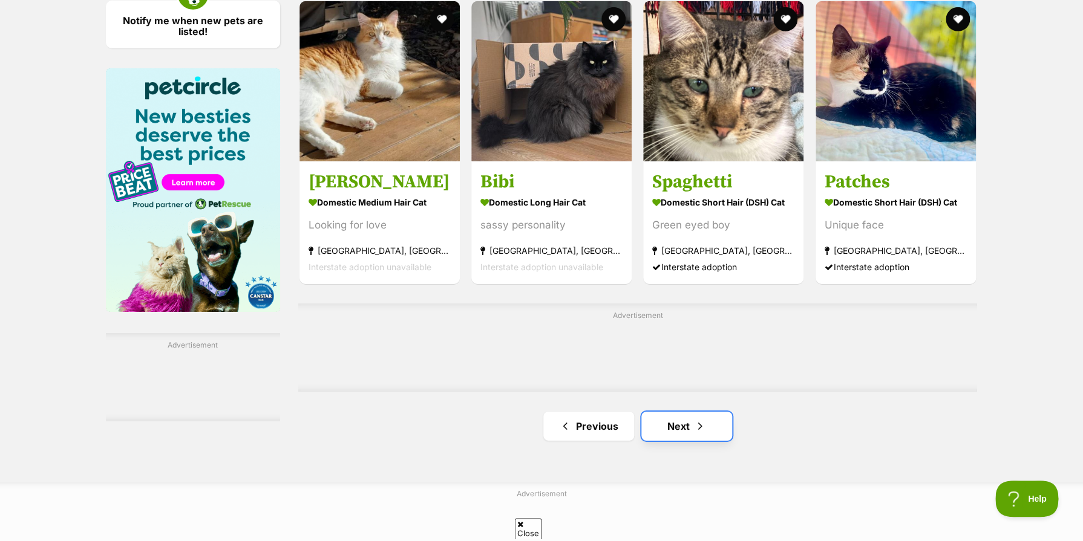
click at [694, 426] on span "Next page" at bounding box center [700, 426] width 12 height 15
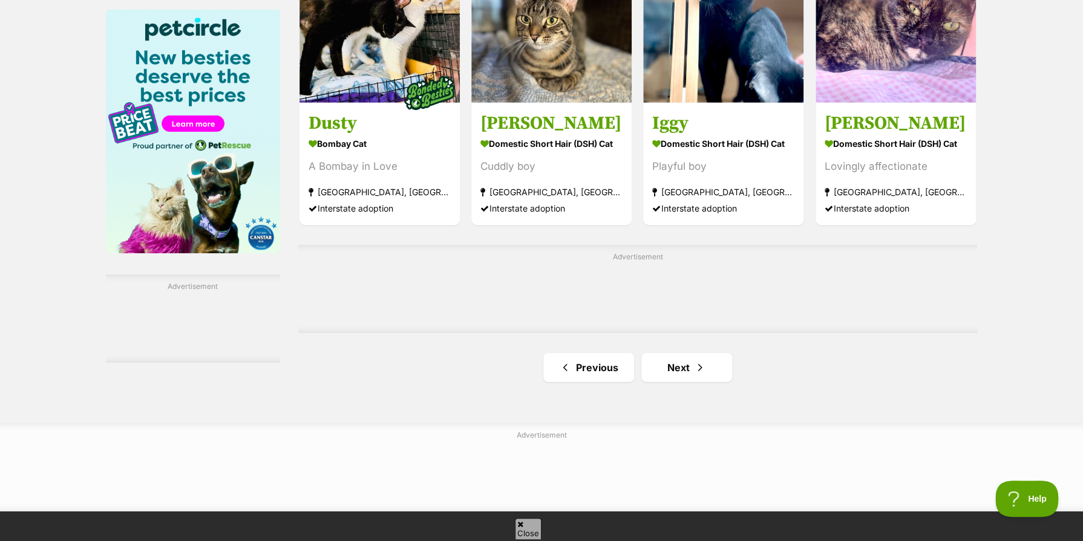
scroll to position [1875, 0]
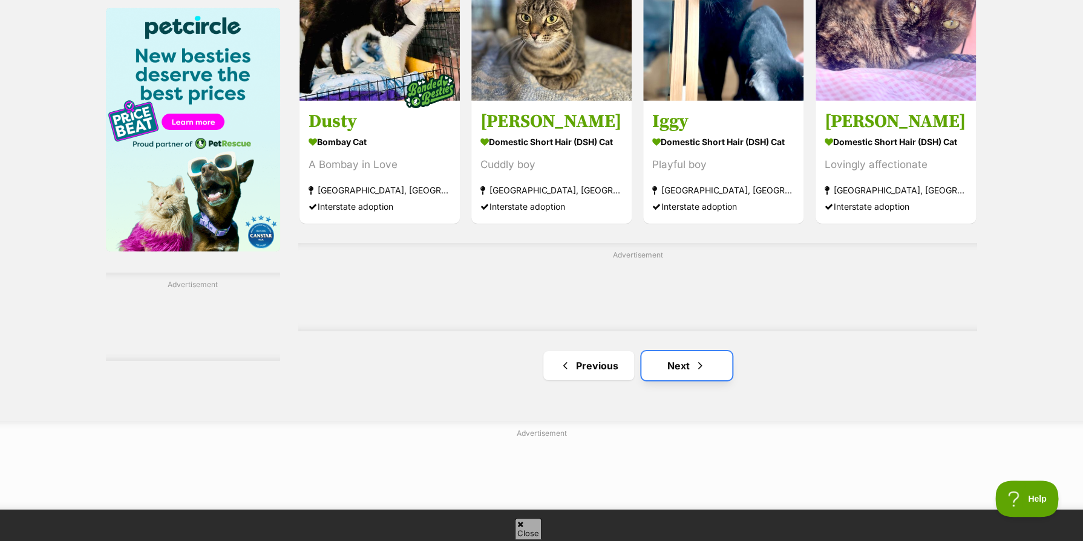
click at [694, 372] on span "Next page" at bounding box center [700, 366] width 12 height 15
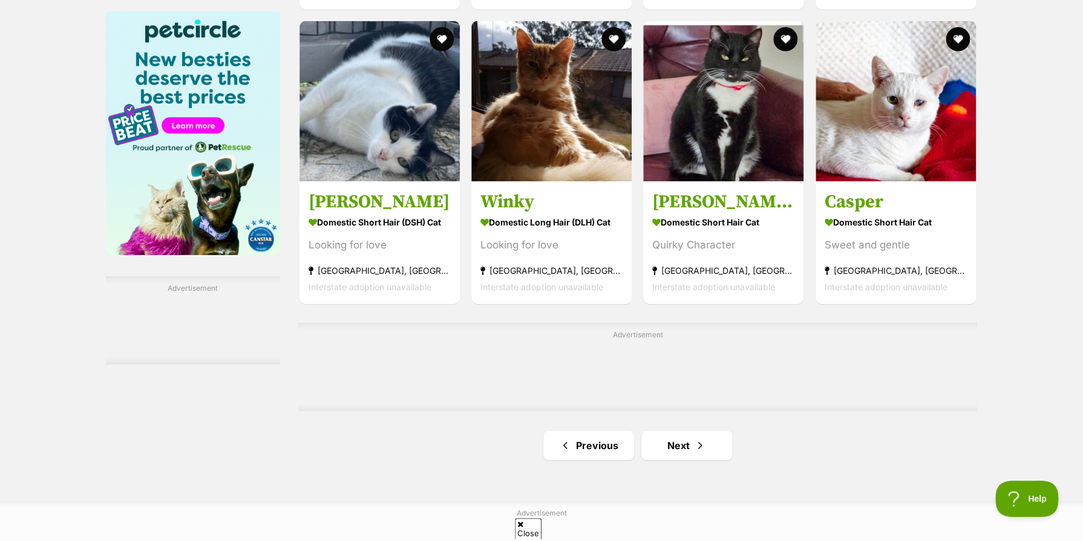
scroll to position [1875, 0]
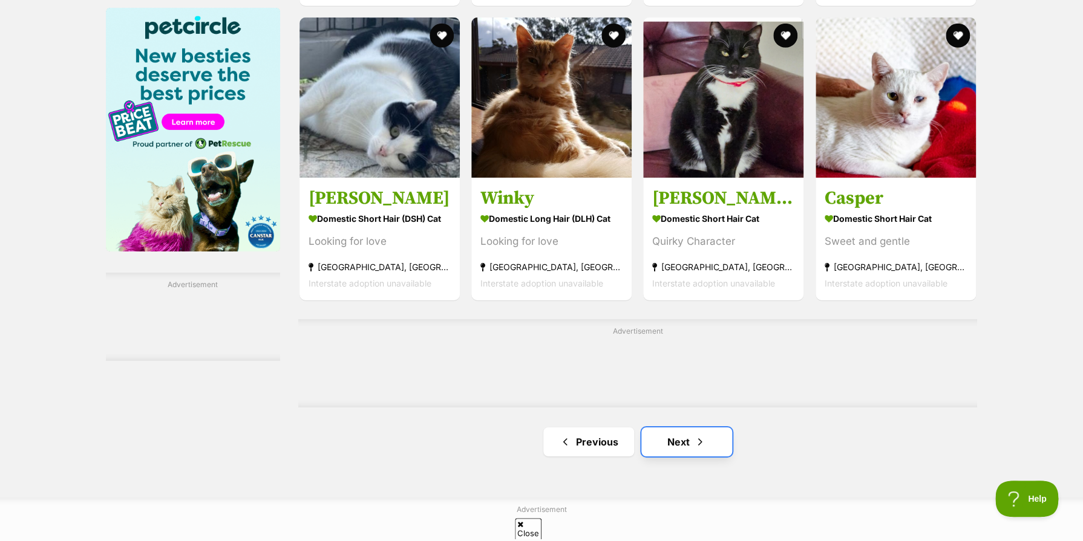
click at [685, 443] on link "Next" at bounding box center [686, 442] width 91 height 29
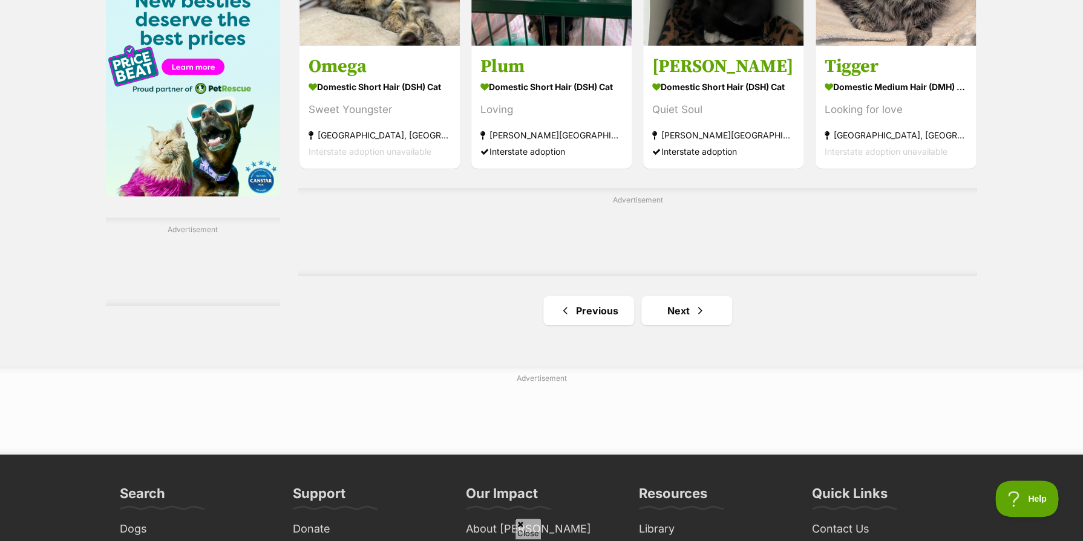
scroll to position [1996, 0]
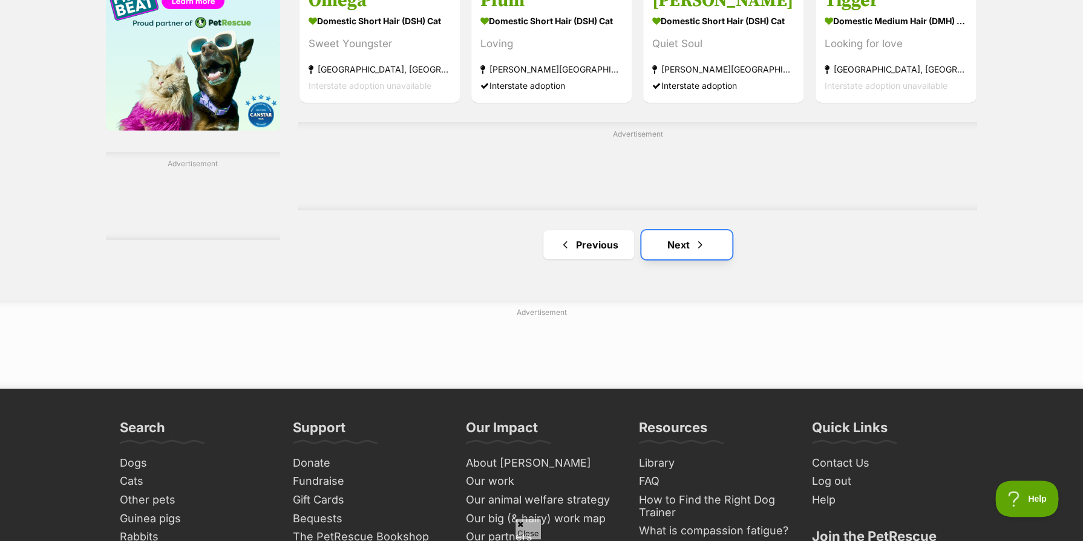
click at [676, 248] on link "Next" at bounding box center [686, 244] width 91 height 29
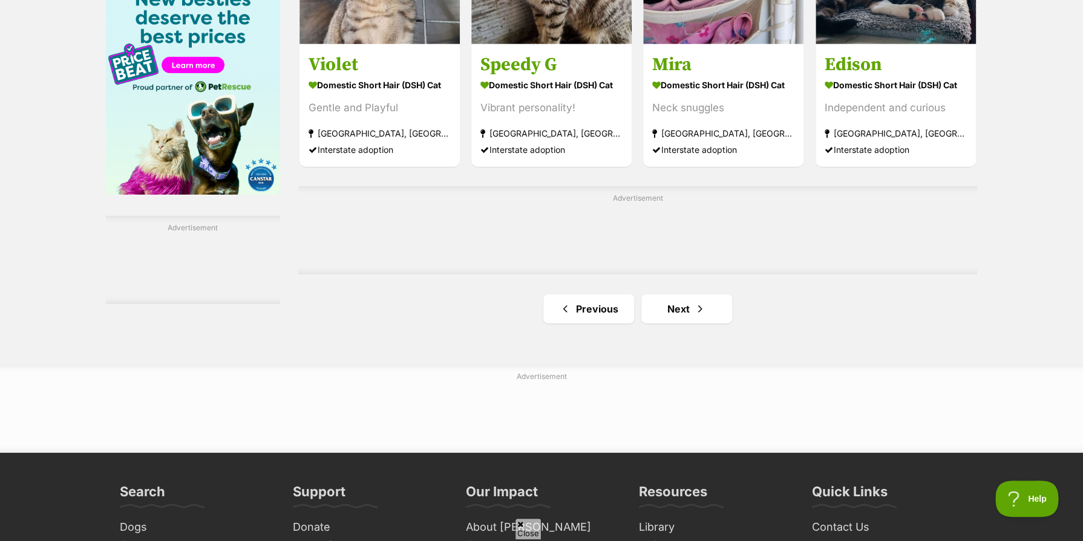
scroll to position [1935, 0]
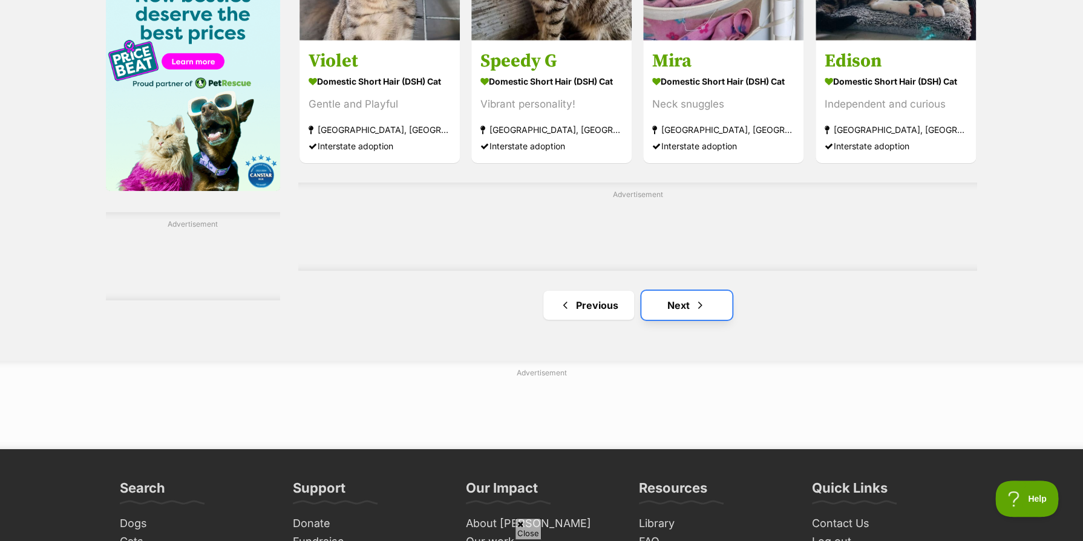
click at [683, 315] on link "Next" at bounding box center [686, 305] width 91 height 29
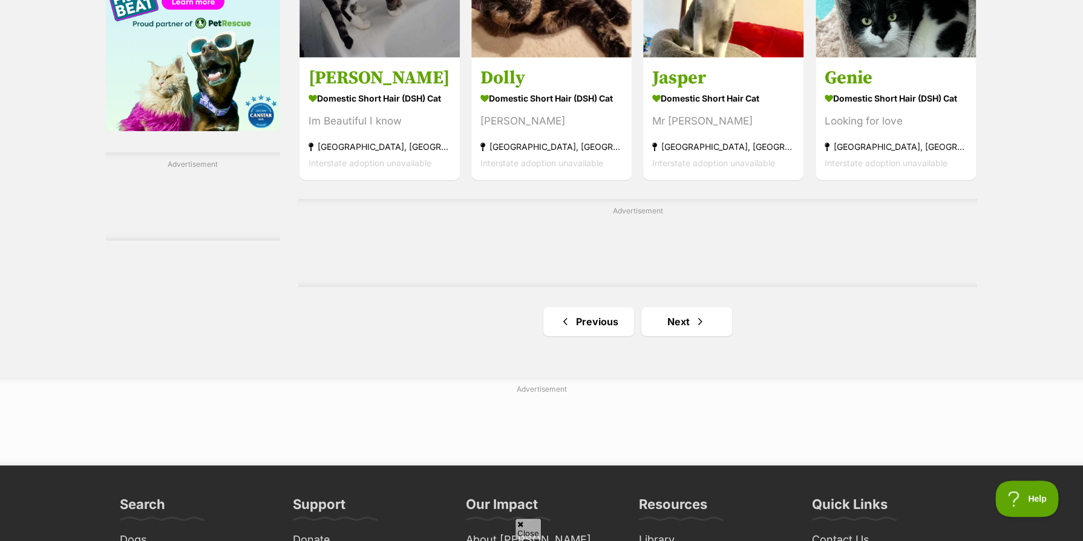
scroll to position [1996, 0]
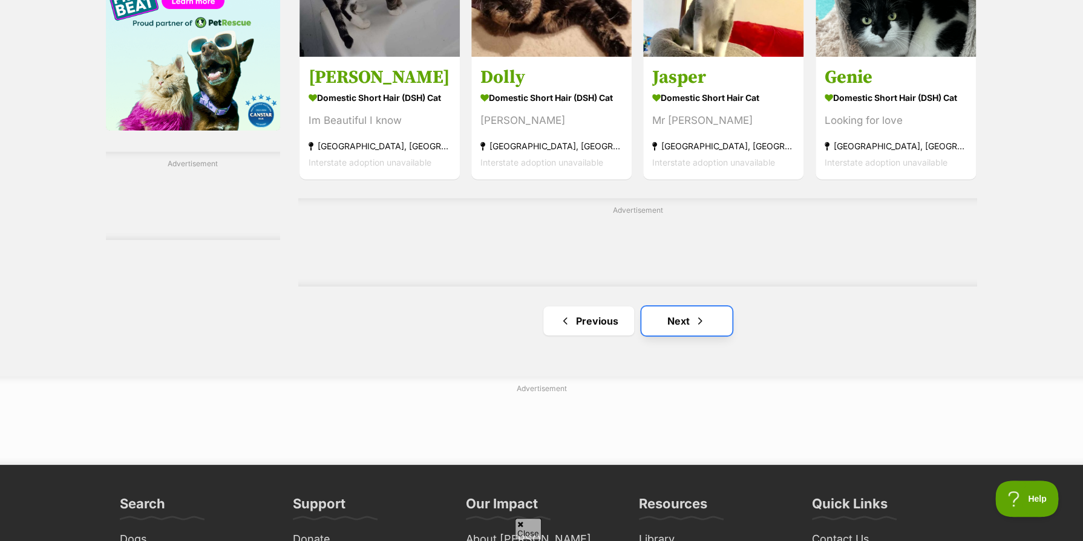
click at [671, 330] on link "Next" at bounding box center [686, 321] width 91 height 29
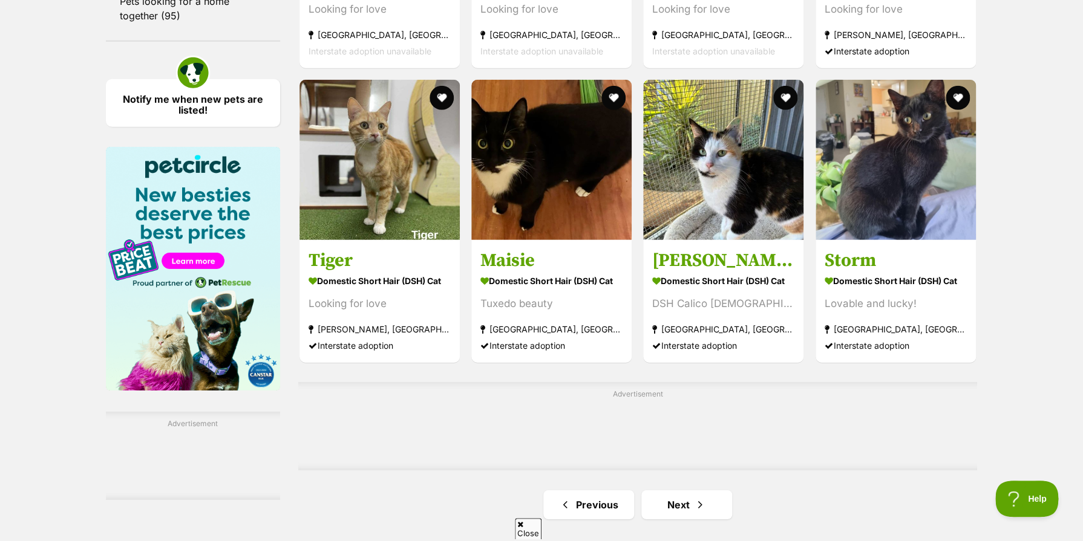
scroll to position [1814, 0]
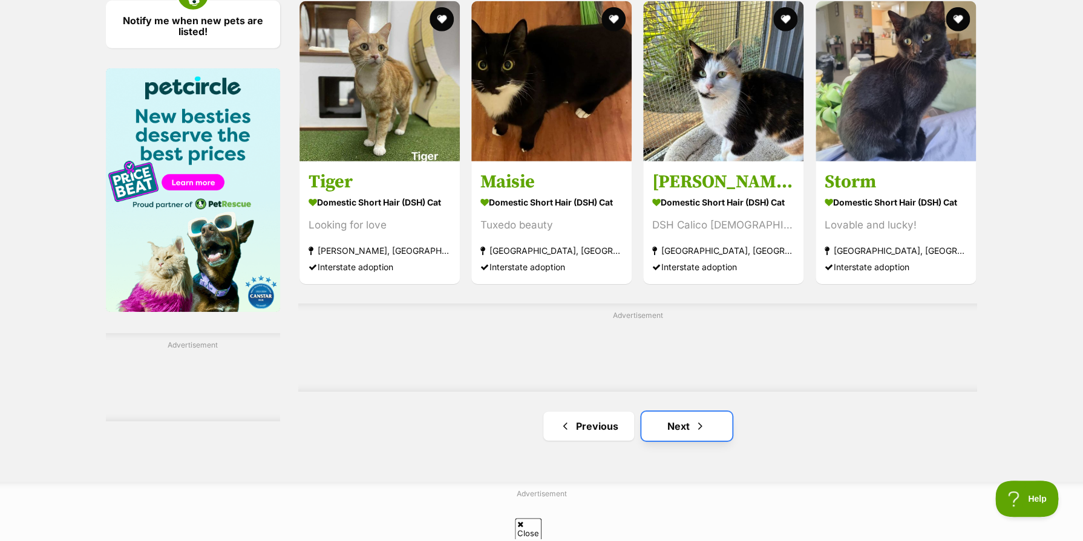
click at [679, 429] on link "Next" at bounding box center [686, 426] width 91 height 29
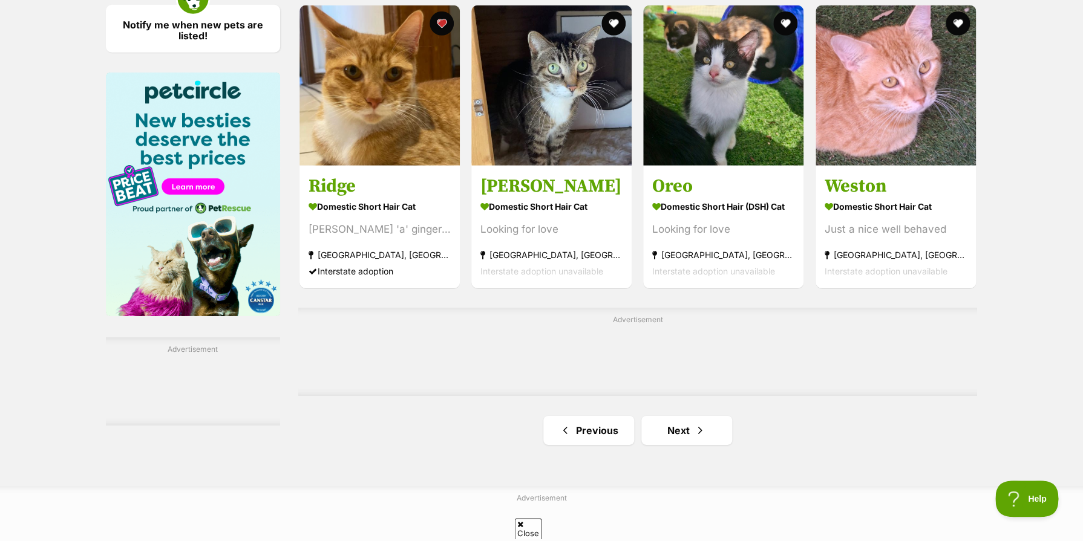
scroll to position [1814, 0]
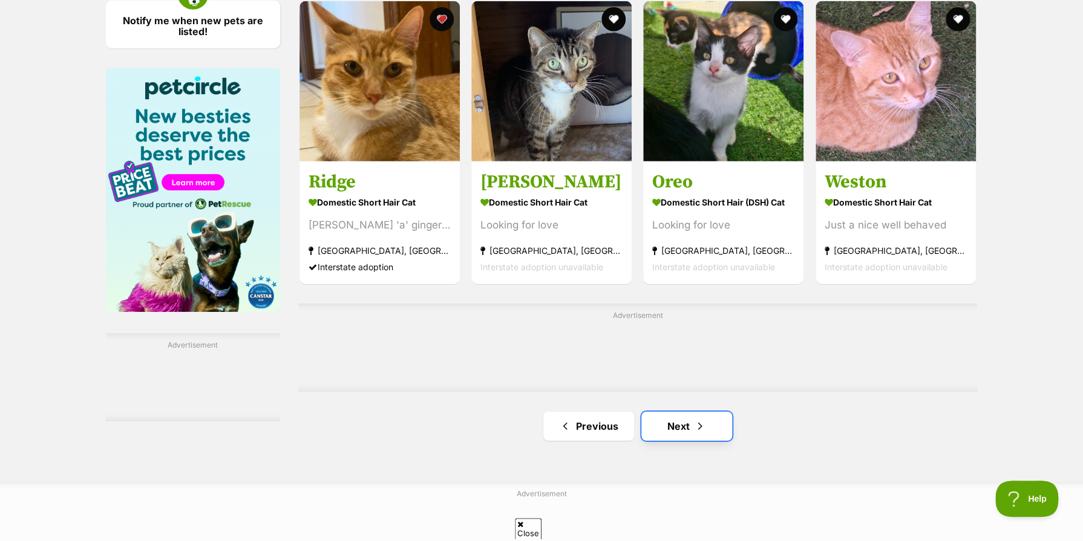
click at [682, 426] on link "Next" at bounding box center [686, 426] width 91 height 29
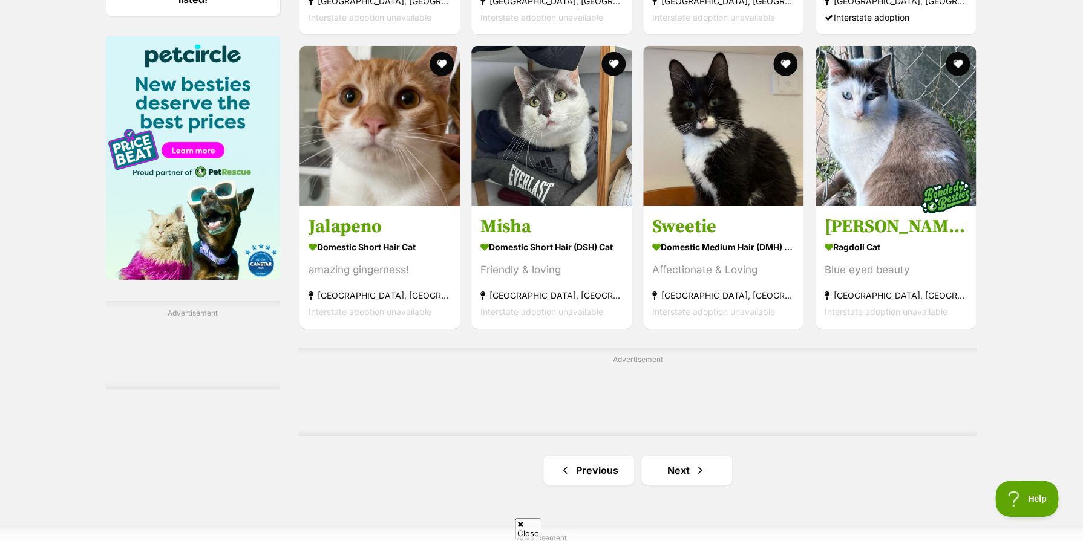
scroll to position [1875, 0]
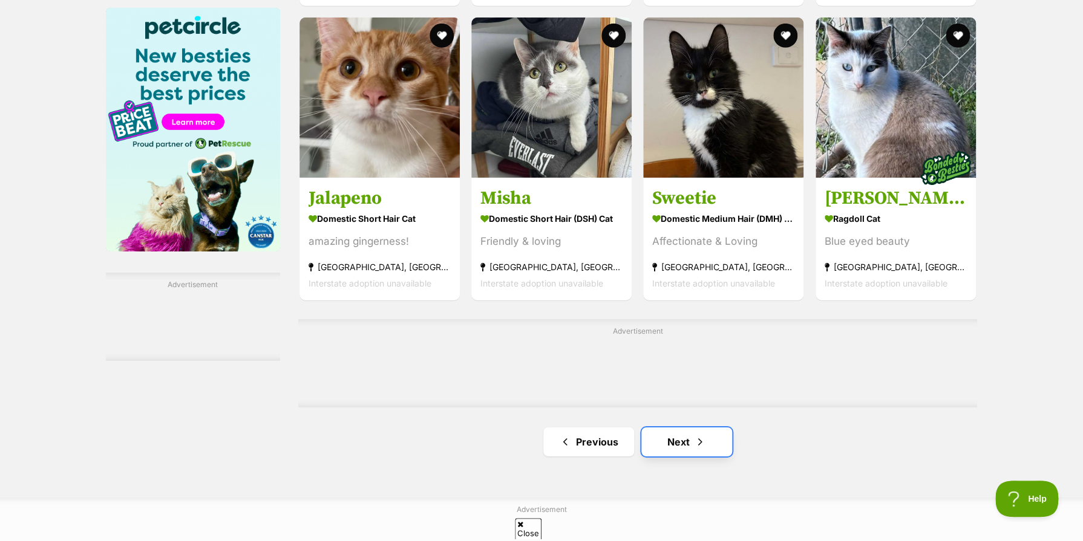
click at [689, 436] on link "Next" at bounding box center [686, 442] width 91 height 29
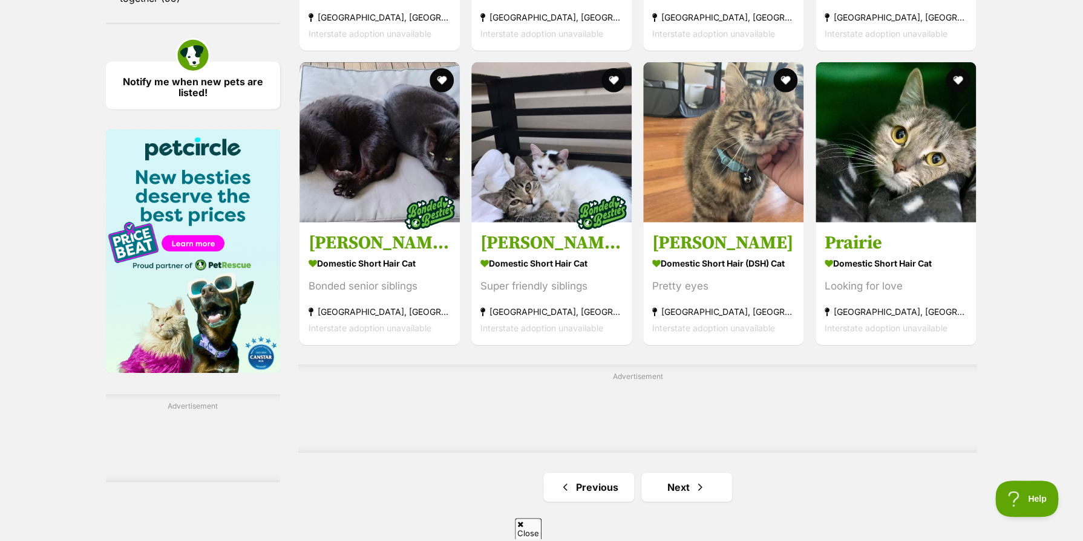
scroll to position [1754, 0]
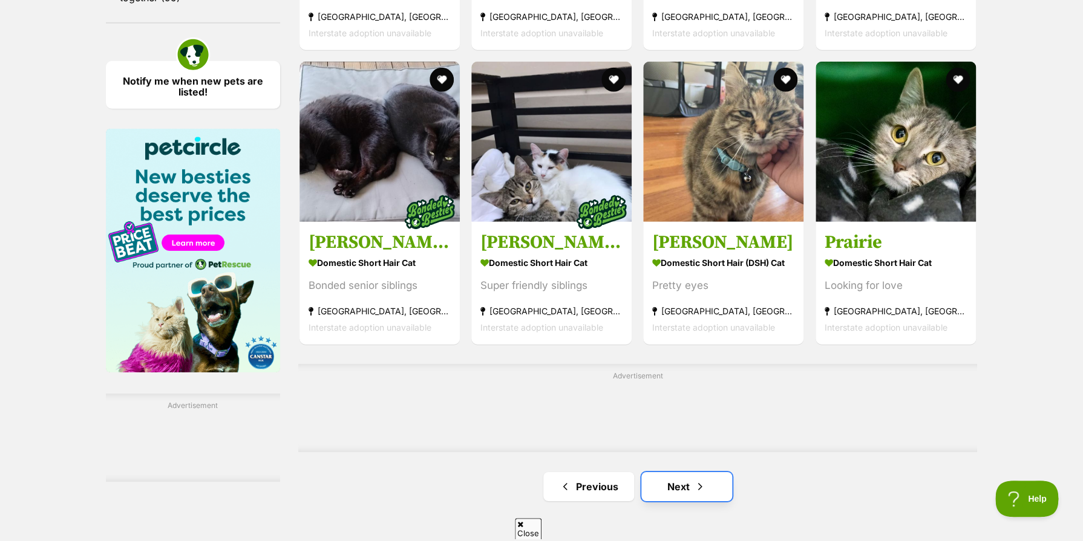
click at [685, 487] on link "Next" at bounding box center [686, 486] width 91 height 29
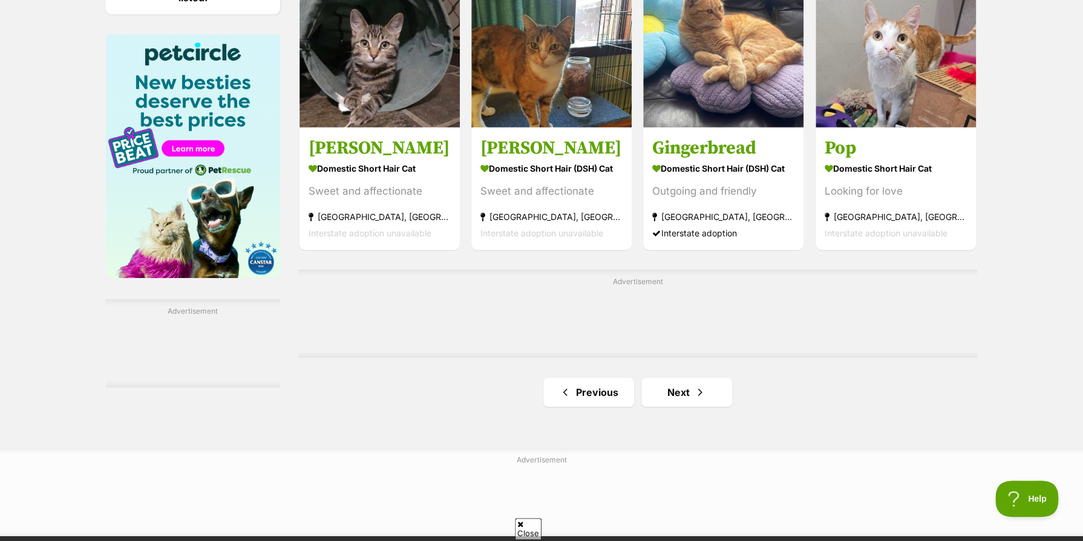
scroll to position [1875, 0]
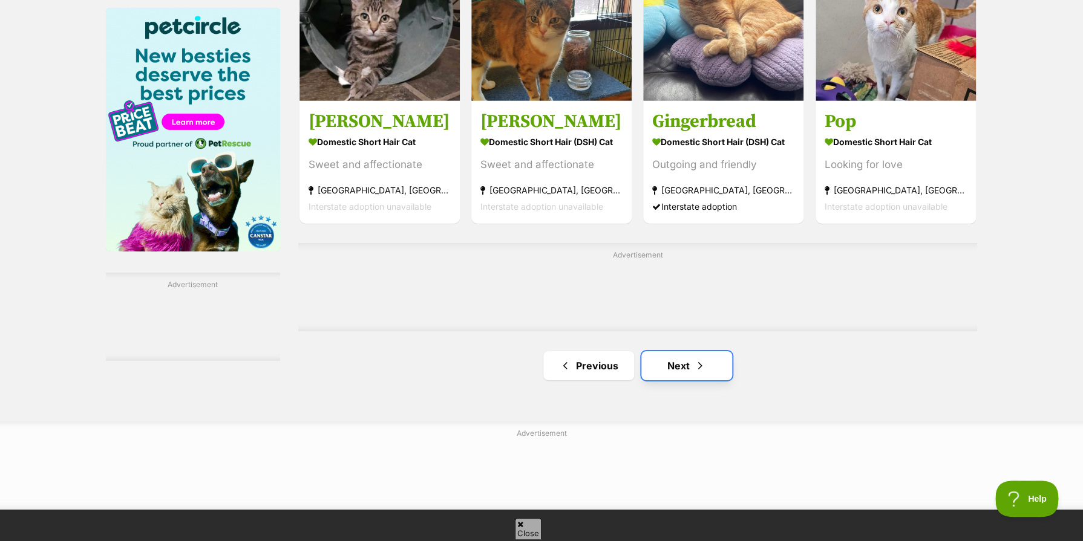
click at [681, 370] on link "Next" at bounding box center [686, 365] width 91 height 29
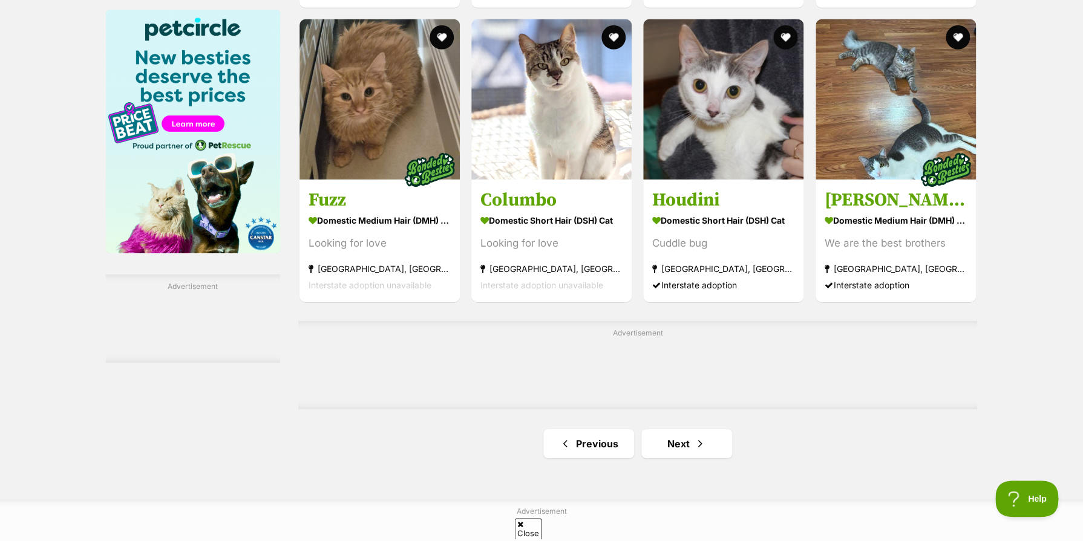
scroll to position [1875, 0]
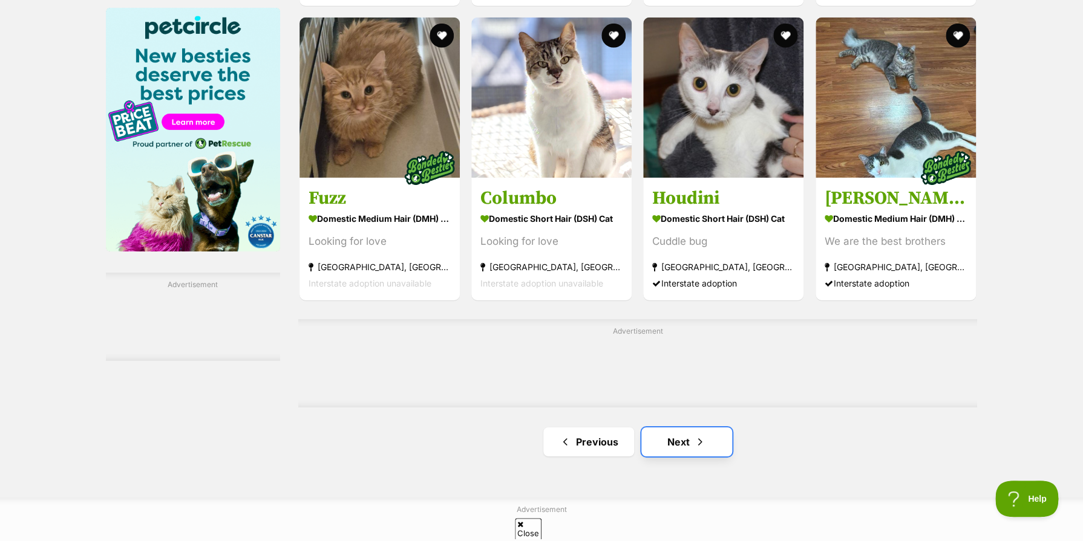
click at [682, 434] on link "Next" at bounding box center [686, 442] width 91 height 29
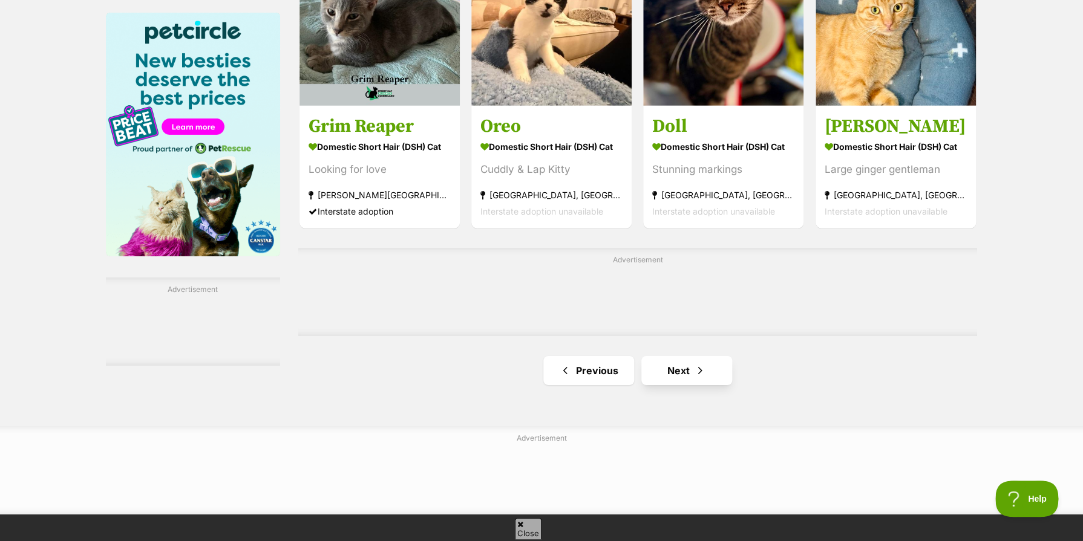
scroll to position [1875, 0]
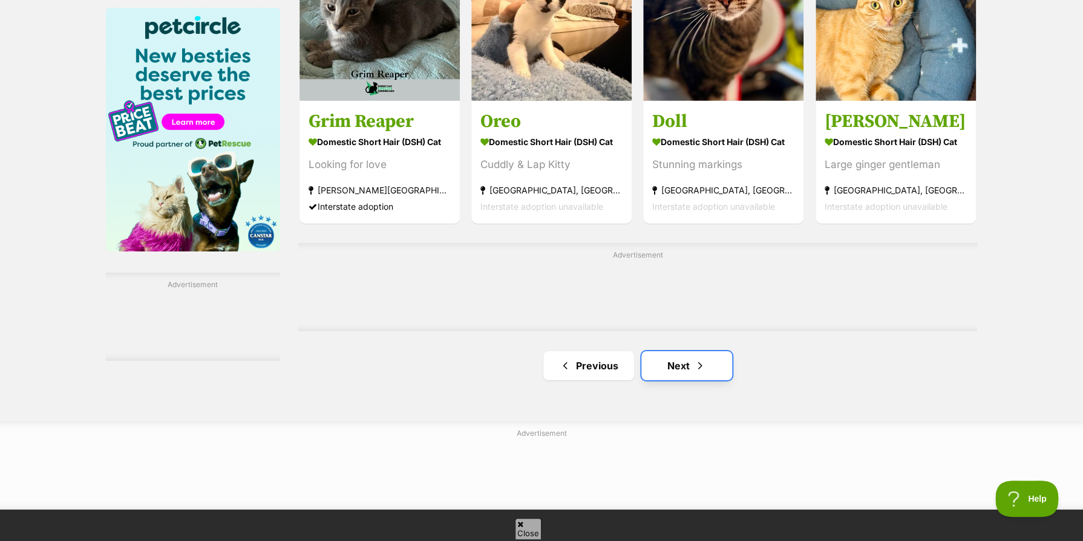
click at [694, 370] on span "Next page" at bounding box center [700, 366] width 12 height 15
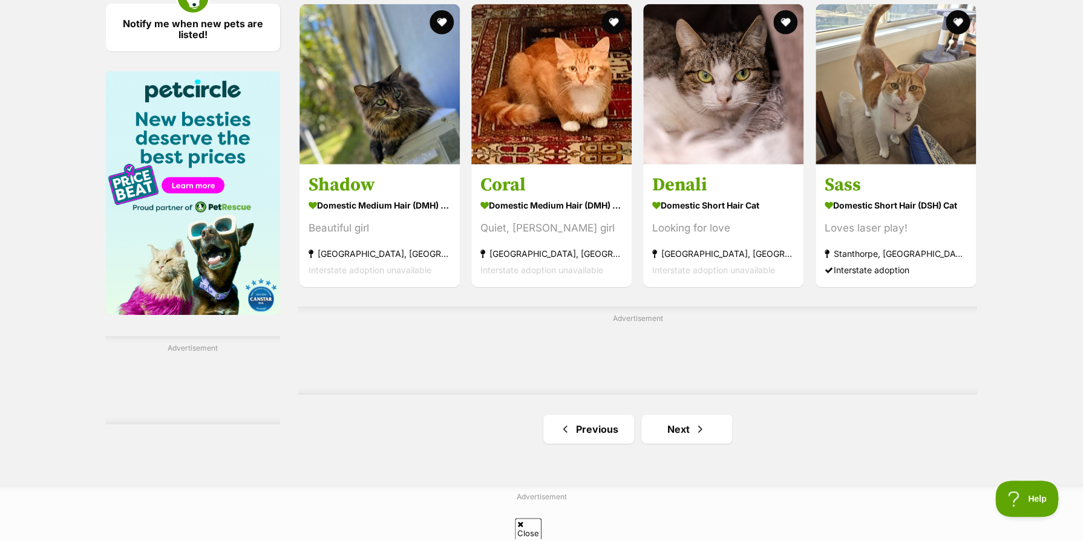
scroll to position [1814, 0]
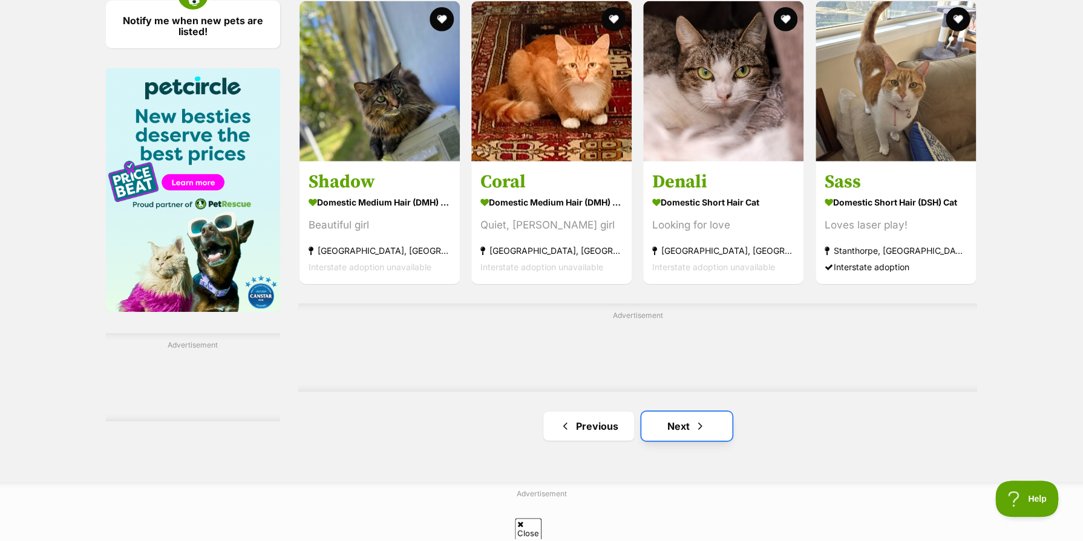
click at [675, 429] on link "Next" at bounding box center [686, 426] width 91 height 29
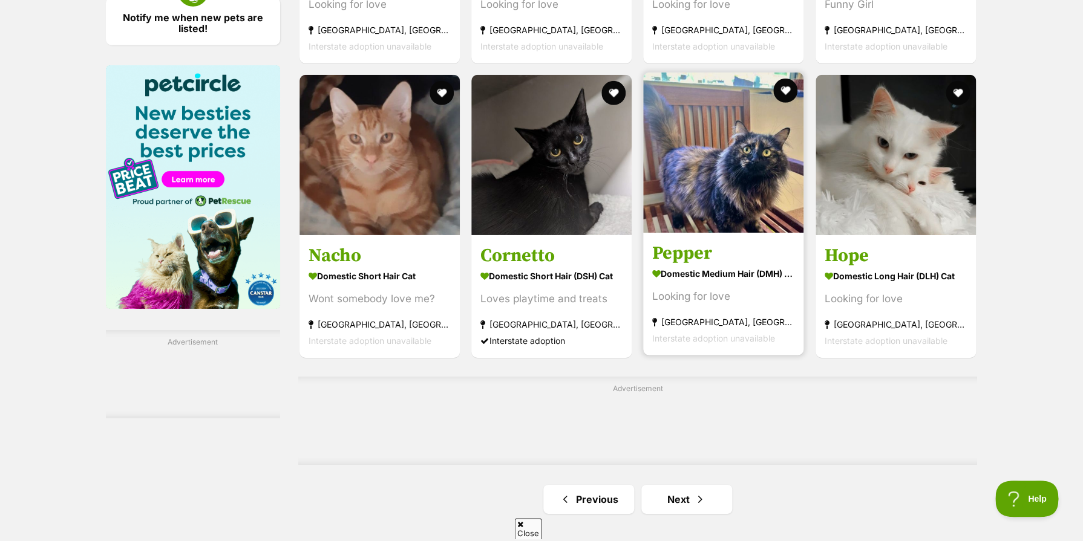
scroll to position [1875, 0]
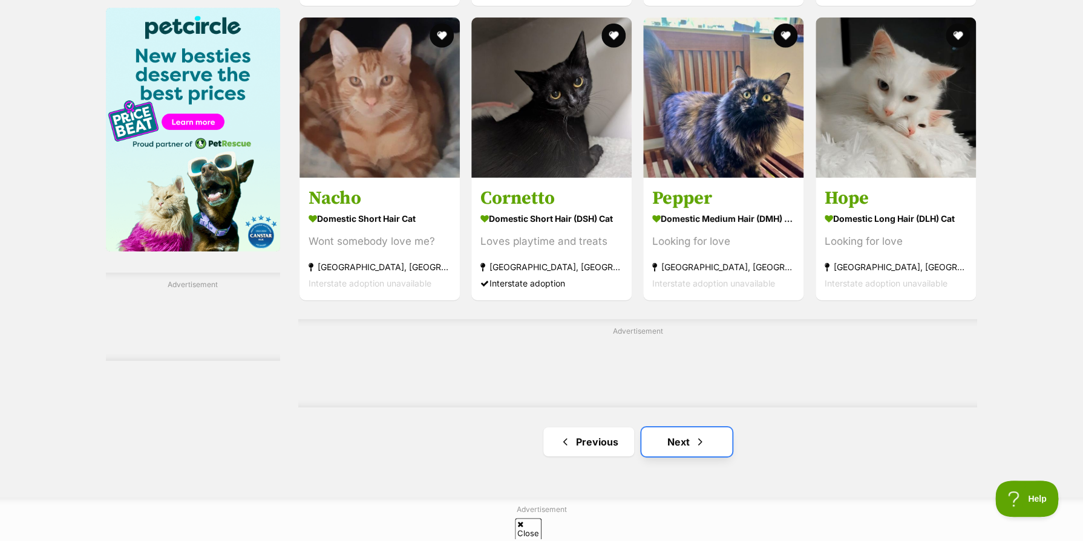
click at [676, 441] on link "Next" at bounding box center [686, 442] width 91 height 29
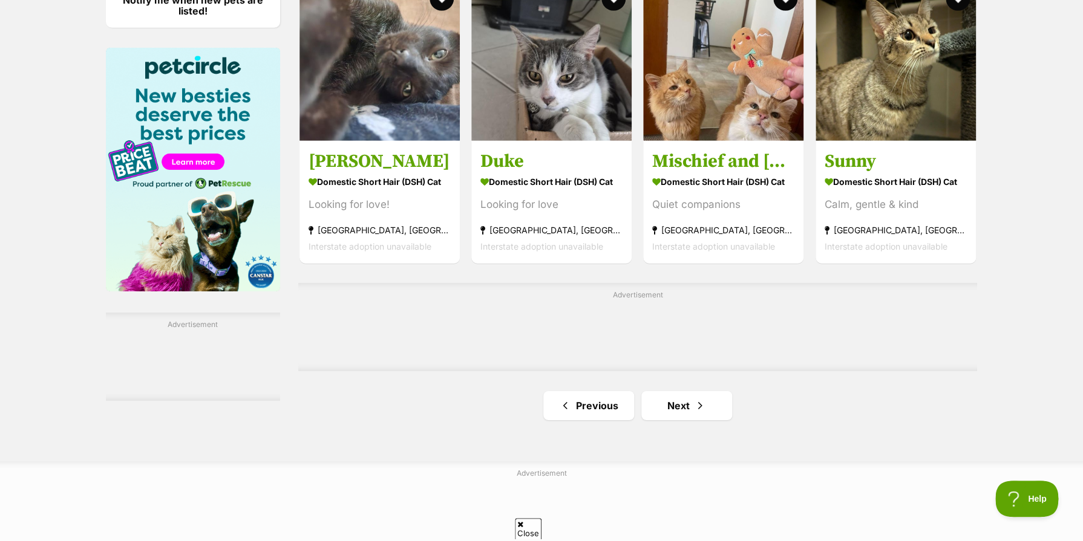
scroll to position [1935, 0]
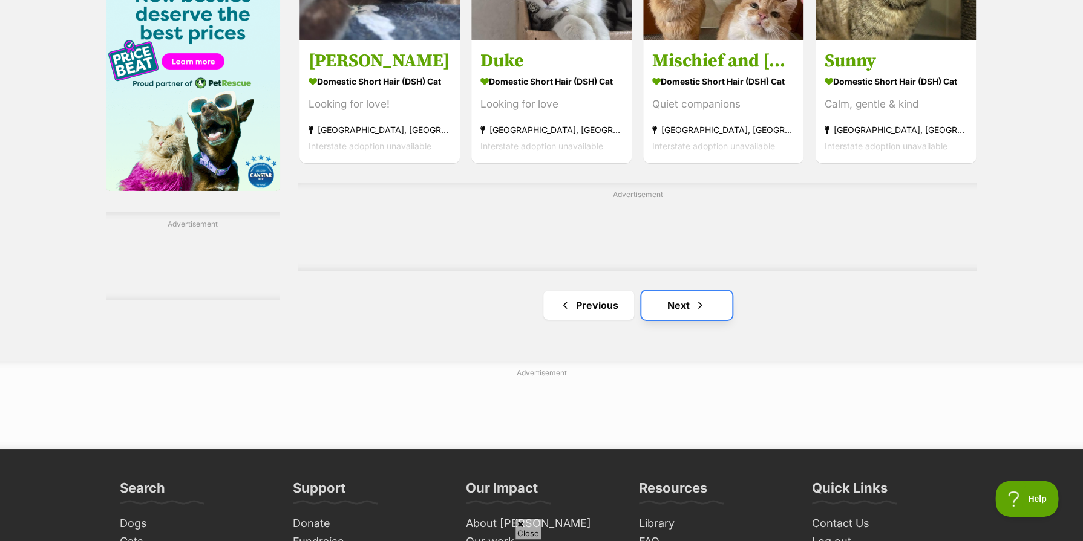
click at [685, 311] on link "Next" at bounding box center [686, 305] width 91 height 29
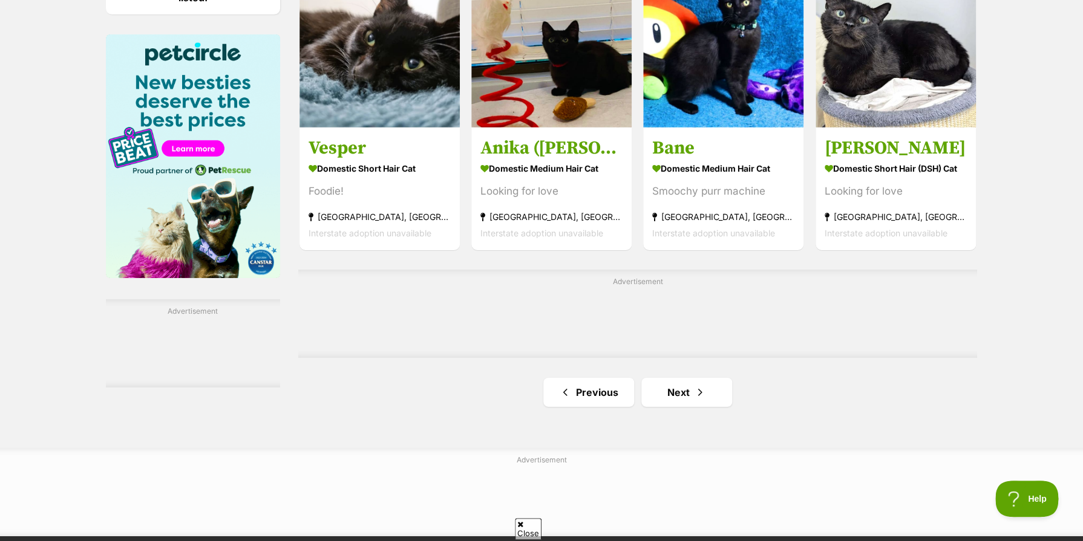
scroll to position [1875, 0]
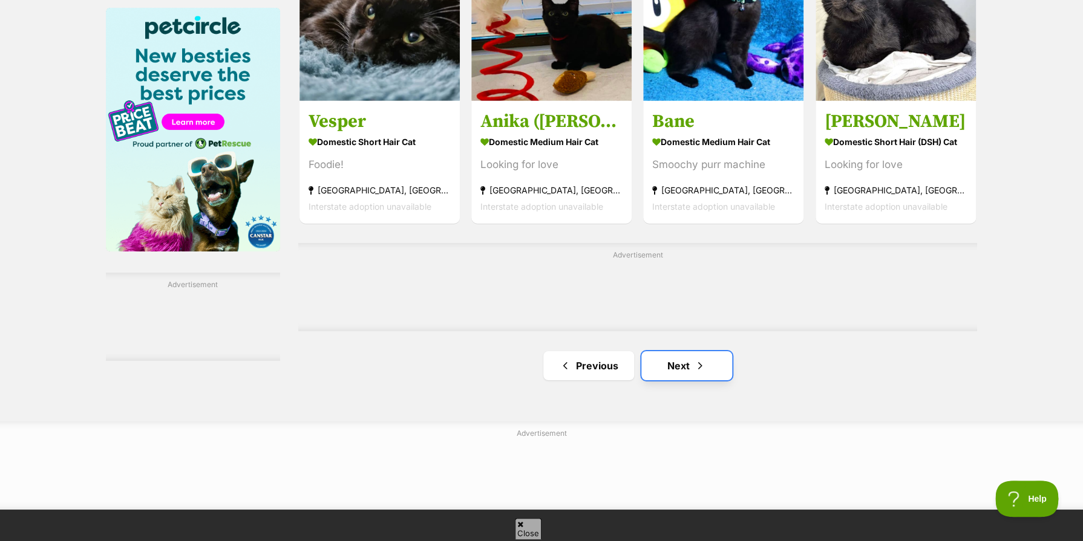
click at [682, 368] on link "Next" at bounding box center [686, 365] width 91 height 29
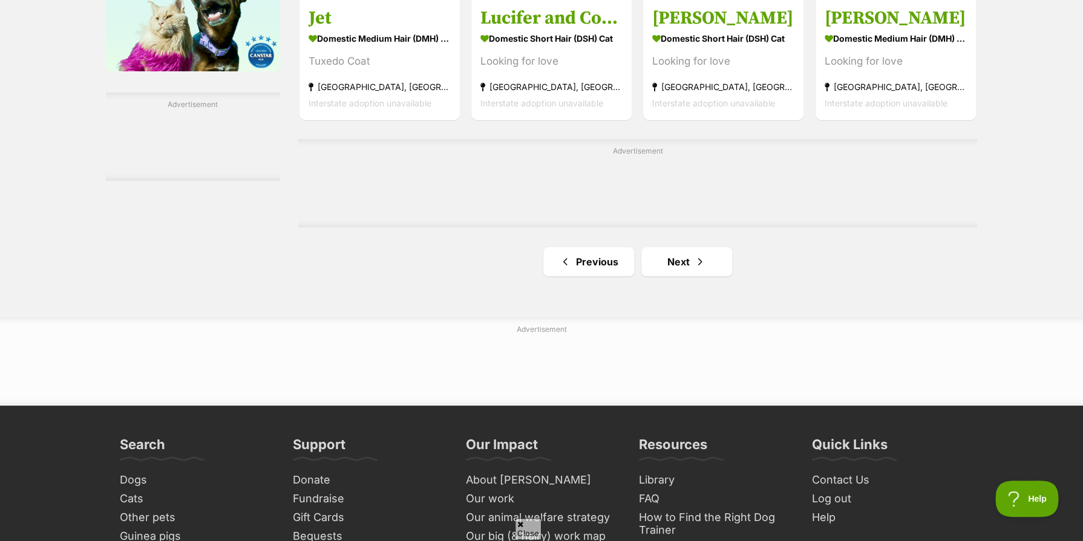
scroll to position [2056, 0]
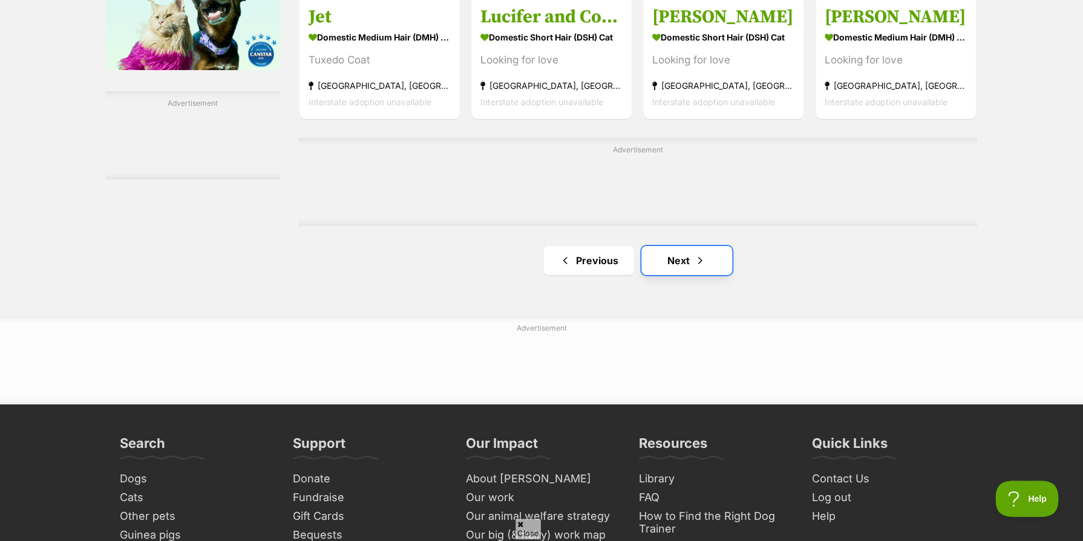
click at [686, 271] on link "Next" at bounding box center [686, 260] width 91 height 29
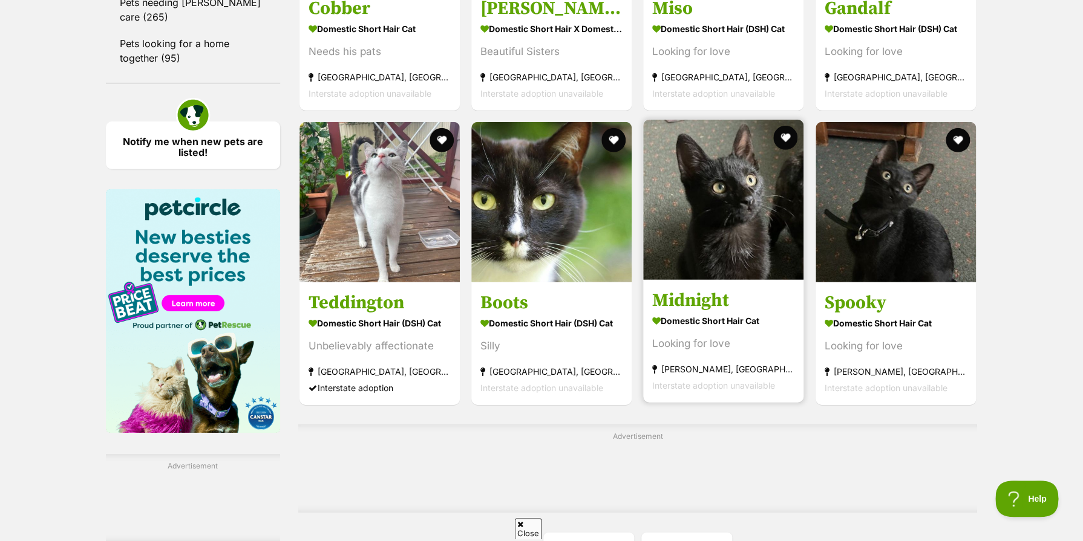
scroll to position [1754, 0]
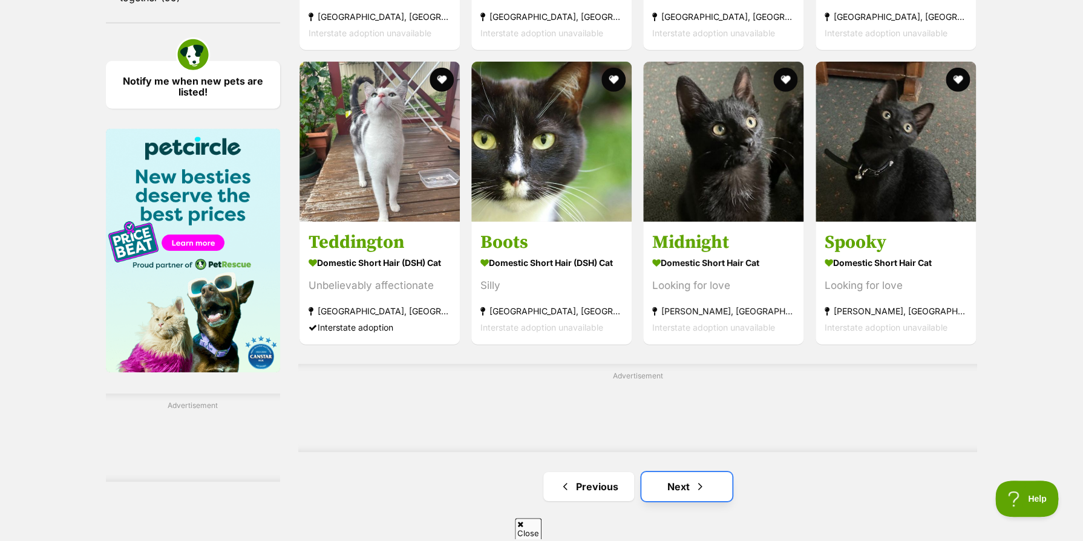
click at [690, 495] on link "Next" at bounding box center [686, 486] width 91 height 29
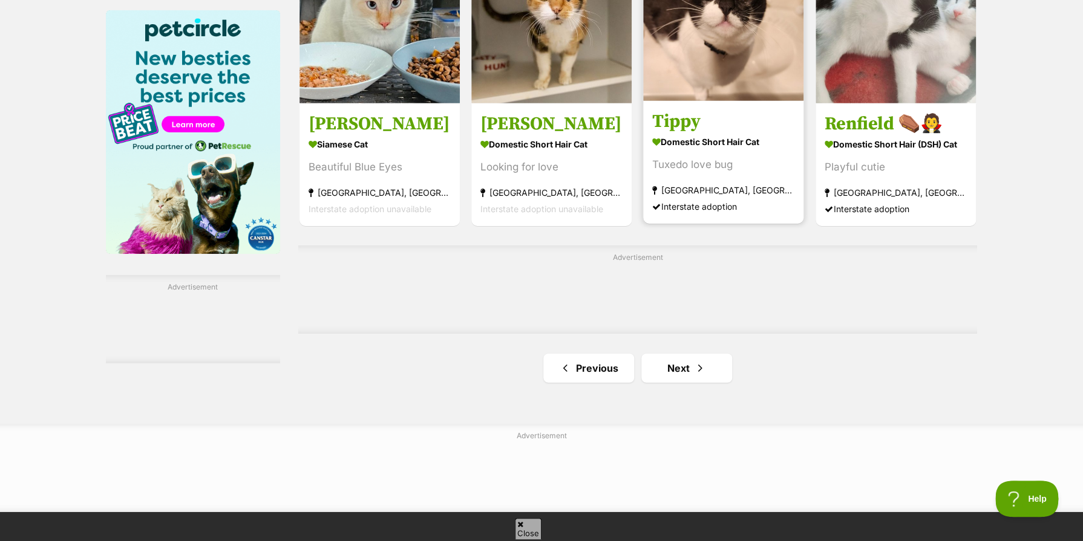
scroll to position [1875, 0]
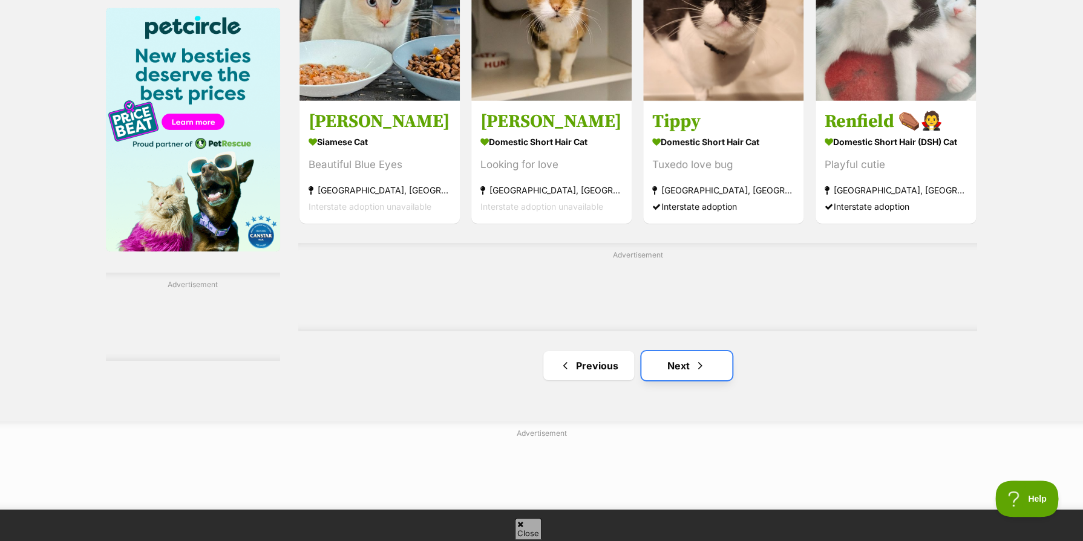
click at [672, 367] on link "Next" at bounding box center [686, 365] width 91 height 29
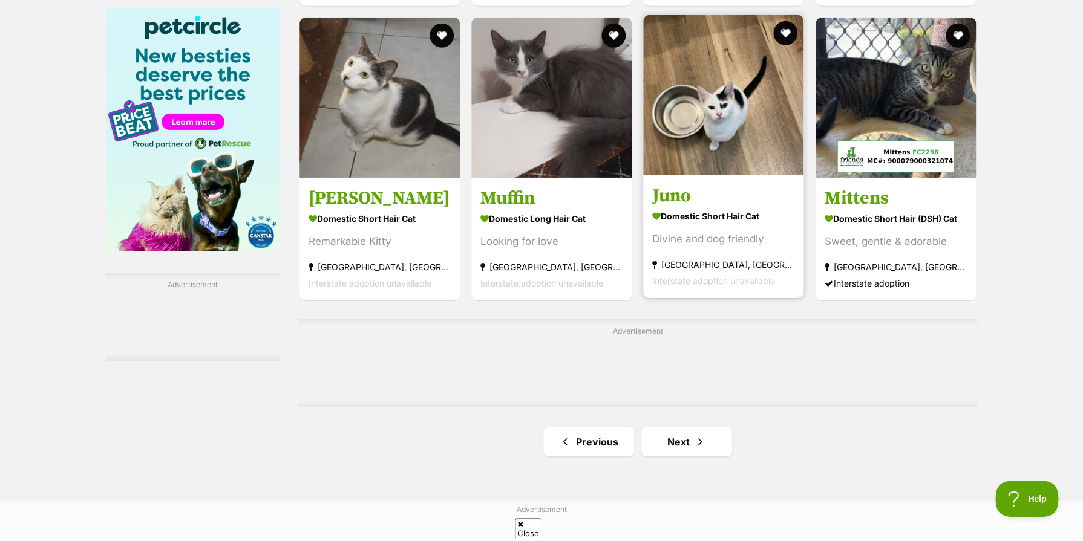
scroll to position [1996, 0]
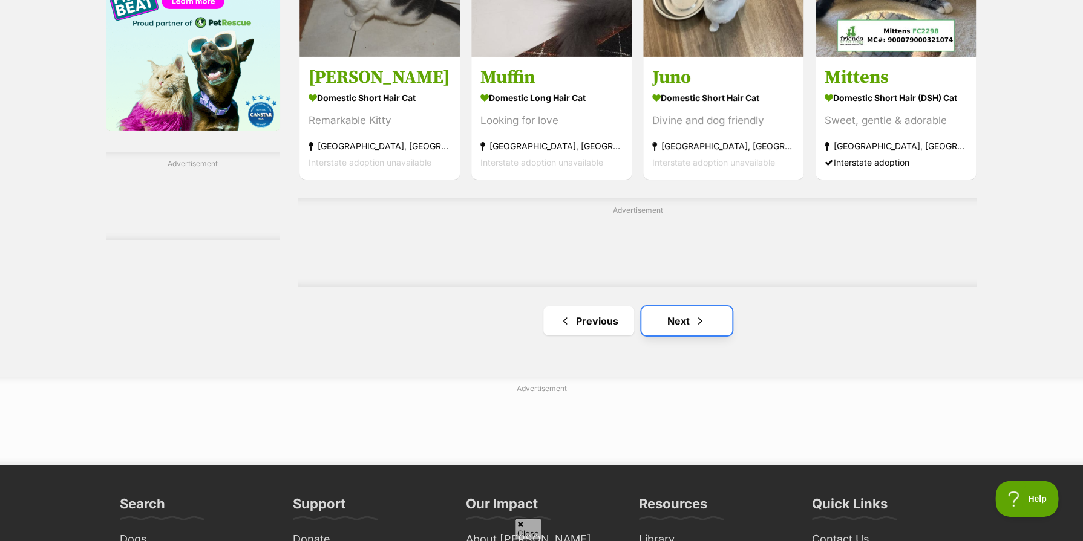
click at [694, 328] on span "Next page" at bounding box center [700, 321] width 12 height 15
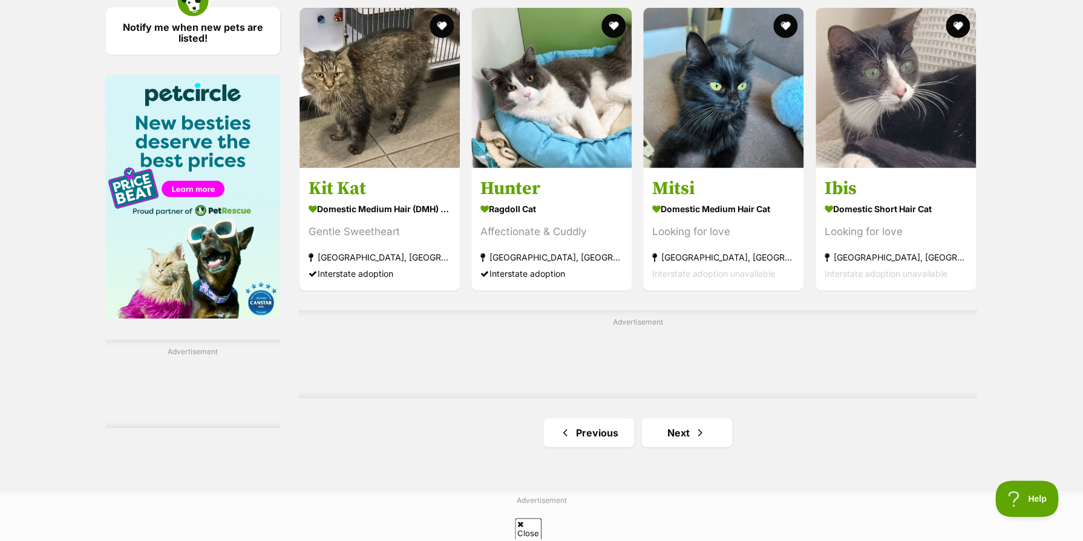
scroll to position [1875, 0]
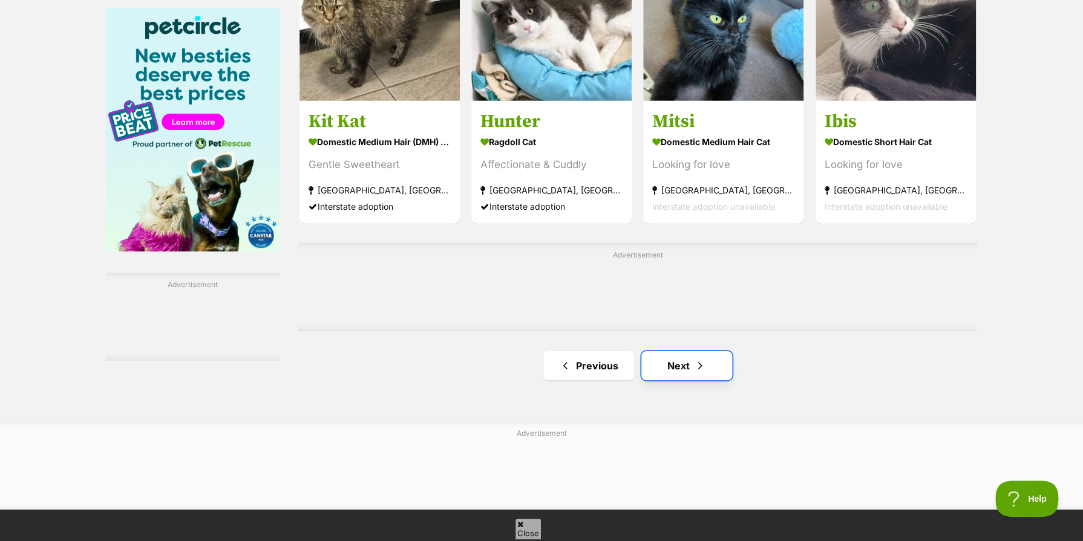
click at [680, 365] on link "Next" at bounding box center [686, 365] width 91 height 29
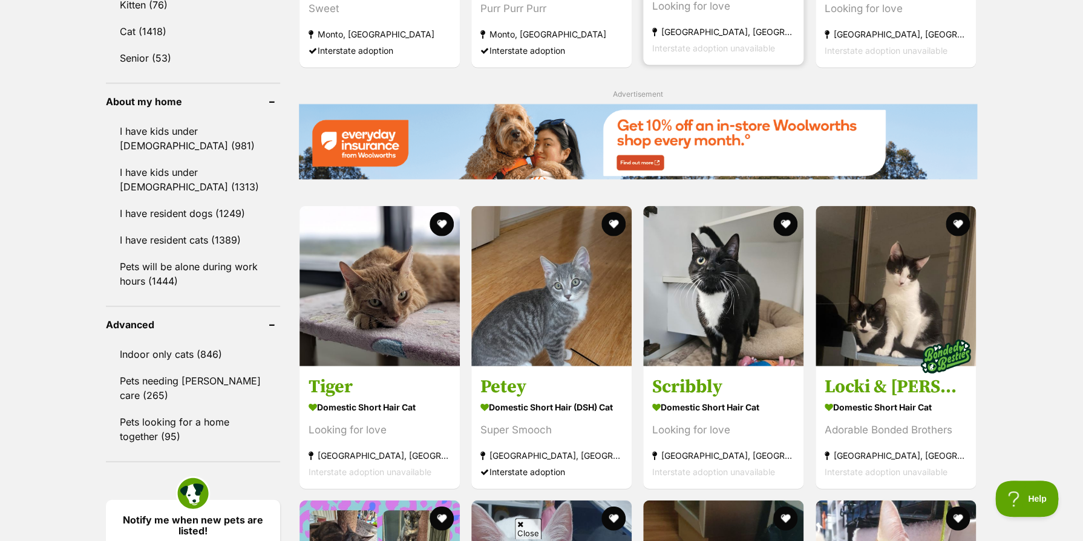
scroll to position [1331, 0]
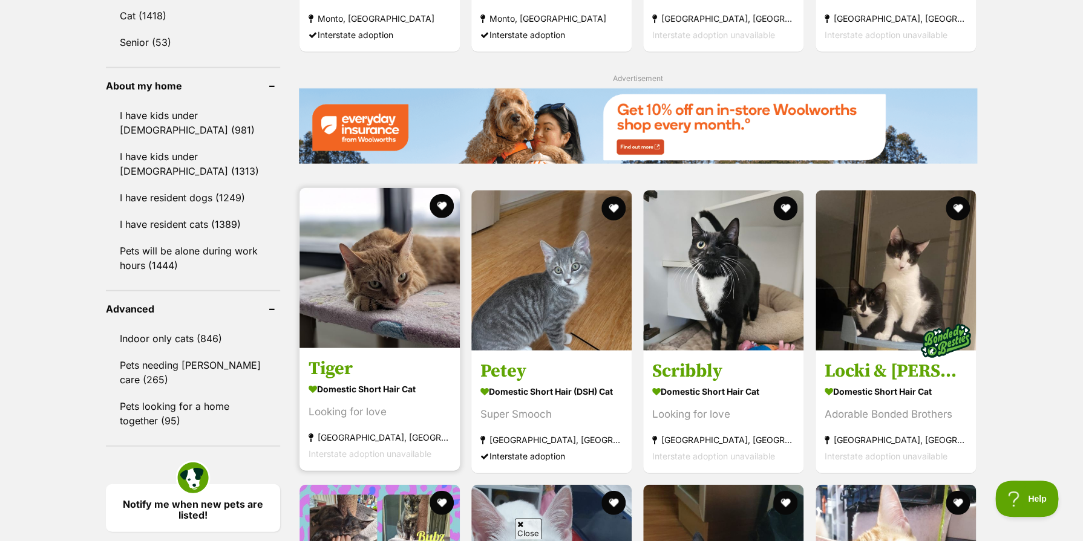
click at [400, 331] on img at bounding box center [379, 268] width 160 height 160
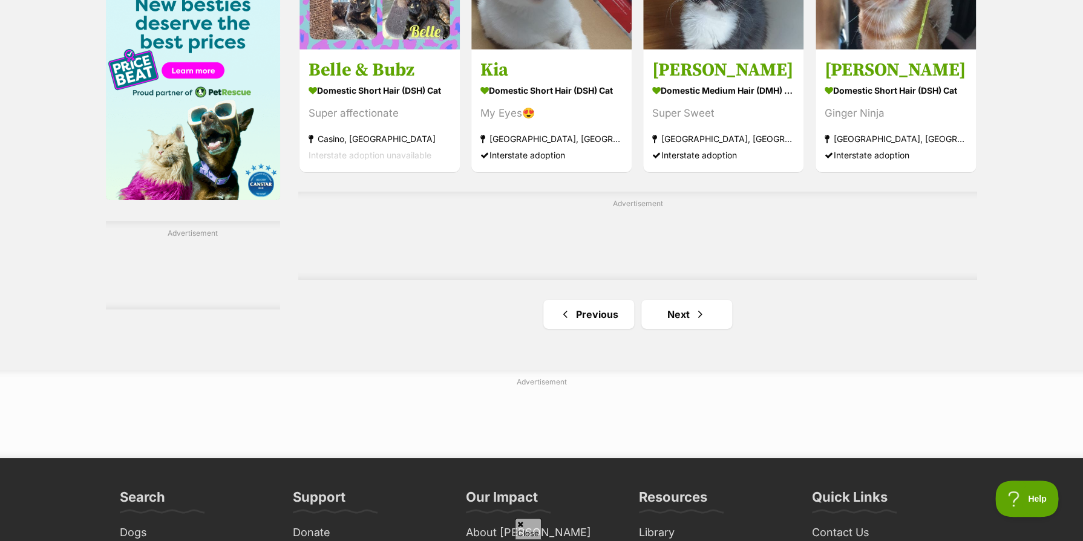
scroll to position [1935, 0]
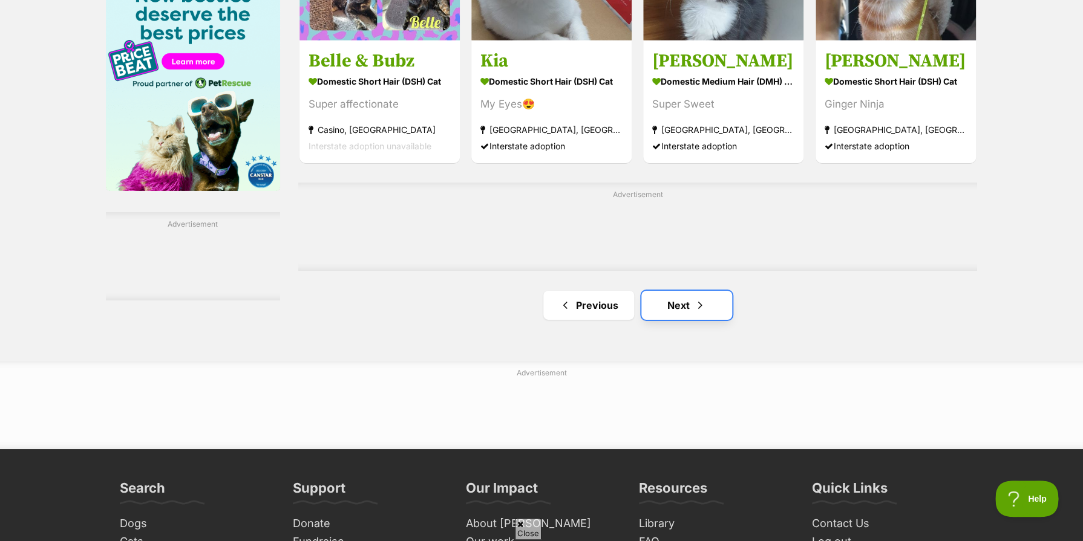
click at [679, 320] on link "Next" at bounding box center [686, 305] width 91 height 29
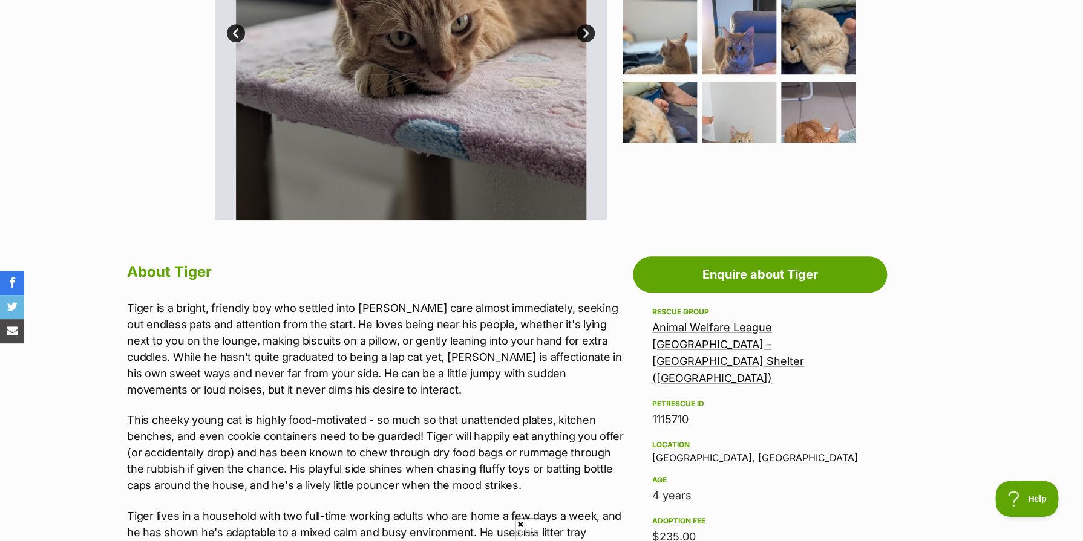
scroll to position [665, 0]
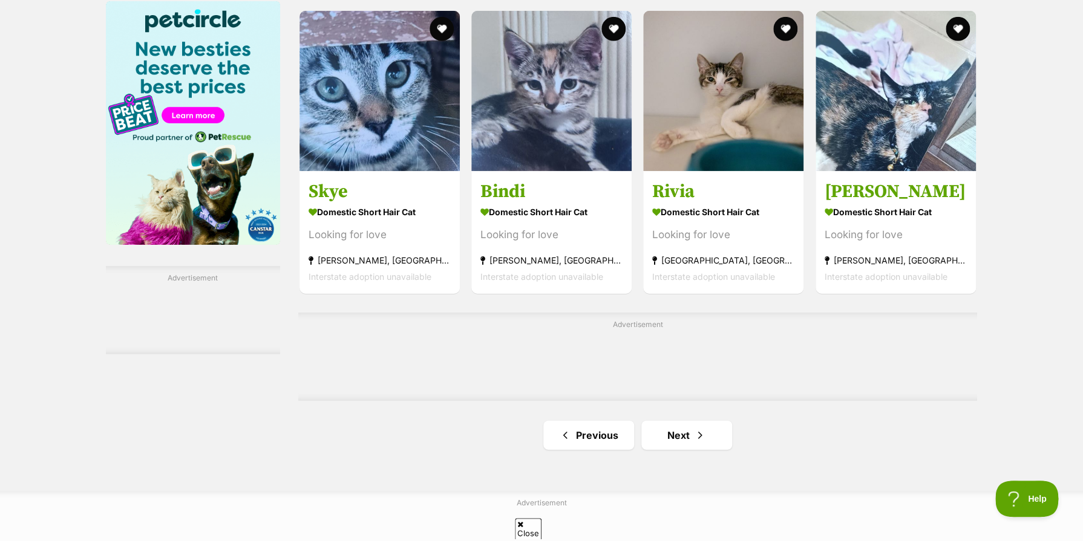
scroll to position [1935, 0]
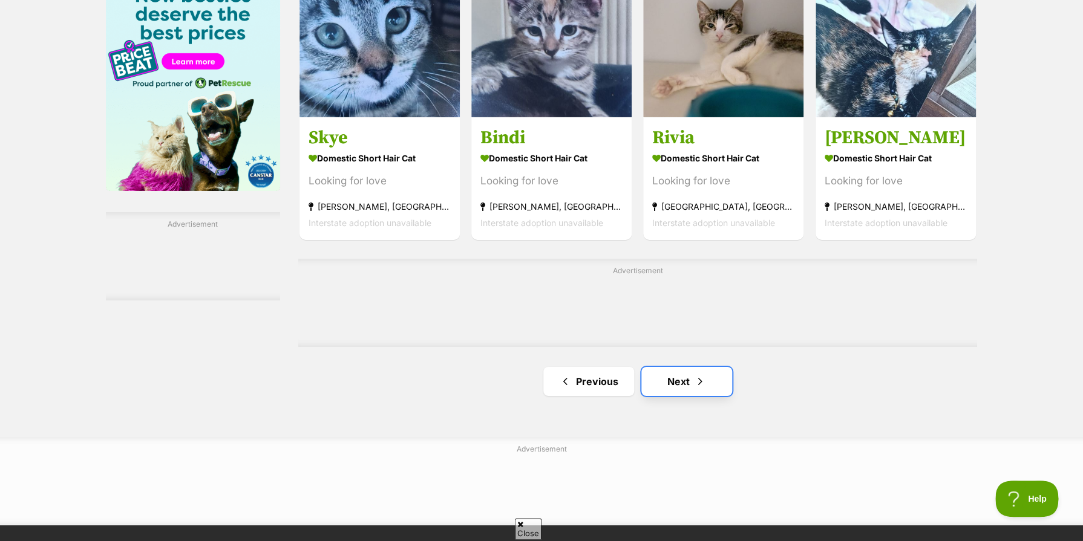
click at [688, 394] on link "Next" at bounding box center [686, 381] width 91 height 29
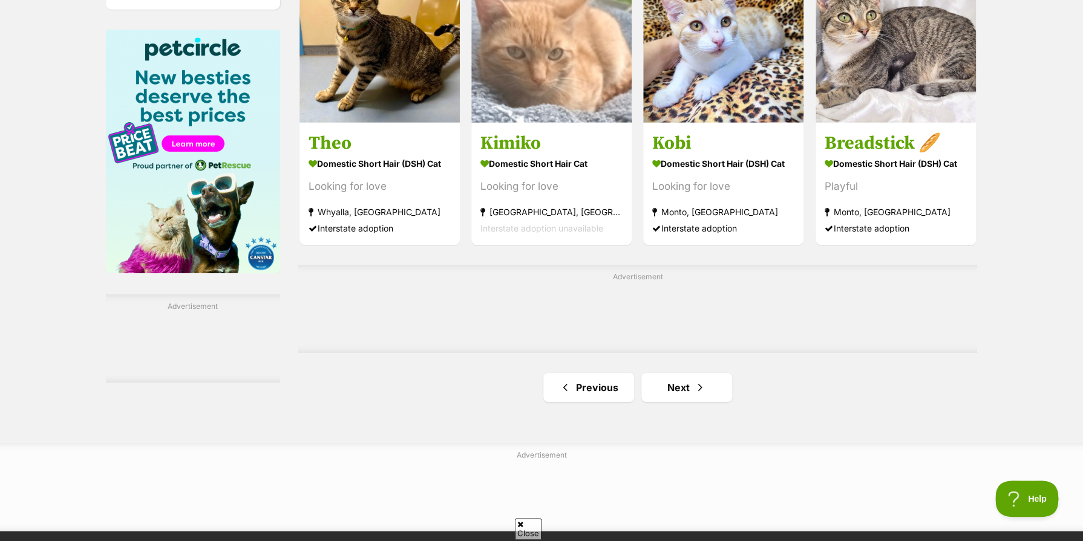
scroll to position [1875, 0]
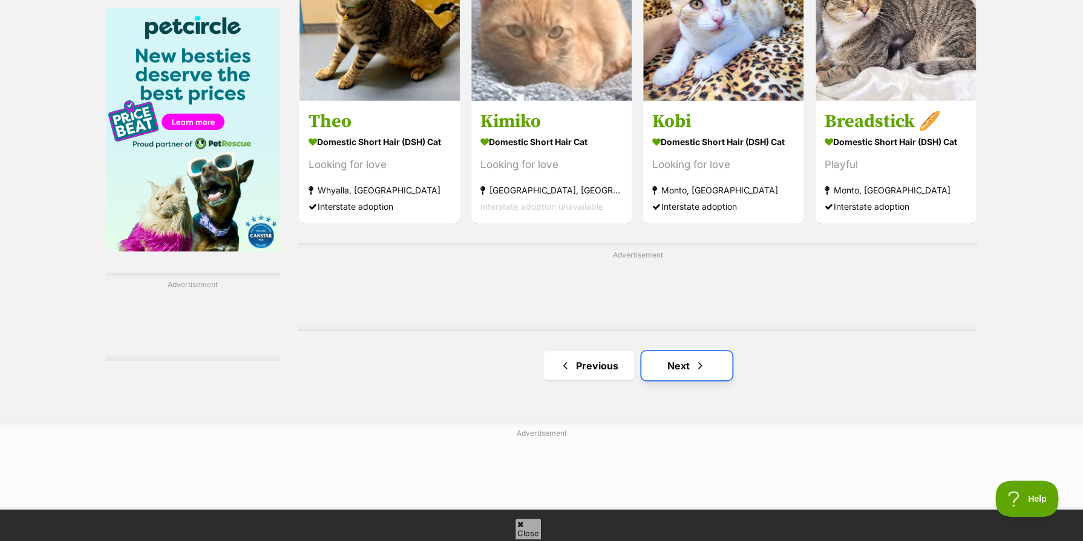
click at [700, 370] on span "Next page" at bounding box center [700, 366] width 12 height 15
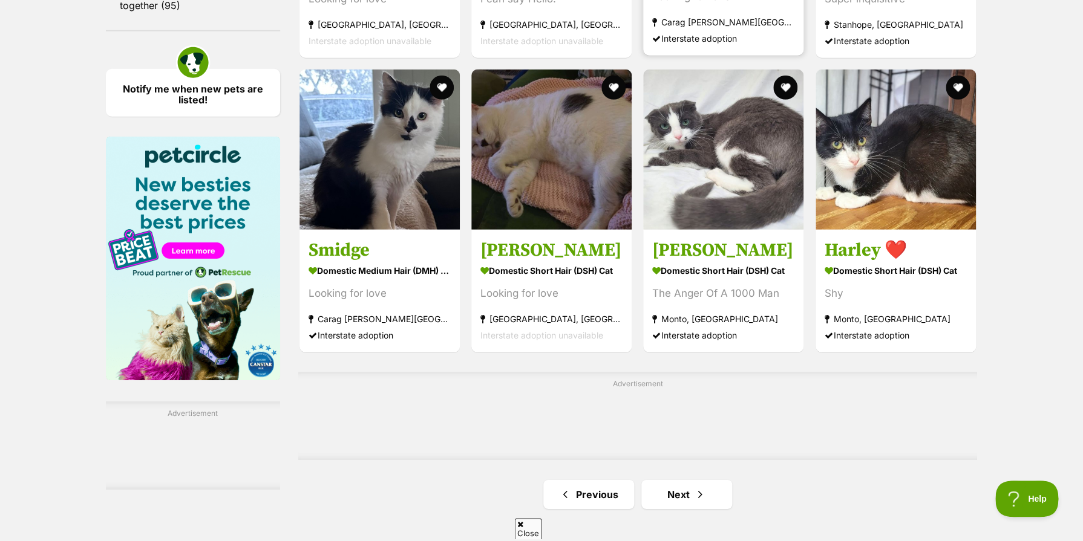
scroll to position [1754, 0]
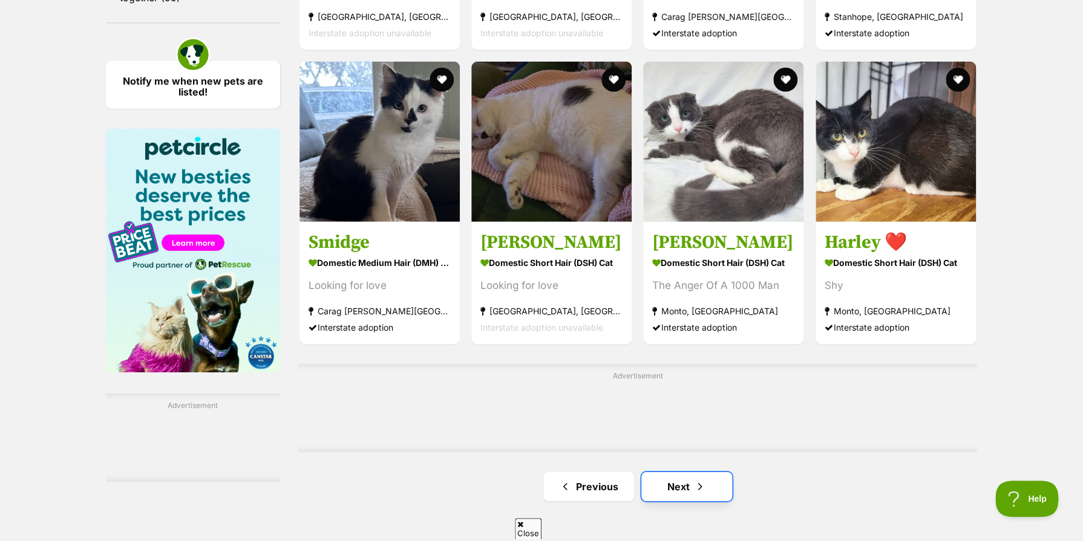
click at [694, 494] on span "Next page" at bounding box center [700, 487] width 12 height 15
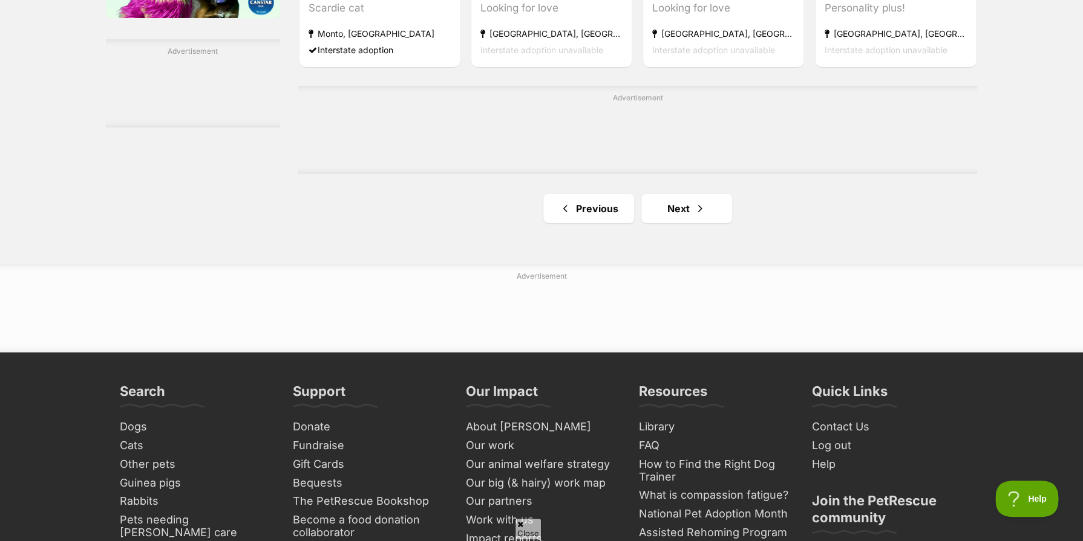
scroll to position [2117, 0]
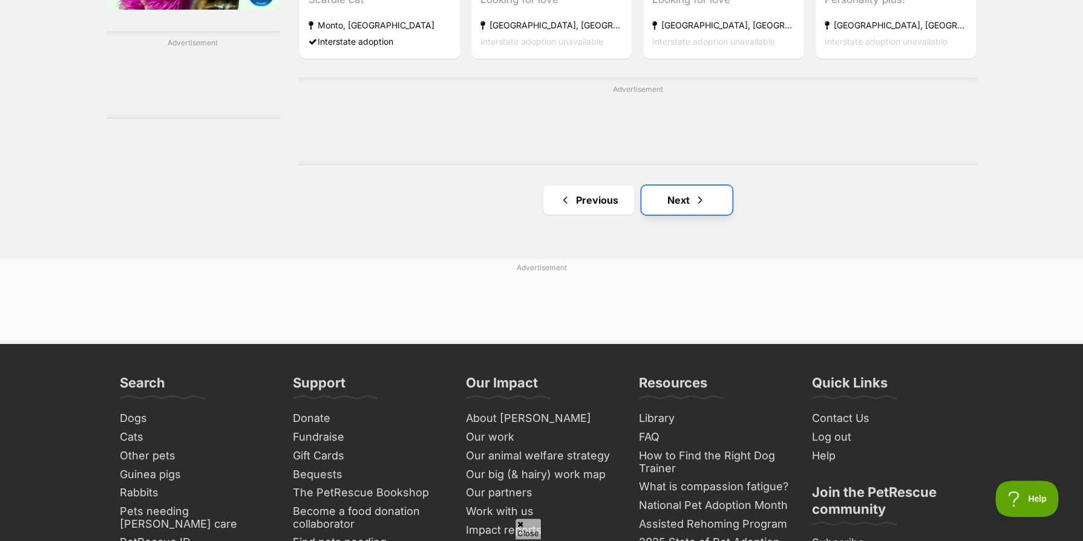
click at [669, 215] on link "Next" at bounding box center [686, 200] width 91 height 29
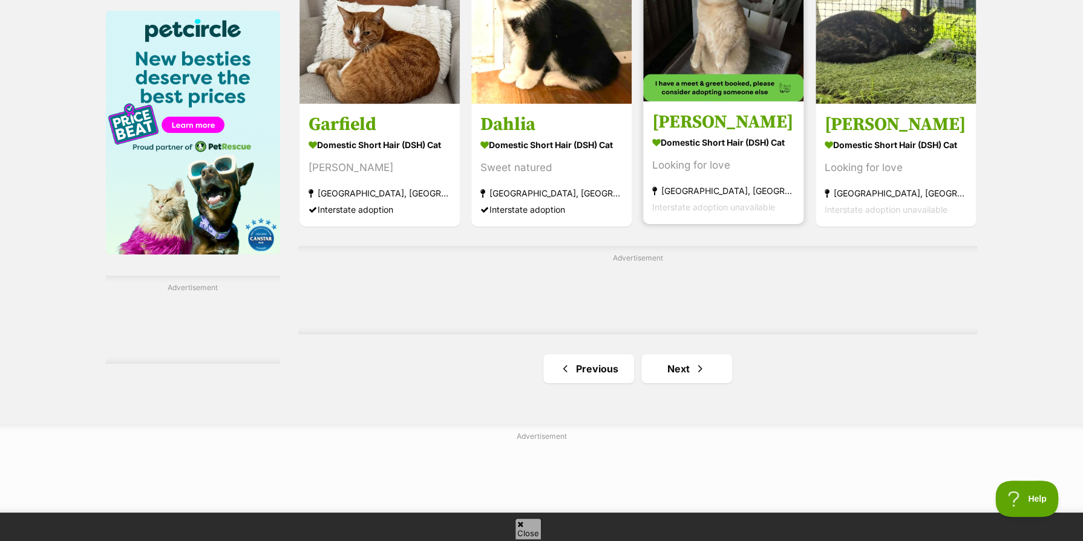
scroll to position [1935, 0]
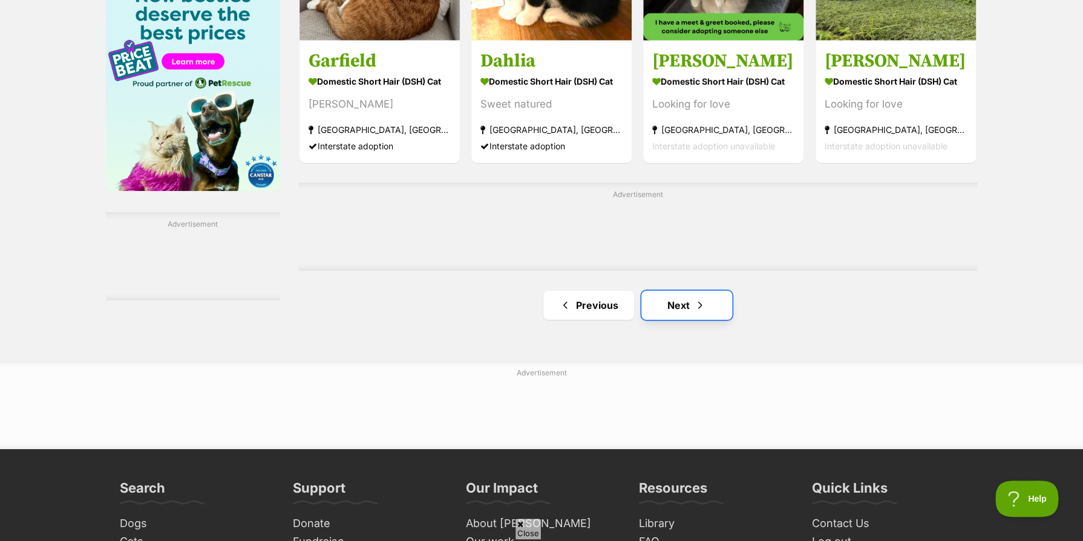
click at [685, 318] on link "Next" at bounding box center [686, 305] width 91 height 29
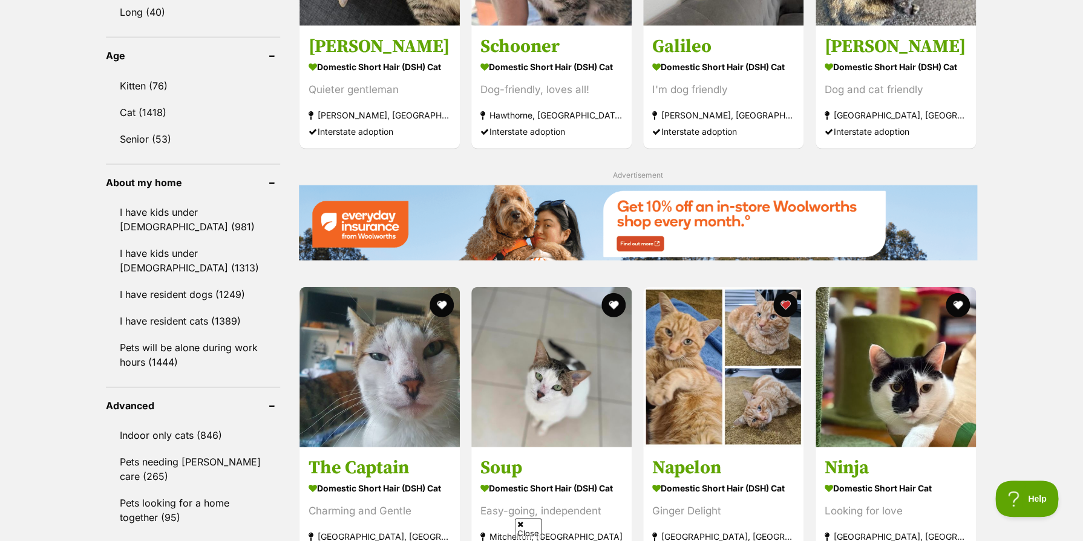
scroll to position [1331, 0]
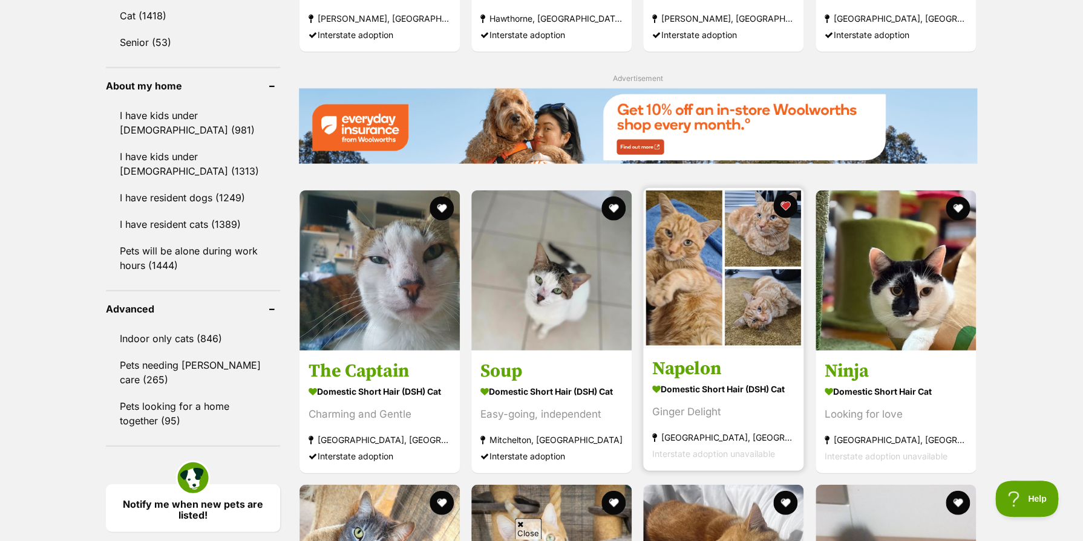
click at [683, 332] on img at bounding box center [723, 268] width 160 height 160
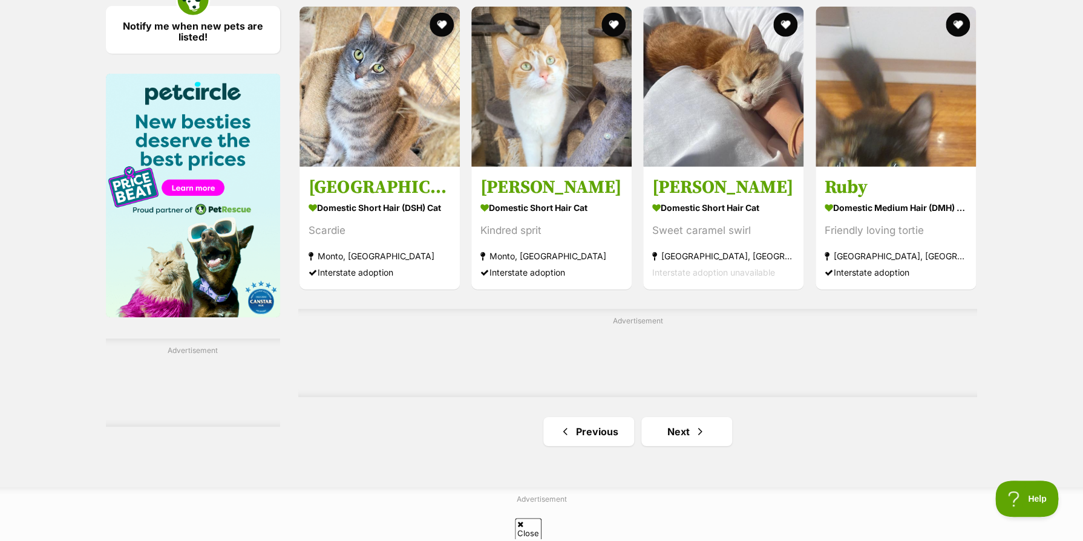
scroll to position [1814, 0]
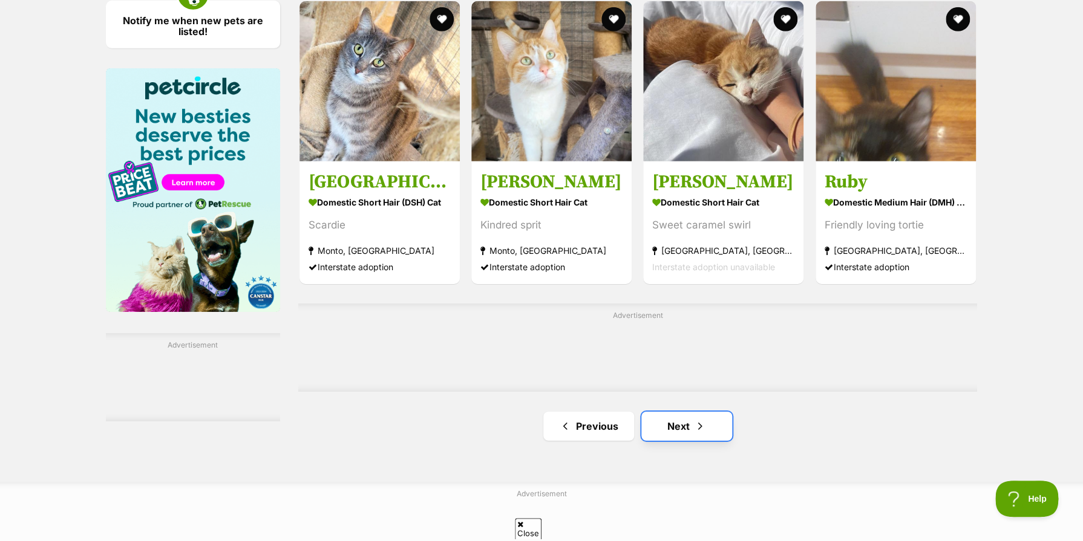
click at [687, 433] on link "Next" at bounding box center [686, 426] width 91 height 29
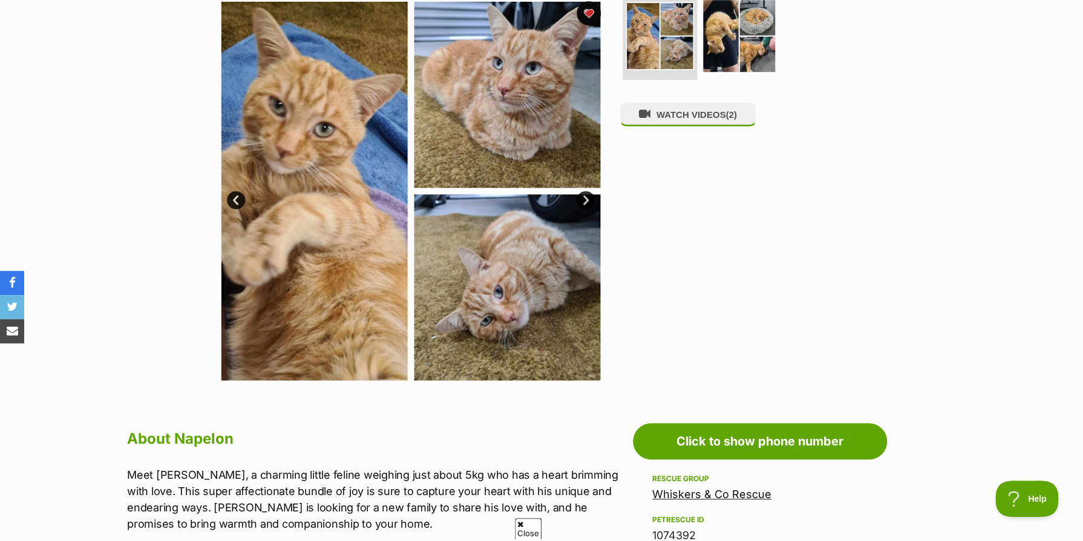
scroll to position [242, 0]
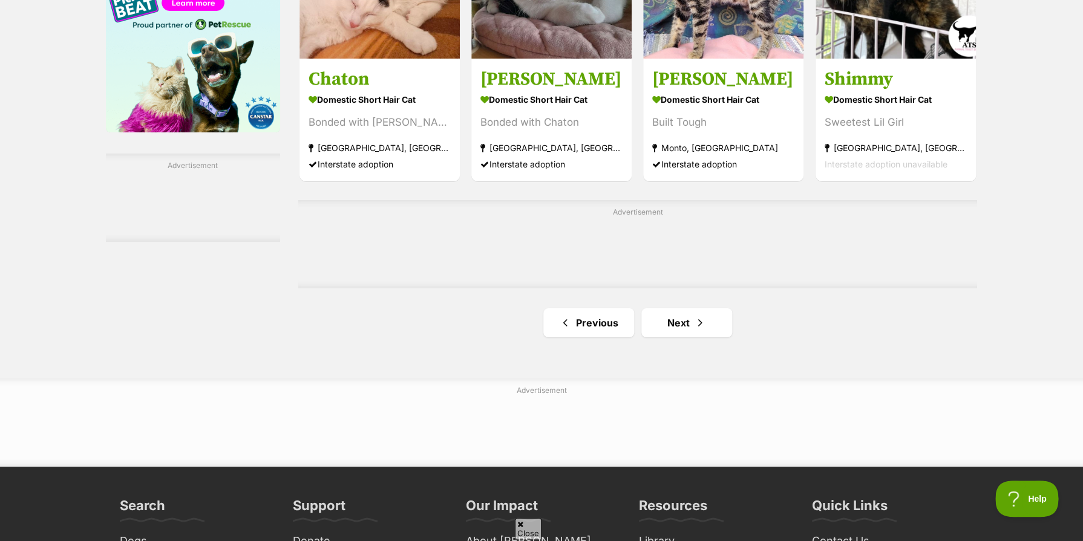
scroll to position [1996, 0]
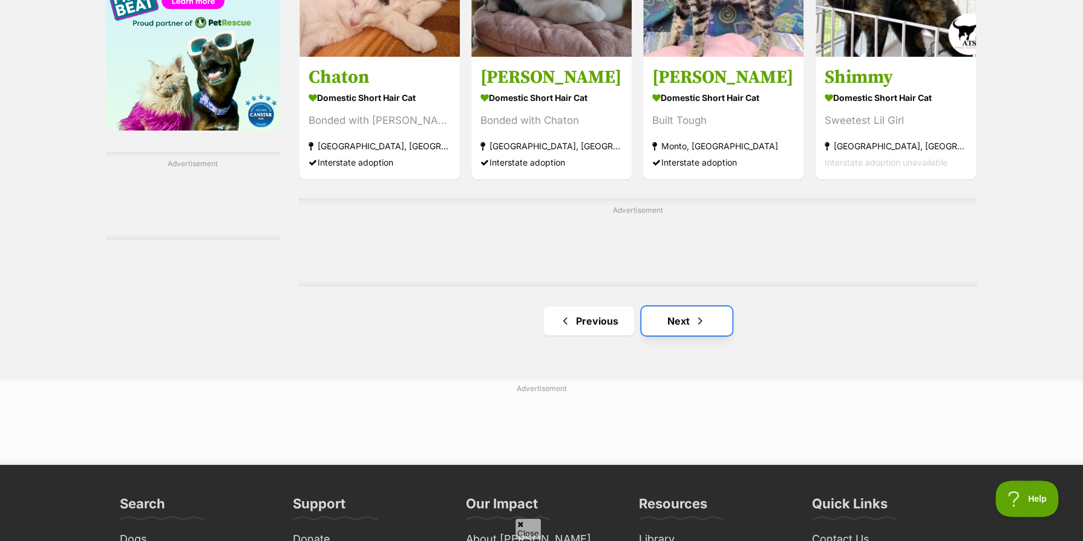
click at [674, 329] on link "Next" at bounding box center [686, 321] width 91 height 29
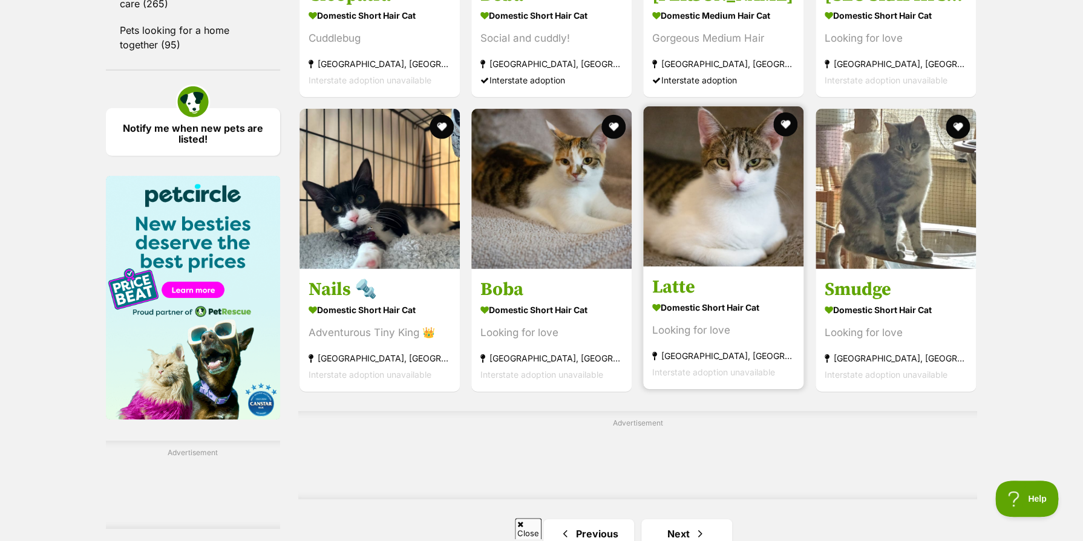
scroll to position [1754, 0]
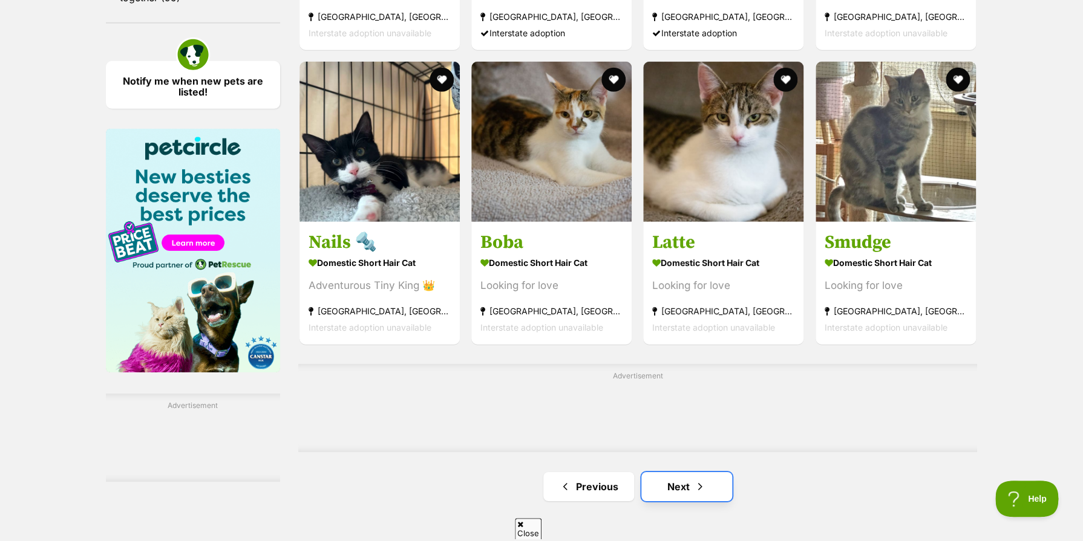
click at [684, 489] on link "Next" at bounding box center [686, 486] width 91 height 29
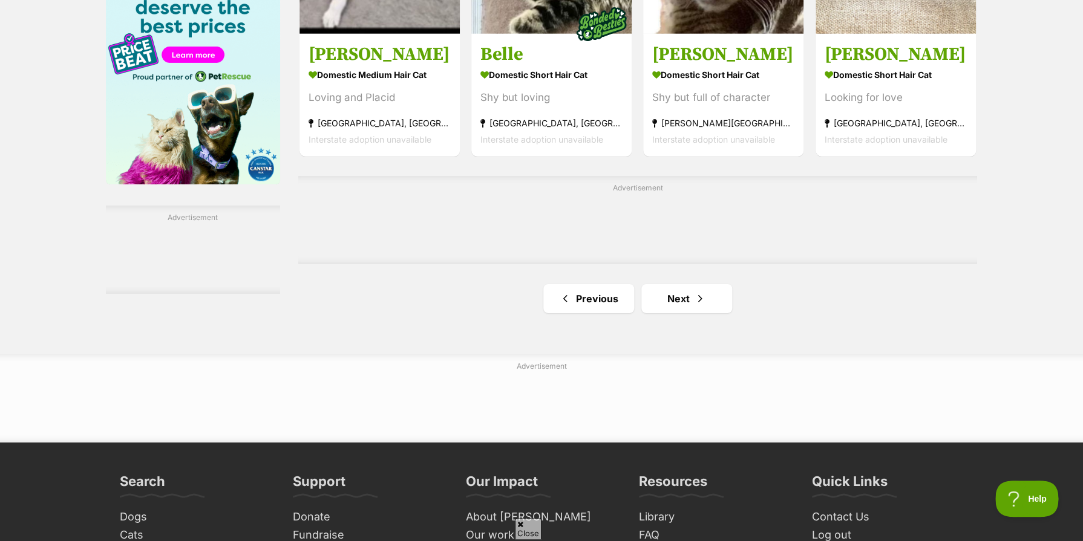
scroll to position [1996, 0]
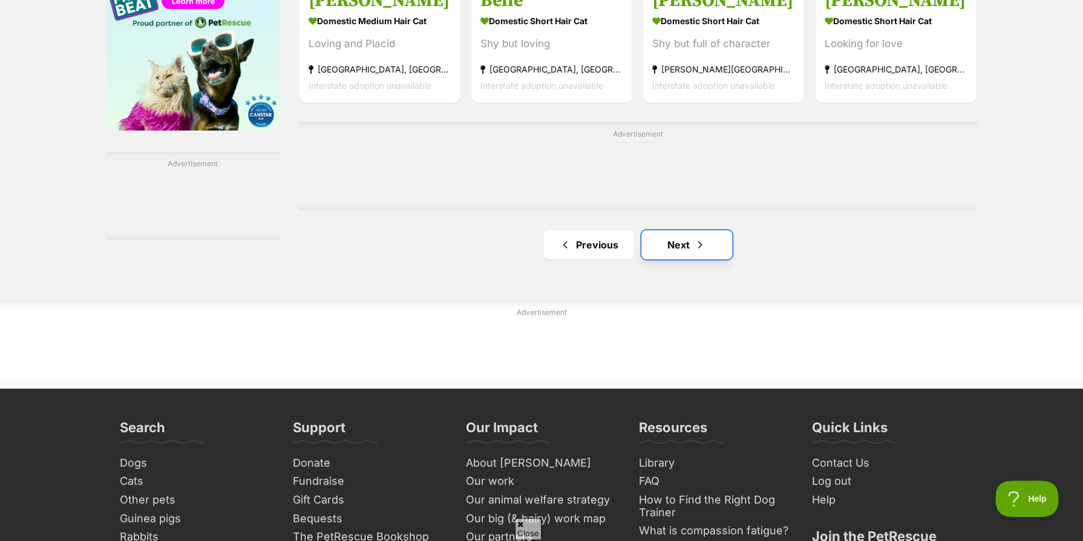
click at [687, 246] on link "Next" at bounding box center [686, 244] width 91 height 29
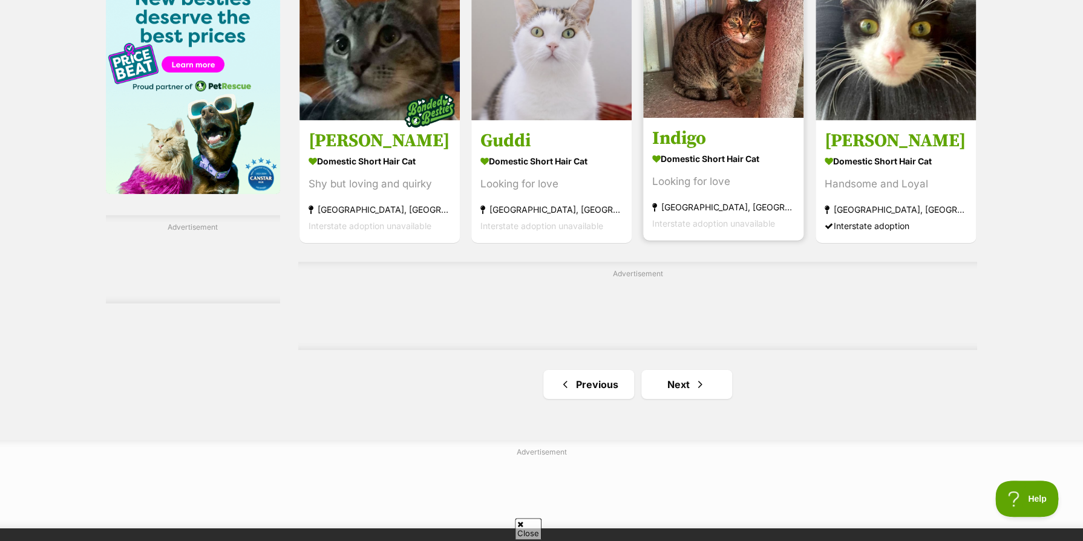
scroll to position [1996, 0]
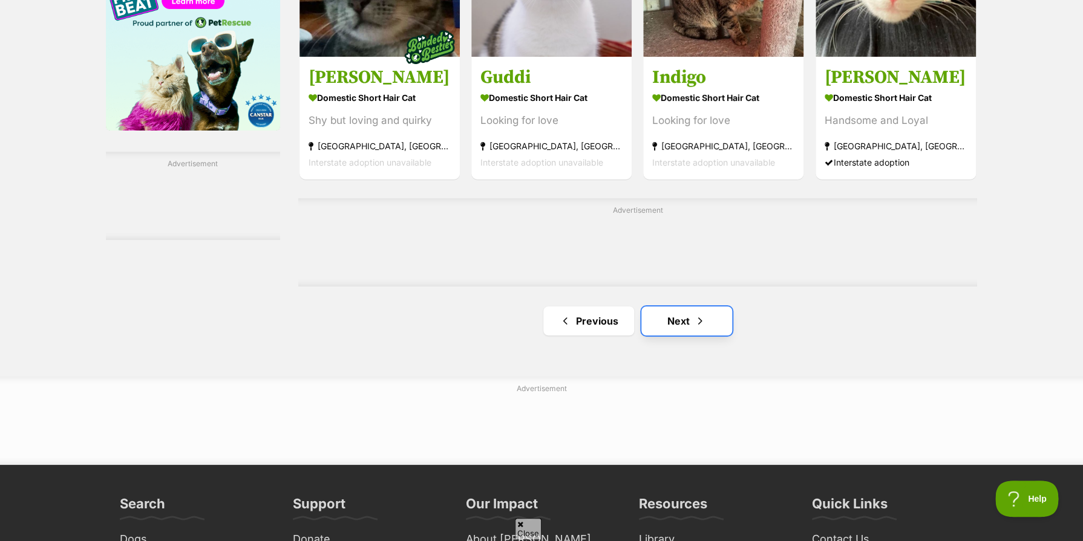
click at [690, 325] on link "Next" at bounding box center [686, 321] width 91 height 29
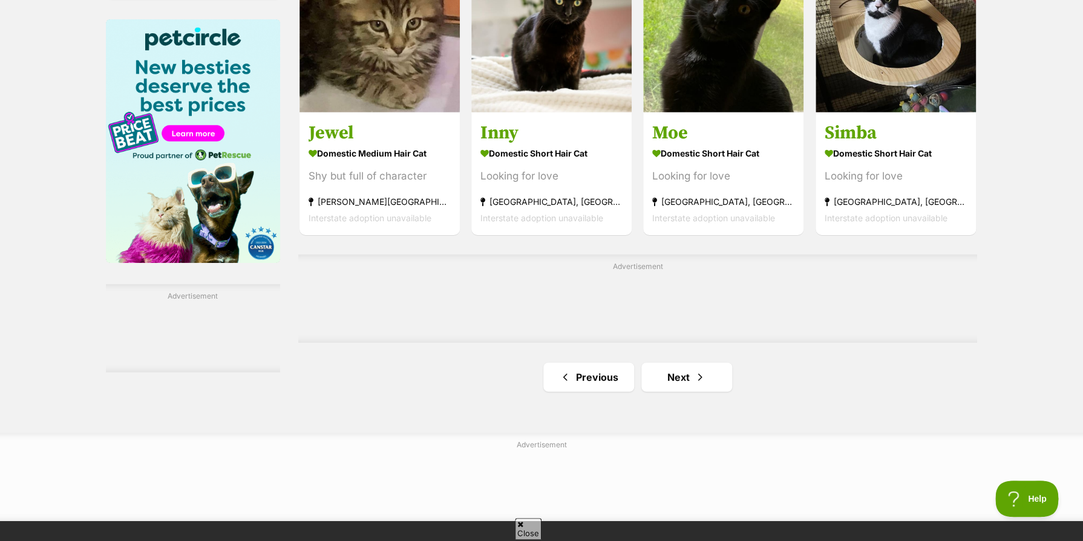
scroll to position [1875, 0]
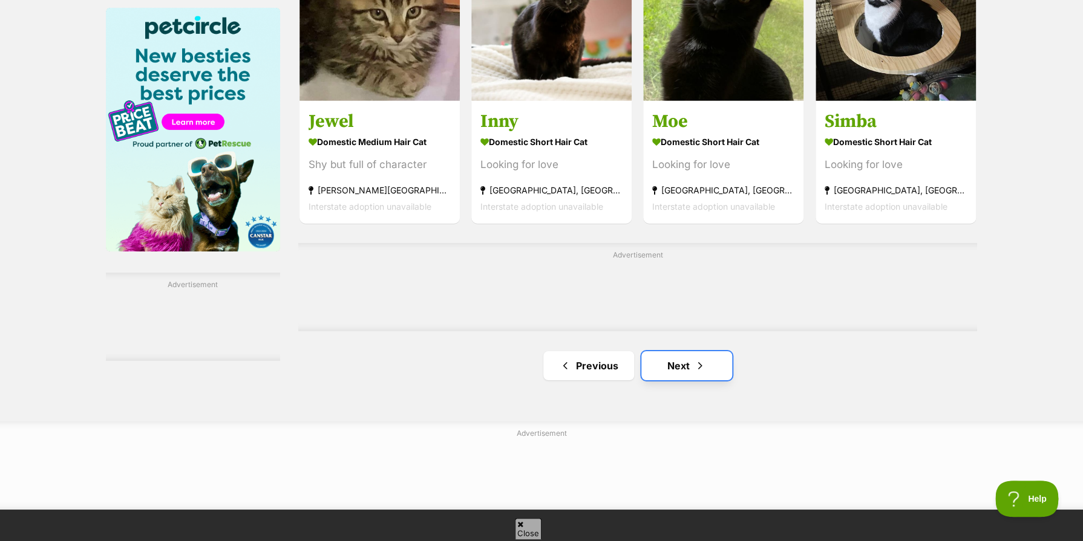
click at [684, 363] on link "Next" at bounding box center [686, 365] width 91 height 29
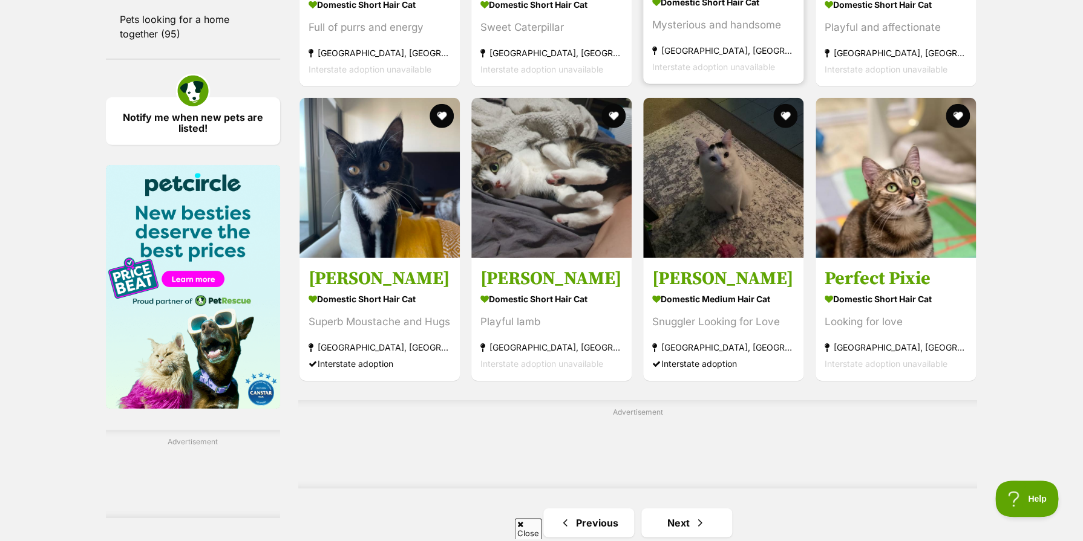
scroll to position [1754, 0]
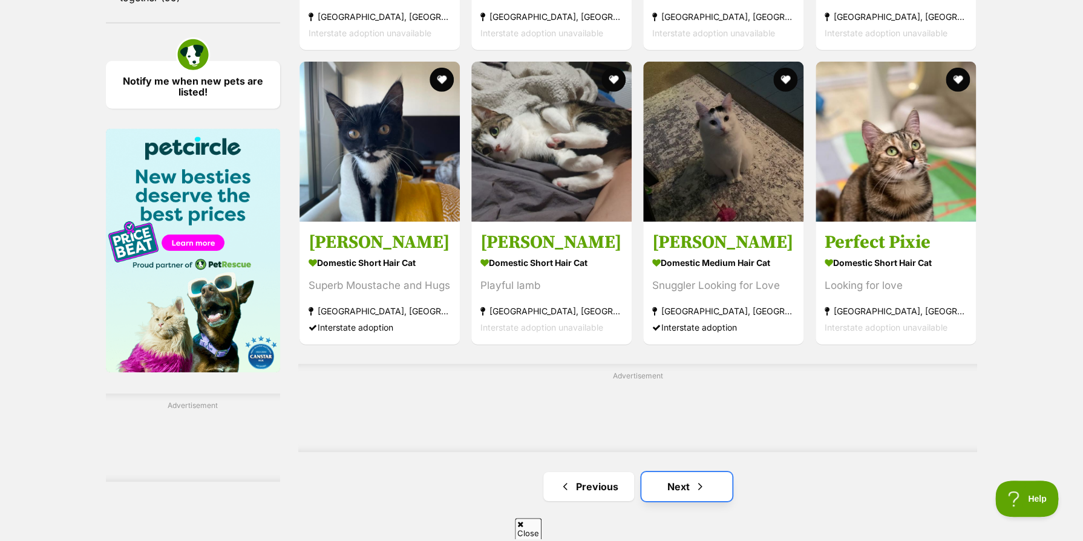
click at [673, 492] on link "Next" at bounding box center [686, 486] width 91 height 29
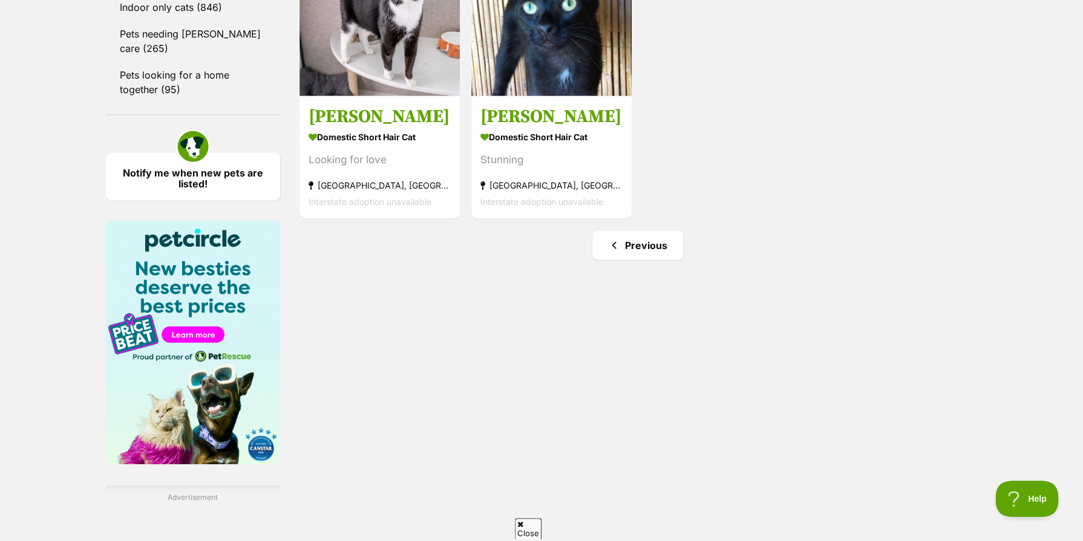
scroll to position [1633, 0]
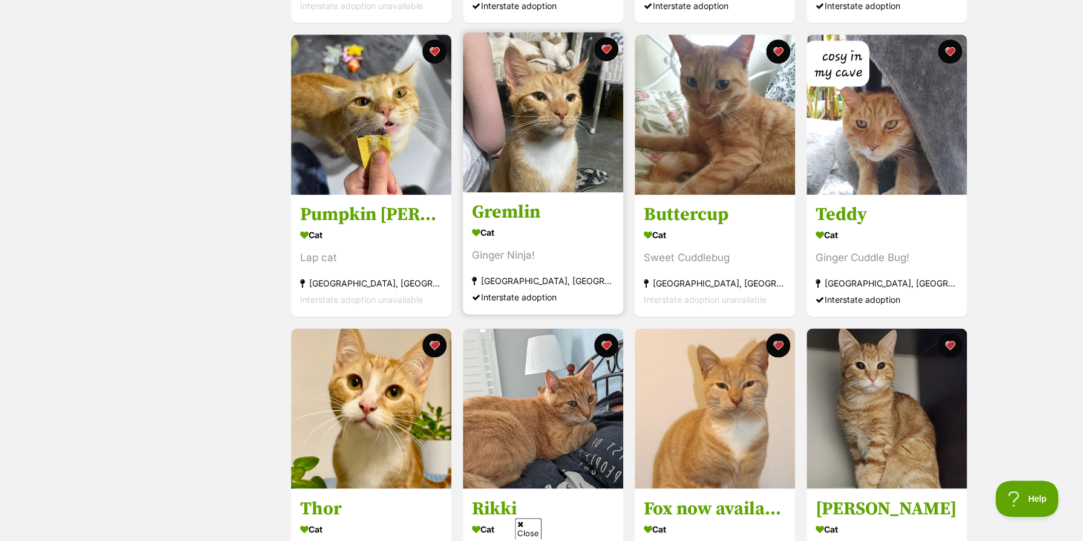
scroll to position [907, 0]
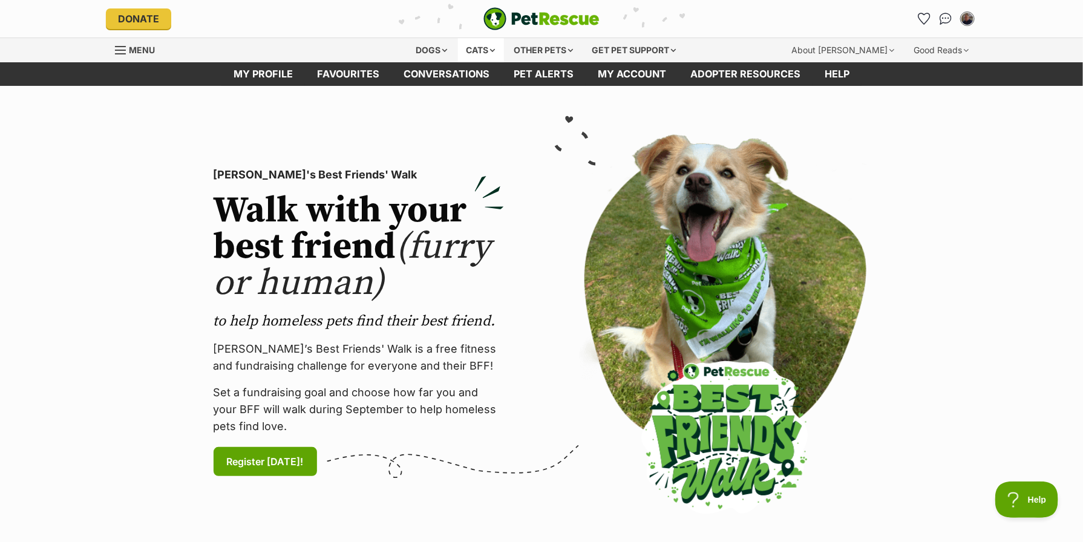
click at [477, 53] on div "Cats" at bounding box center [481, 50] width 46 height 24
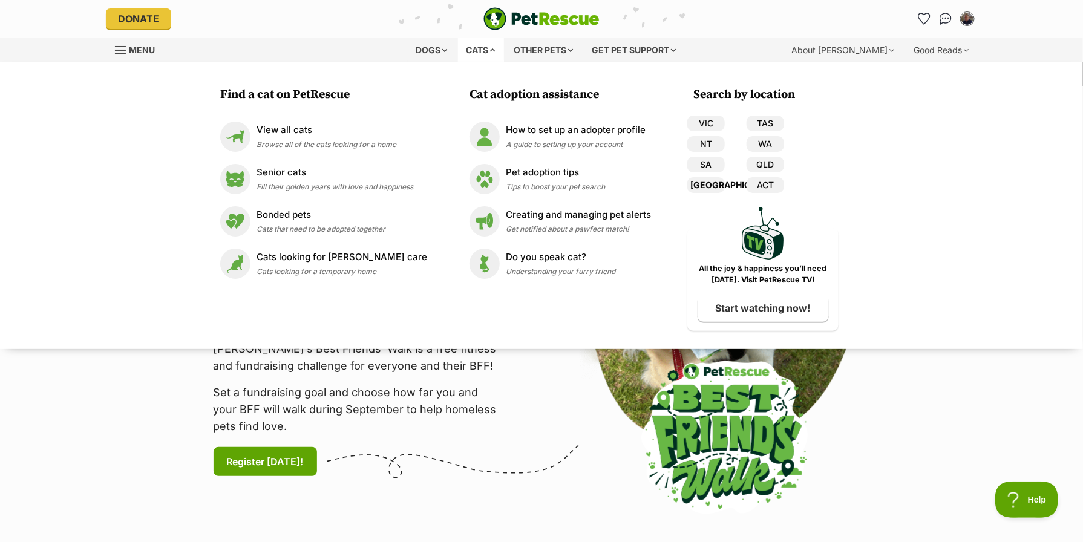
click at [706, 186] on link "[GEOGRAPHIC_DATA]" at bounding box center [705, 185] width 37 height 16
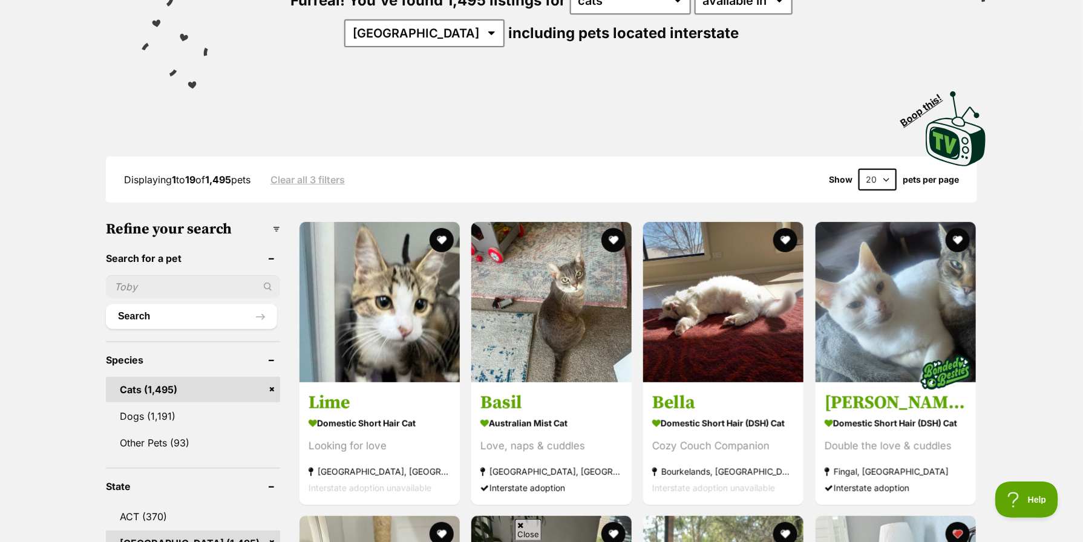
scroll to position [181, 0]
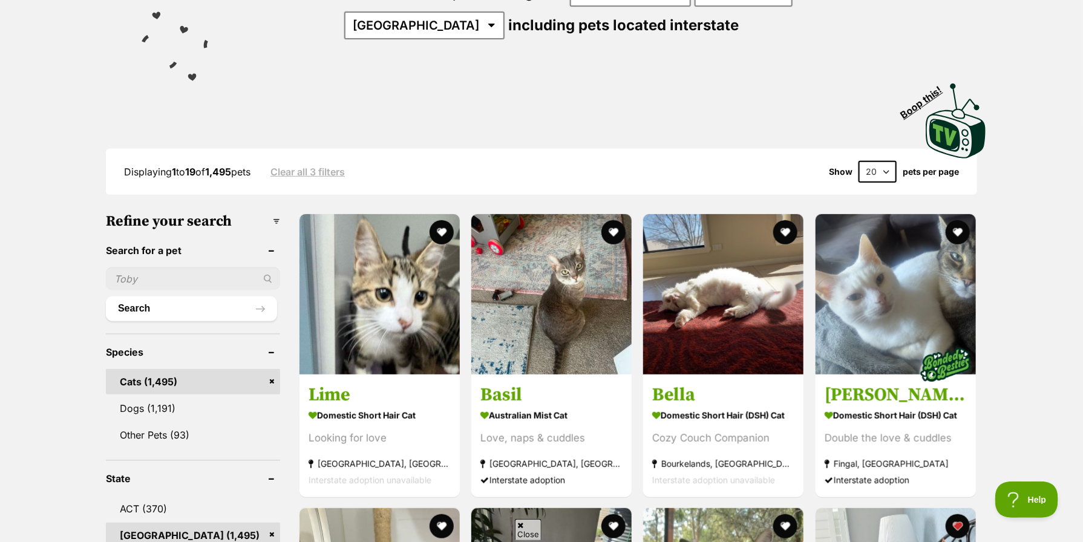
click at [152, 274] on input "text" at bounding box center [193, 278] width 174 height 23
type input "ben"
click at [137, 306] on button "Search" at bounding box center [191, 308] width 171 height 24
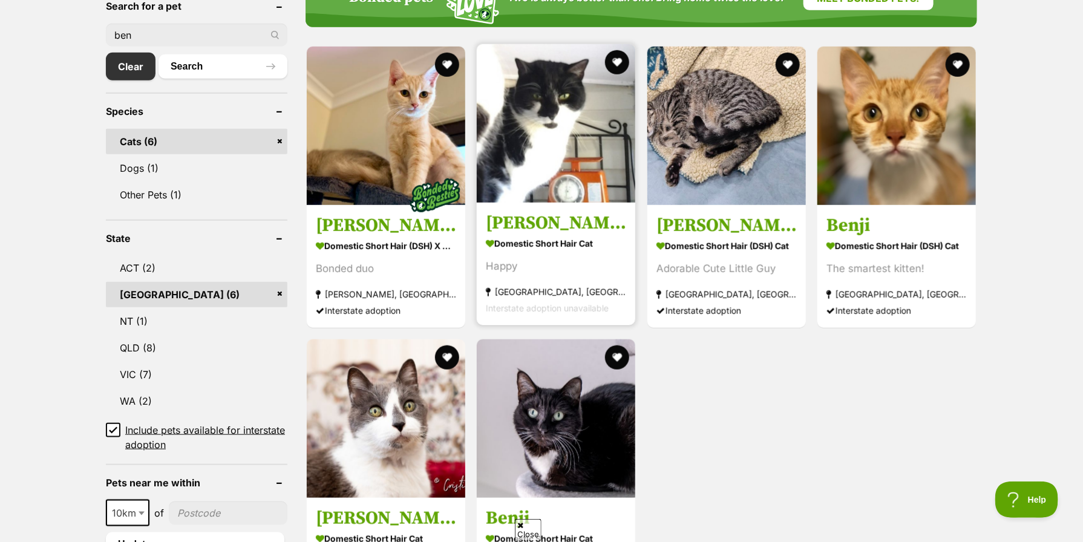
scroll to position [363, 0]
